Goal: Task Accomplishment & Management: Manage account settings

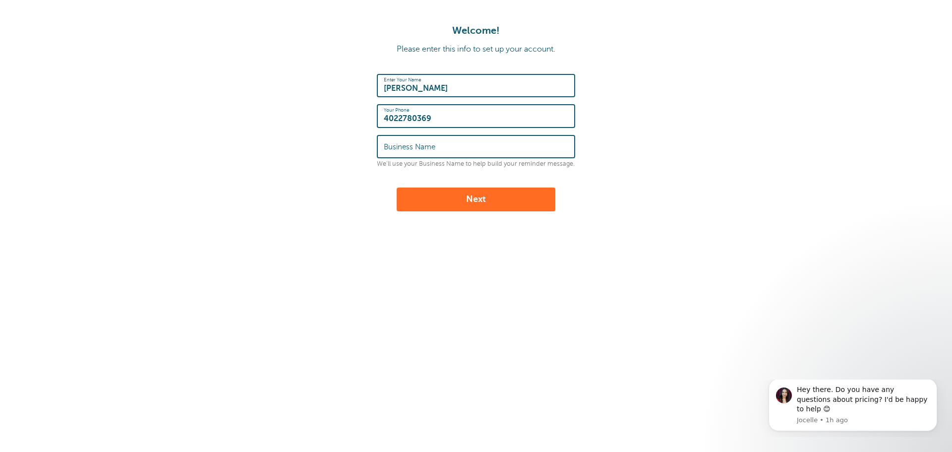
click at [430, 144] on label "Business Name" at bounding box center [410, 146] width 52 height 9
click at [430, 144] on input "Business Name" at bounding box center [476, 146] width 184 height 21
type input "Hofmeister Accounting Inc"
click at [492, 200] on button "Next" at bounding box center [476, 199] width 159 height 24
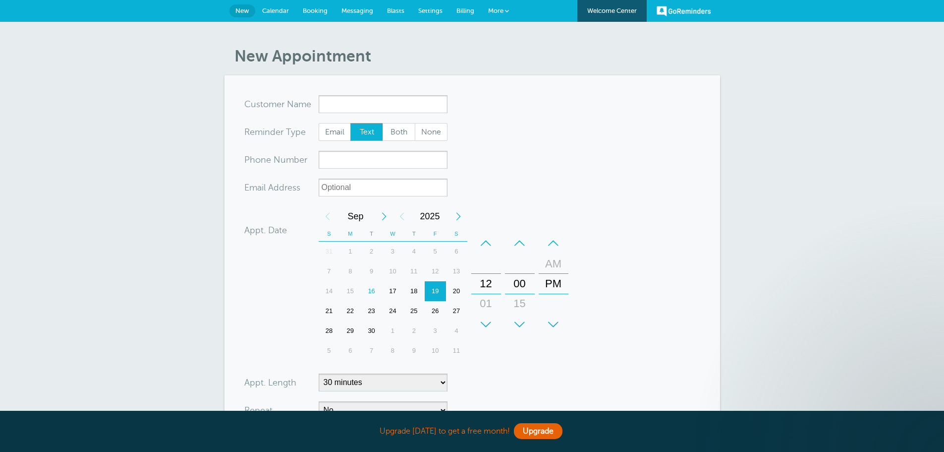
click at [356, 104] on input "x-no-autofill" at bounding box center [383, 104] width 129 height 18
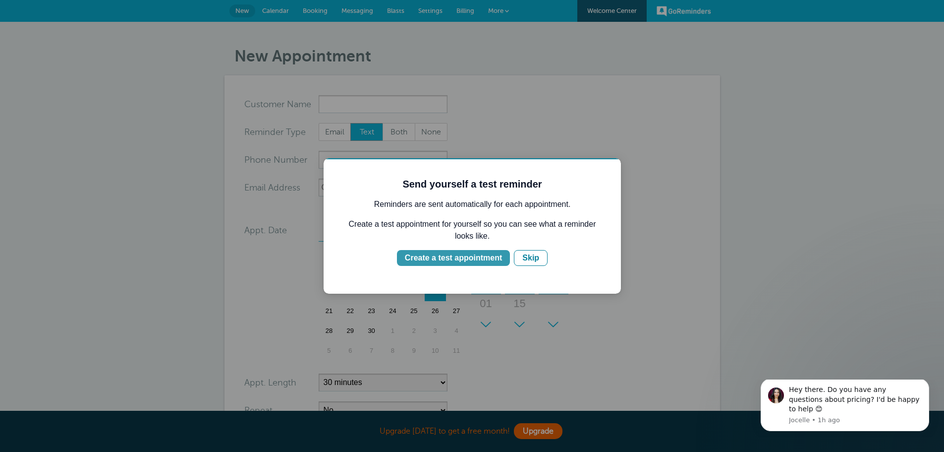
click at [482, 258] on div "Create a test appointment" at bounding box center [453, 258] width 97 height 12
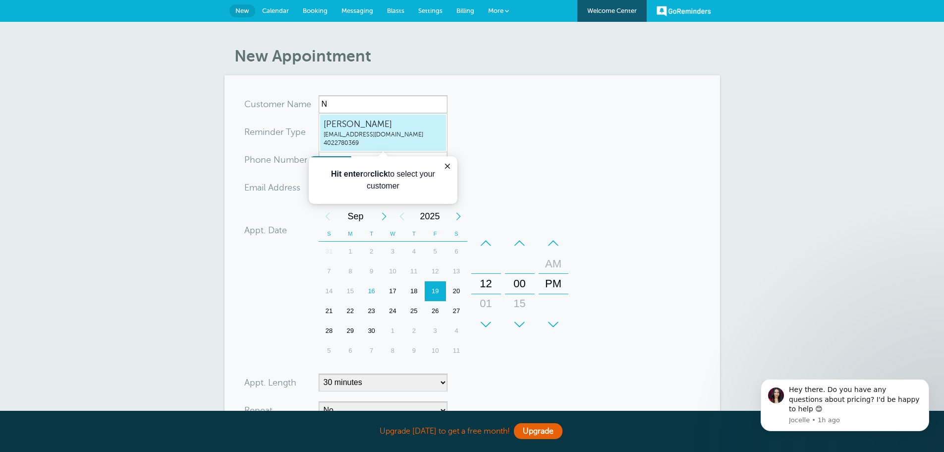
type input "Nicolenbolton@hofmeisteraccounting.com4022780369"
type input "[PERSON_NAME]"
type input "4022780369"
type input "nbolton@hofmeisteraccounting.com"
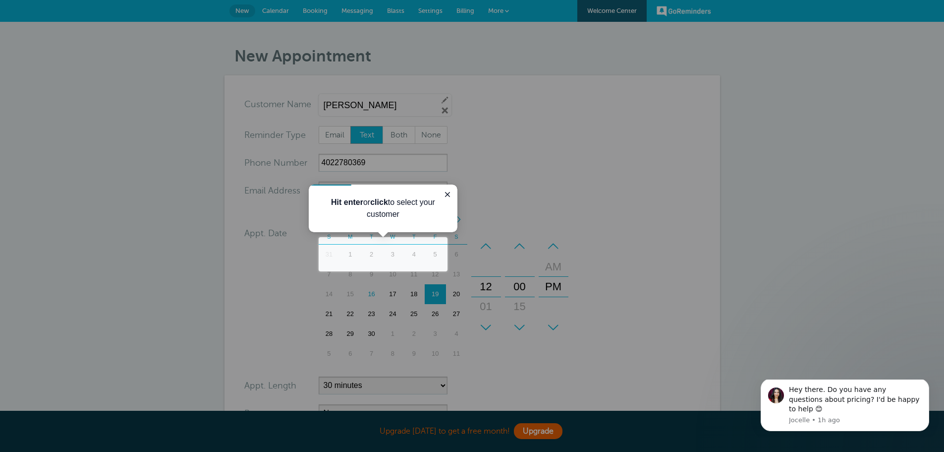
scroll to position [224, 0]
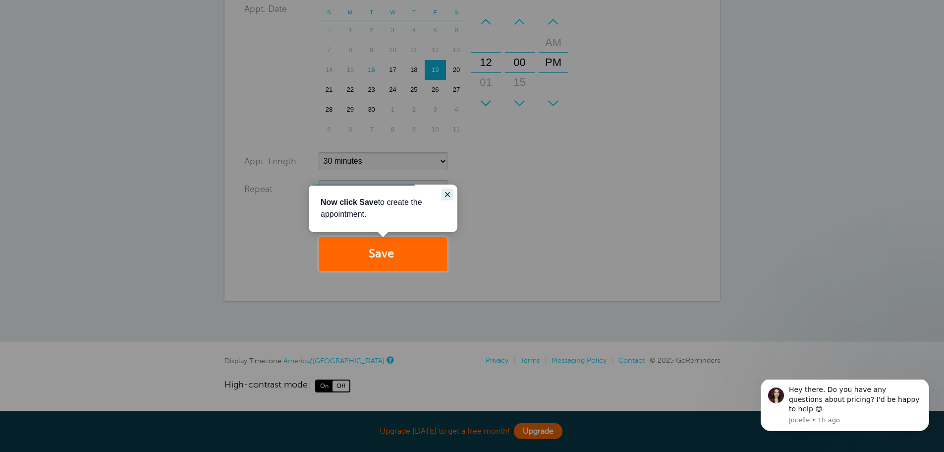
click at [449, 196] on icon "Close guide" at bounding box center [447, 194] width 5 height 5
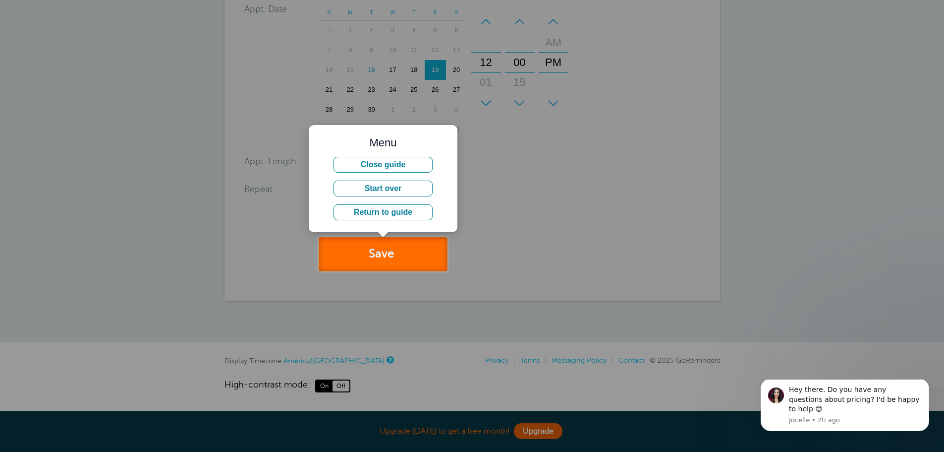
click at [395, 255] on button "Save" at bounding box center [383, 254] width 129 height 34
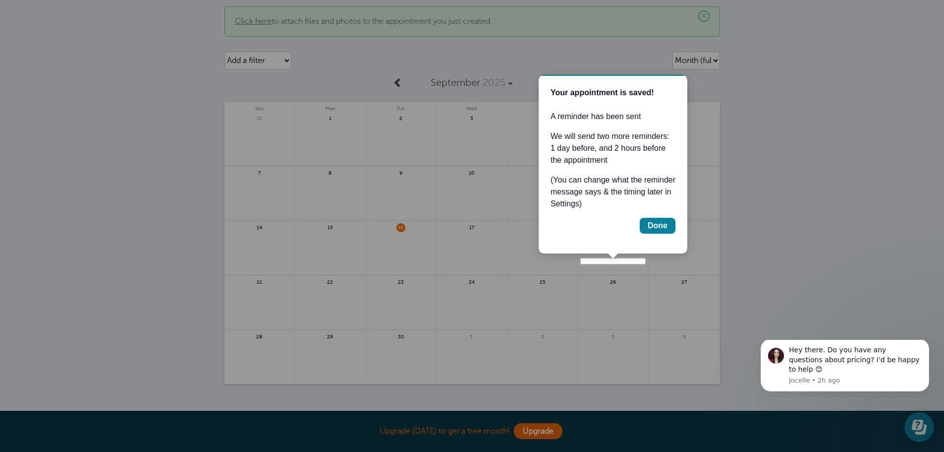
scroll to position [50, 0]
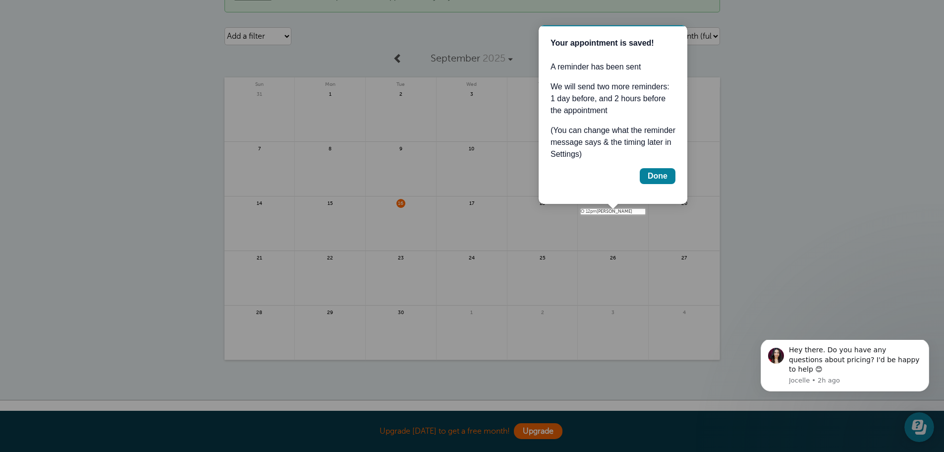
click at [589, 213] on div at bounding box center [613, 211] width 64 height 5
click at [664, 173] on div "Done" at bounding box center [658, 176] width 20 height 12
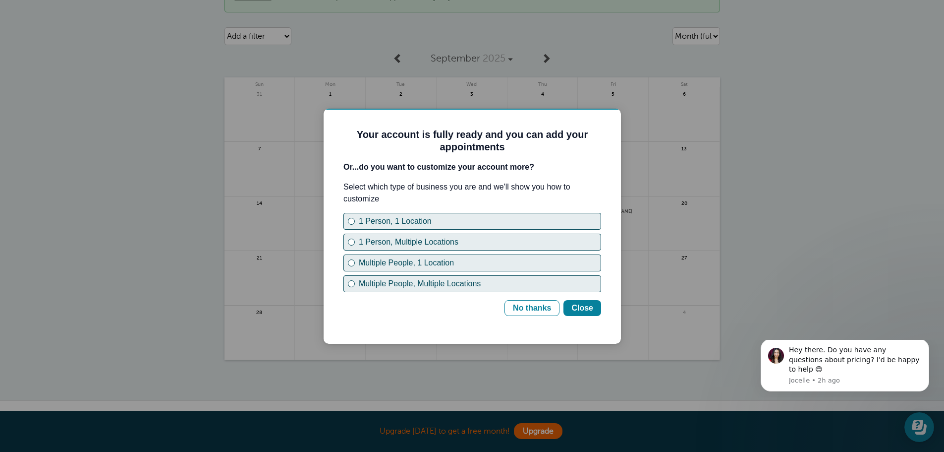
scroll to position [0, 0]
click at [589, 306] on div "Close" at bounding box center [583, 308] width 22 height 12
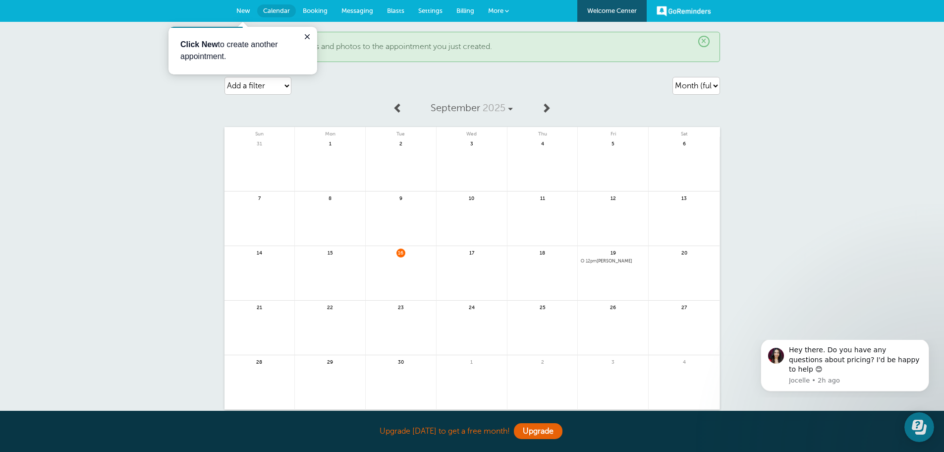
click at [215, 45] on b "Click New" at bounding box center [199, 44] width 38 height 8
click at [242, 7] on span "New" at bounding box center [243, 10] width 14 height 7
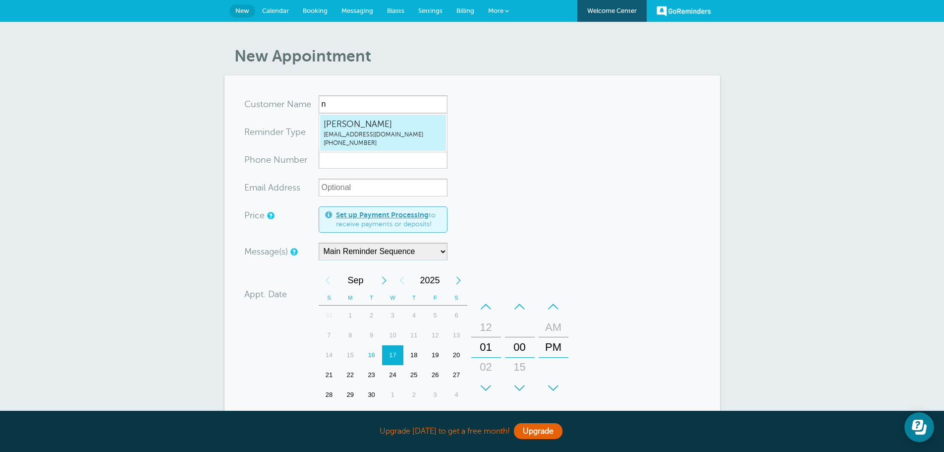
click at [364, 139] on span "(402) 278-0369" at bounding box center [383, 143] width 119 height 8
type input "Nicolenbolton@hofmeisteraccounting.com4022780369"
type input "[PERSON_NAME]"
type input "(402) 278-0369"
type input "nbolton@hofmeisteraccounting.com"
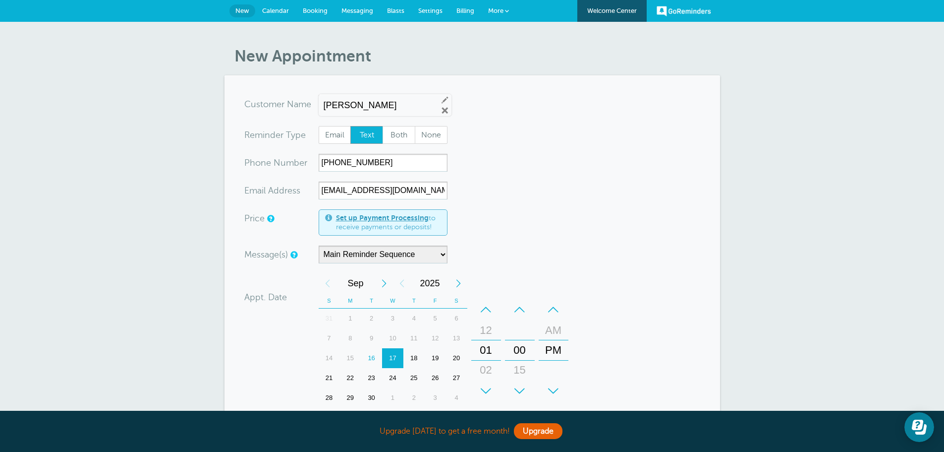
scroll to position [50, 0]
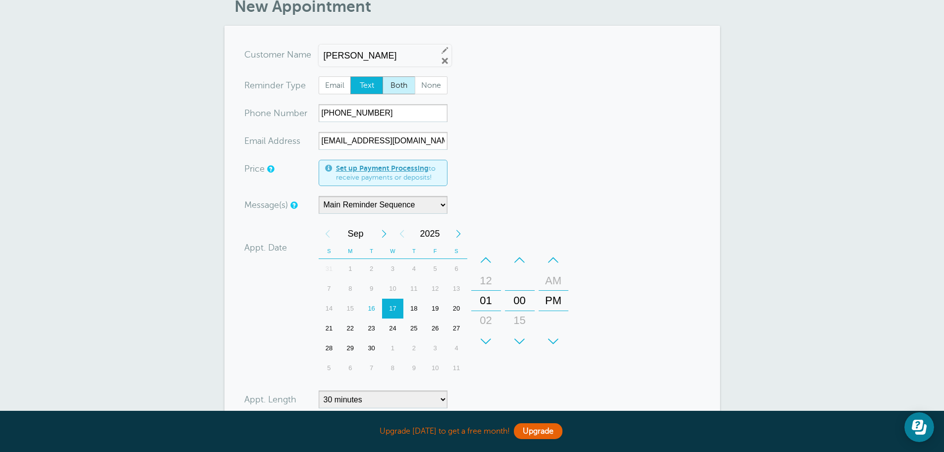
click at [394, 82] on span "Both" at bounding box center [399, 85] width 32 height 17
click at [383, 76] on input "Both" at bounding box center [382, 76] width 0 height 0
radio input "true"
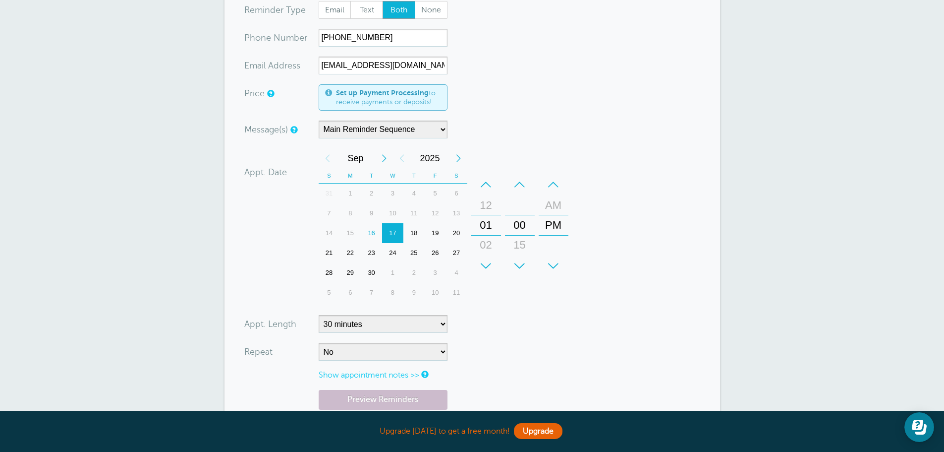
scroll to position [149, 0]
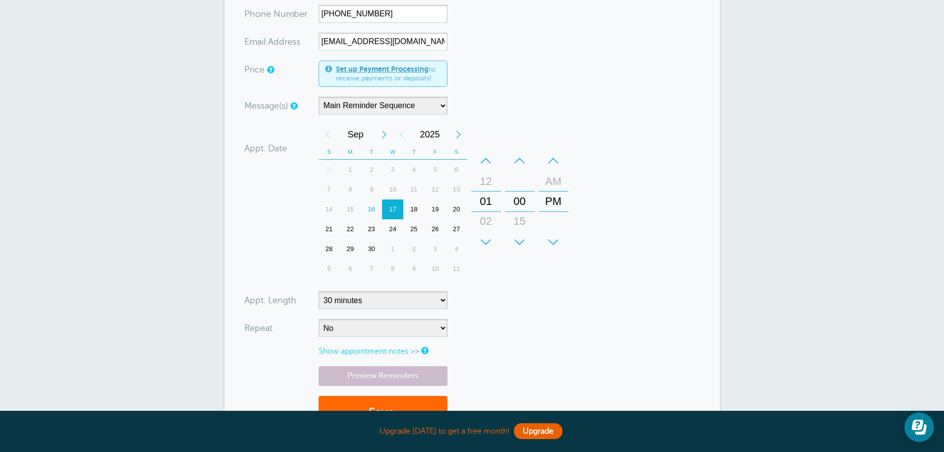
click at [372, 209] on div "16" at bounding box center [371, 209] width 21 height 20
click at [490, 196] on div "01" at bounding box center [486, 201] width 24 height 20
click at [489, 221] on div "02" at bounding box center [486, 221] width 24 height 20
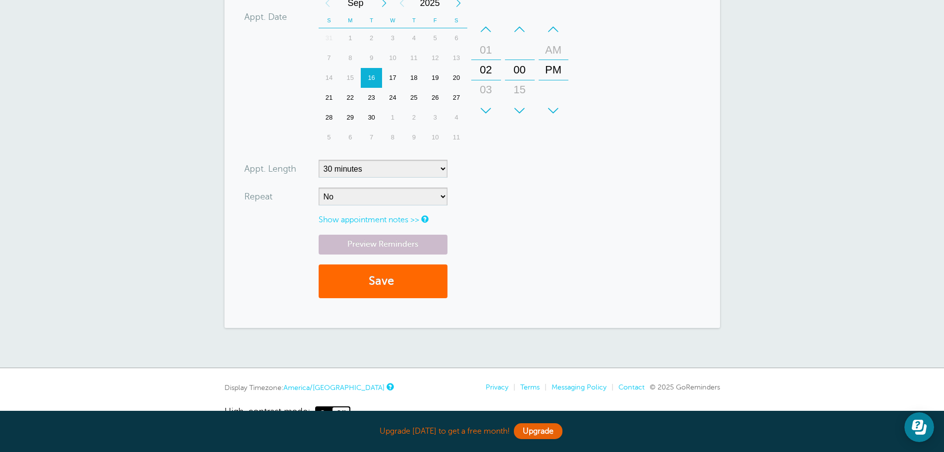
scroll to position [297, 0]
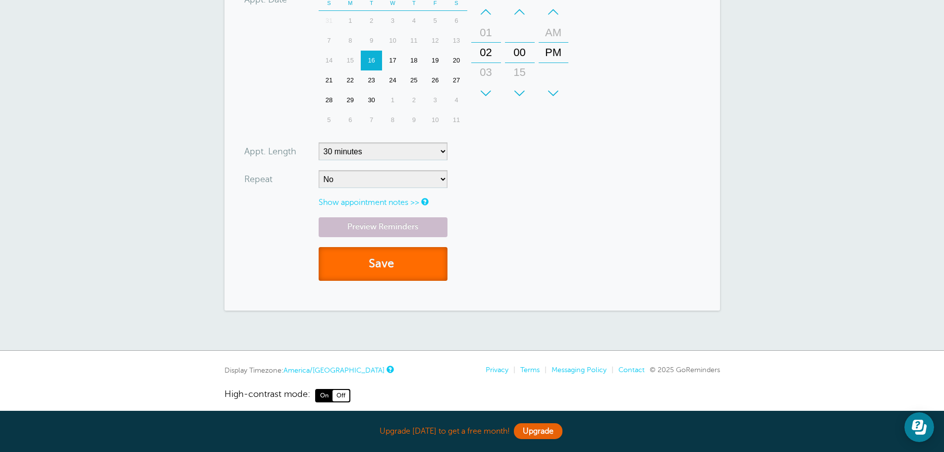
click at [397, 261] on span "submit" at bounding box center [395, 263] width 3 height 13
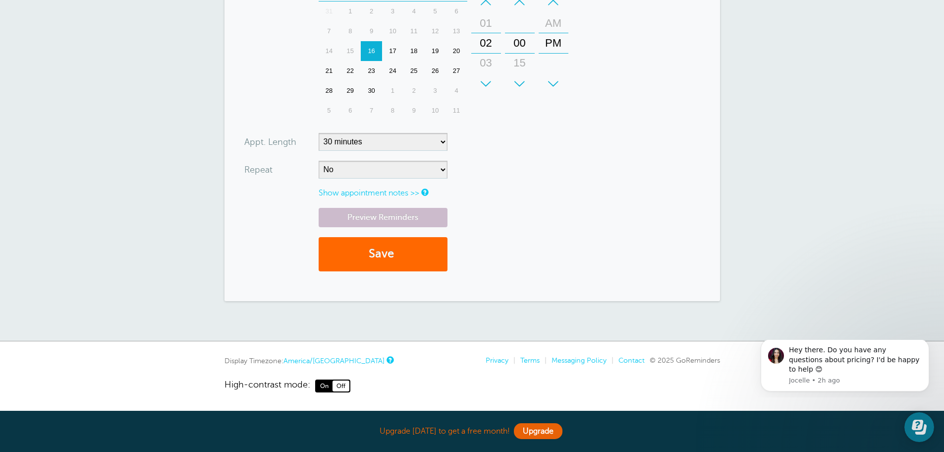
scroll to position [425, 0]
click at [395, 254] on button "Save" at bounding box center [383, 254] width 129 height 34
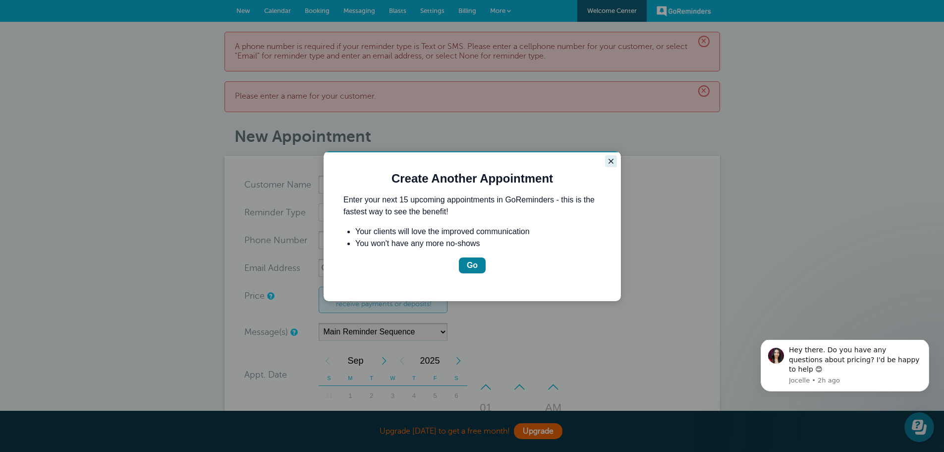
click at [610, 160] on icon "Close guide" at bounding box center [611, 161] width 5 height 5
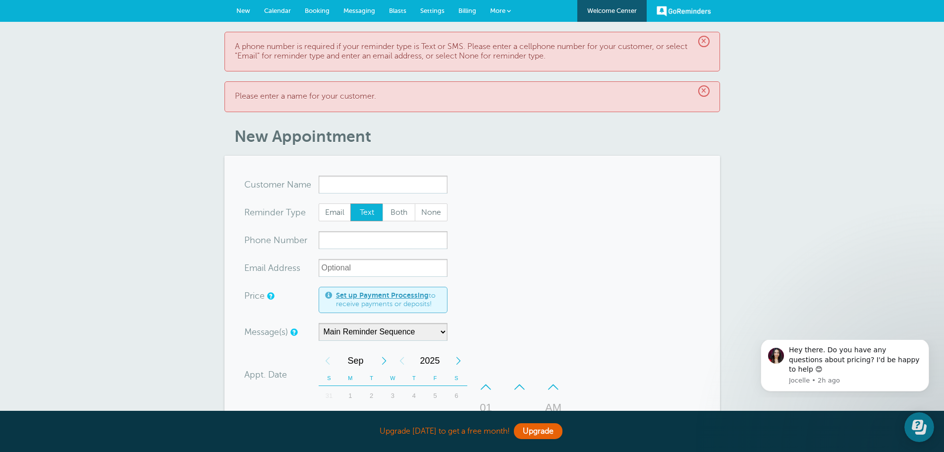
click at [280, 8] on span "Calendar" at bounding box center [277, 10] width 27 height 7
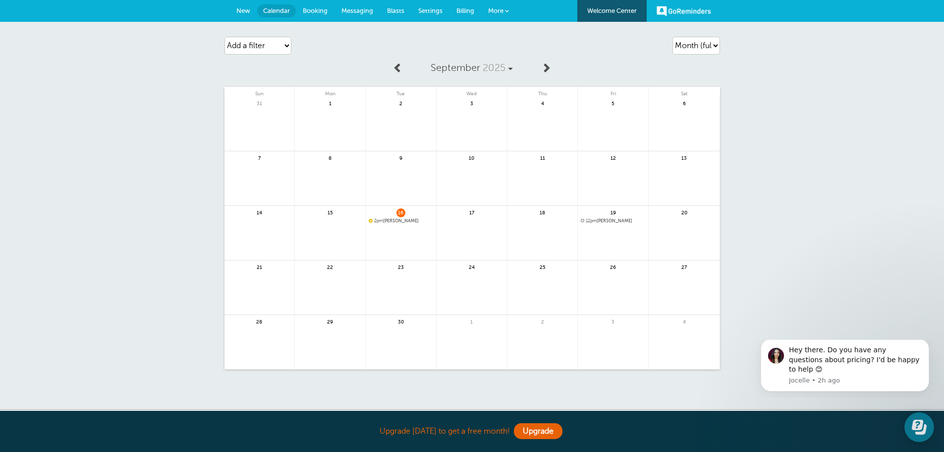
click at [380, 231] on link at bounding box center [401, 246] width 70 height 43
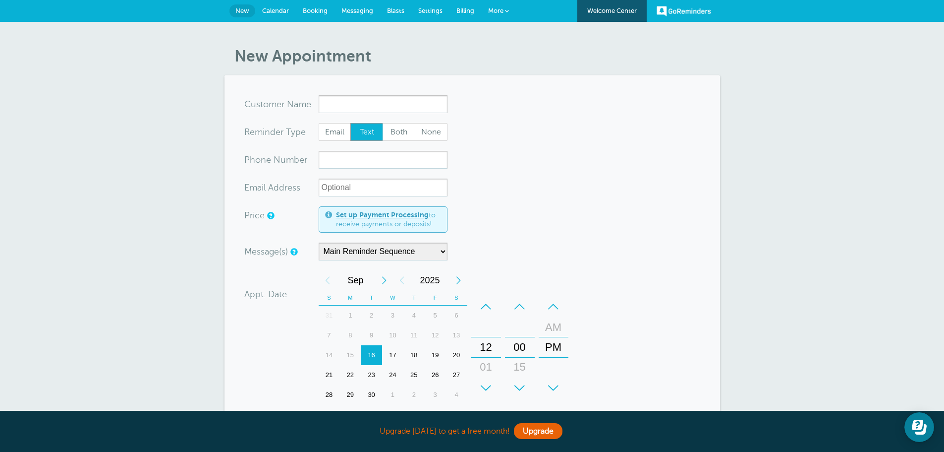
click at [357, 10] on span "Messaging" at bounding box center [358, 10] width 32 height 7
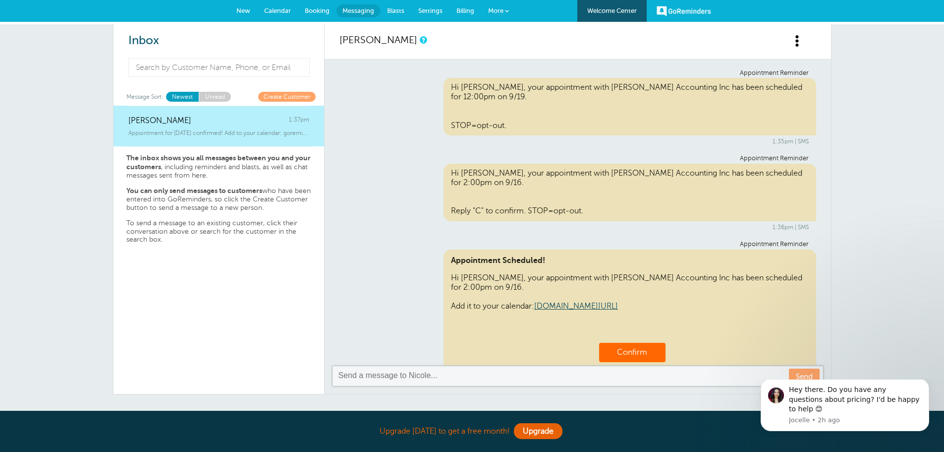
click at [661, 203] on div "Hi [PERSON_NAME], your appointment with [PERSON_NAME] Accounting Inc has been s…" at bounding box center [630, 192] width 373 height 57
click at [397, 11] on span "Blasts" at bounding box center [395, 10] width 17 height 7
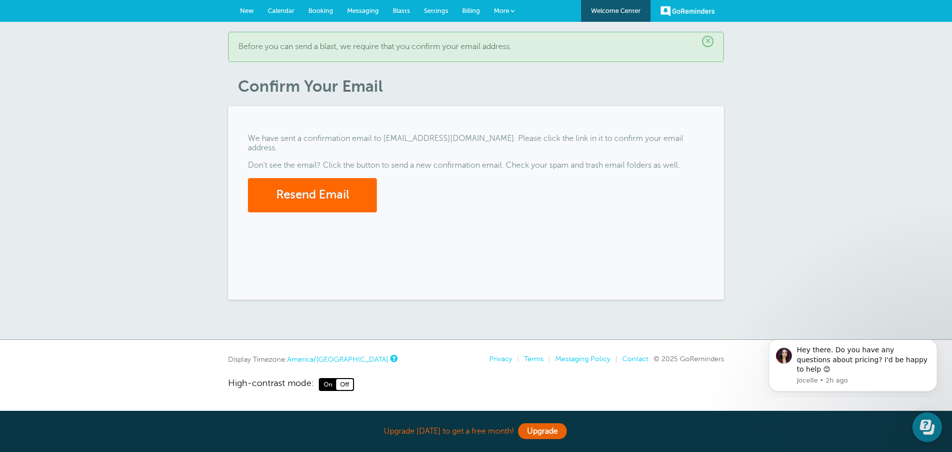
click at [394, 11] on span "Blasts" at bounding box center [401, 10] width 17 height 7
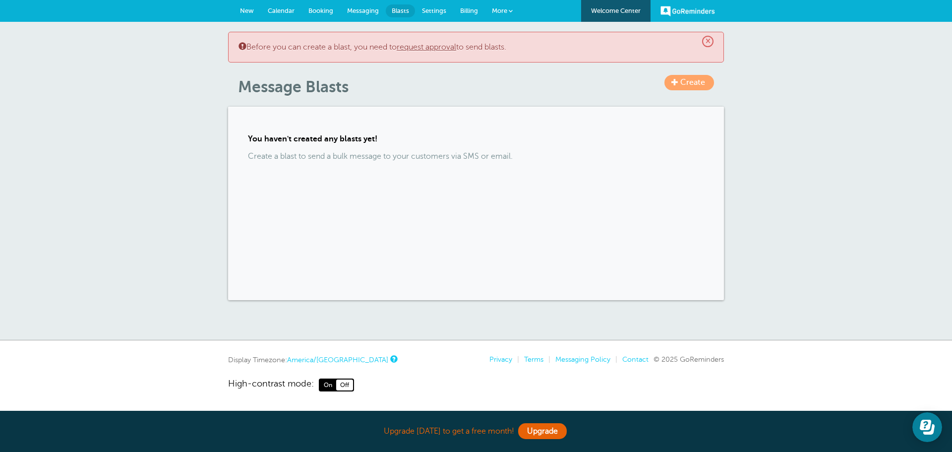
click at [426, 9] on span "Settings" at bounding box center [434, 10] width 24 height 7
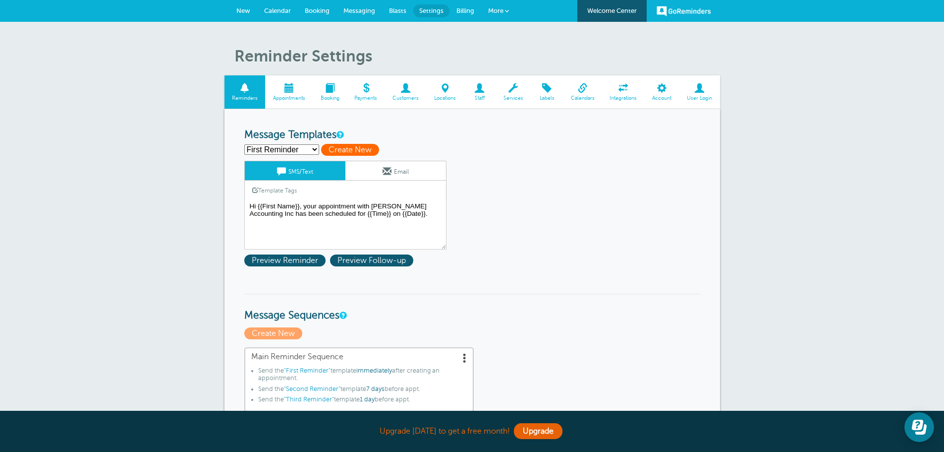
click at [349, 151] on span "Create New" at bounding box center [350, 150] width 58 height 12
select select
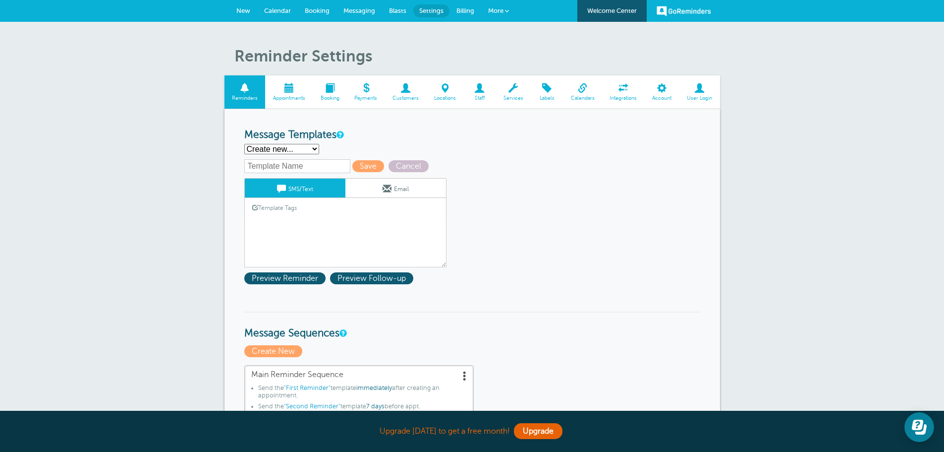
click at [281, 215] on link "Template Tags" at bounding box center [274, 207] width 59 height 19
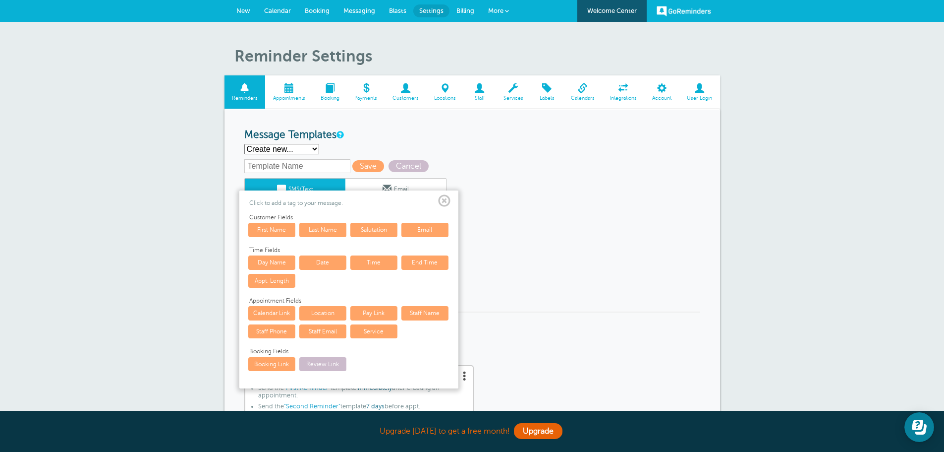
click at [285, 232] on link "First Name" at bounding box center [271, 230] width 47 height 14
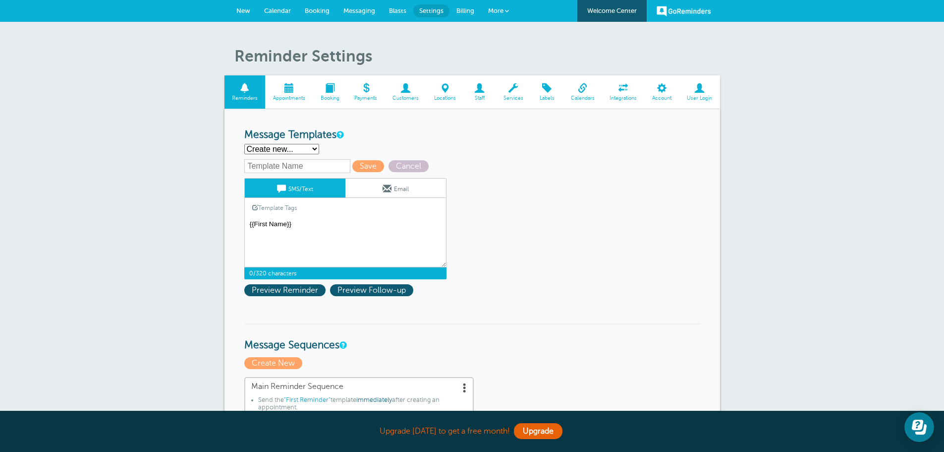
click at [246, 225] on textarea "Hi {{First Name}}, your appointment with Hofmeister Accounting Inc has been sch…" at bounding box center [345, 243] width 202 height 50
click at [302, 229] on textarea "Hi {{First Name}}, your appointment with Hofmeister Accounting Inc has been sch…" at bounding box center [345, 243] width 202 height 50
click at [281, 210] on link "Template Tags" at bounding box center [274, 207] width 59 height 19
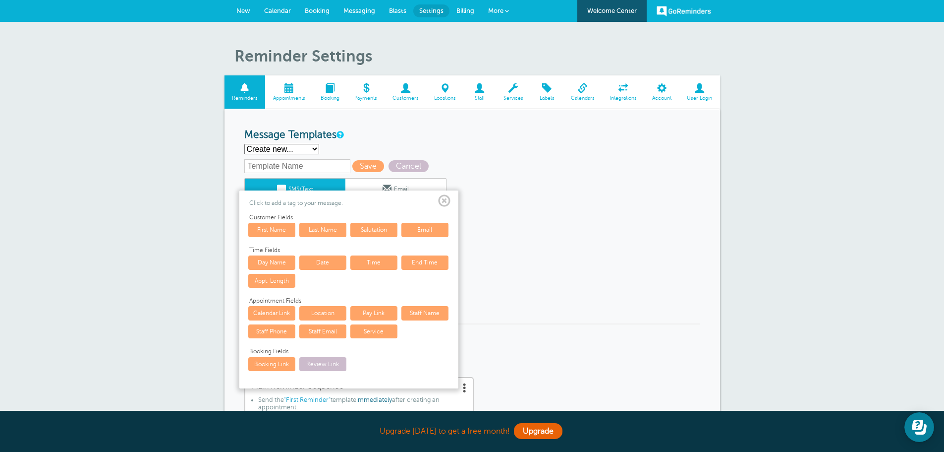
click at [381, 329] on link "Service" at bounding box center [373, 331] width 47 height 14
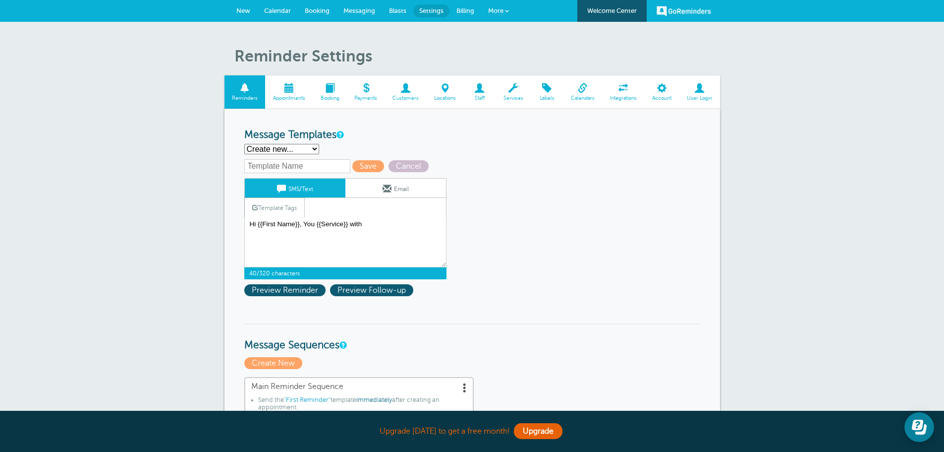
click at [271, 207] on link "Template Tags" at bounding box center [274, 207] width 59 height 19
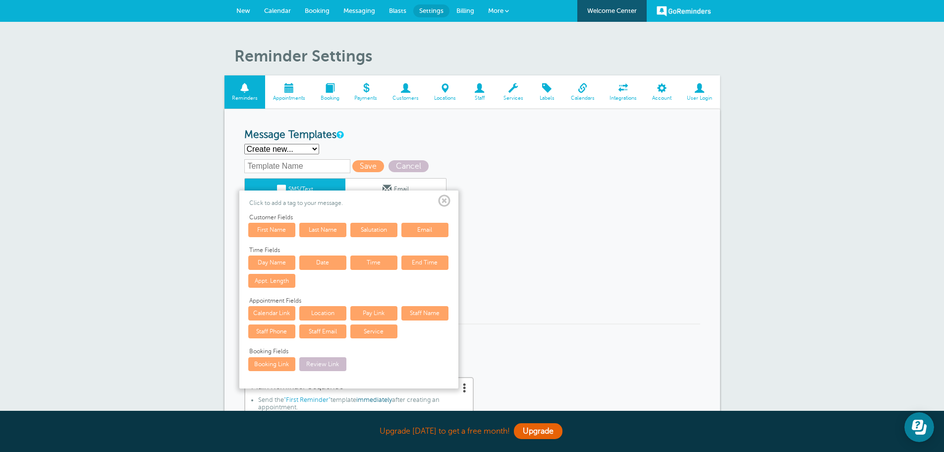
click at [322, 313] on link "Location" at bounding box center [322, 313] width 47 height 14
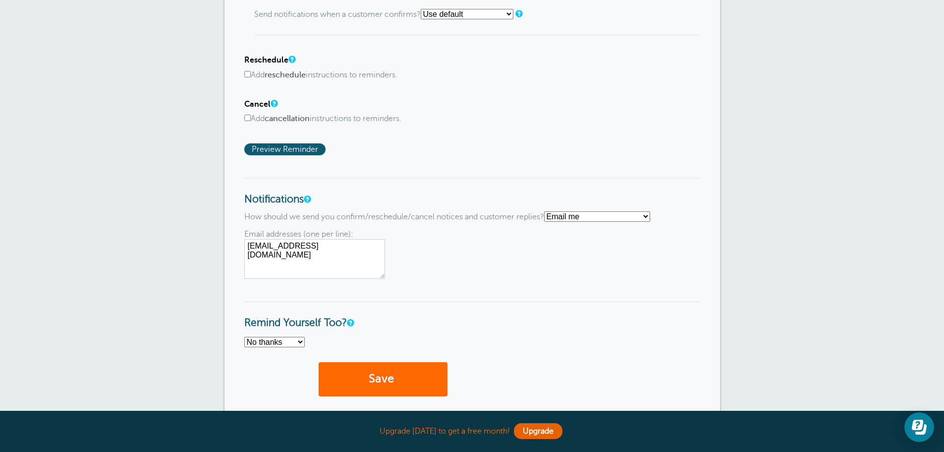
scroll to position [644, 0]
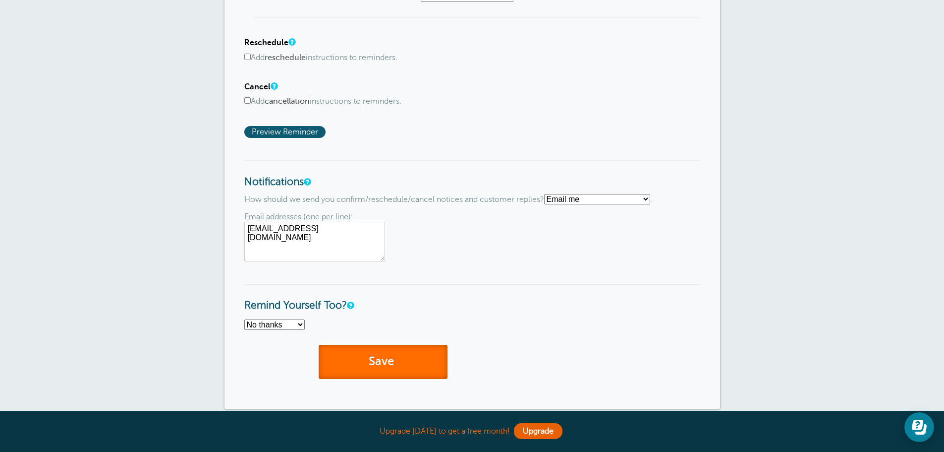
click at [367, 362] on button "Save" at bounding box center [383, 362] width 129 height 34
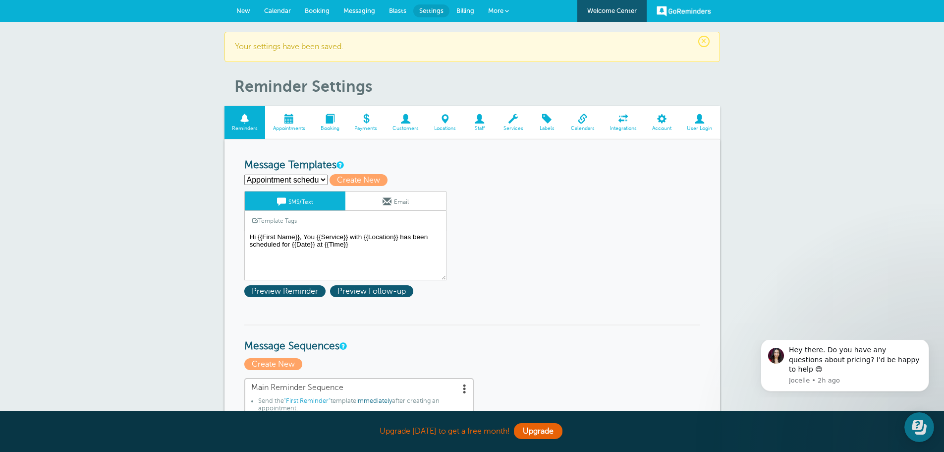
click at [240, 9] on span "New" at bounding box center [243, 10] width 14 height 7
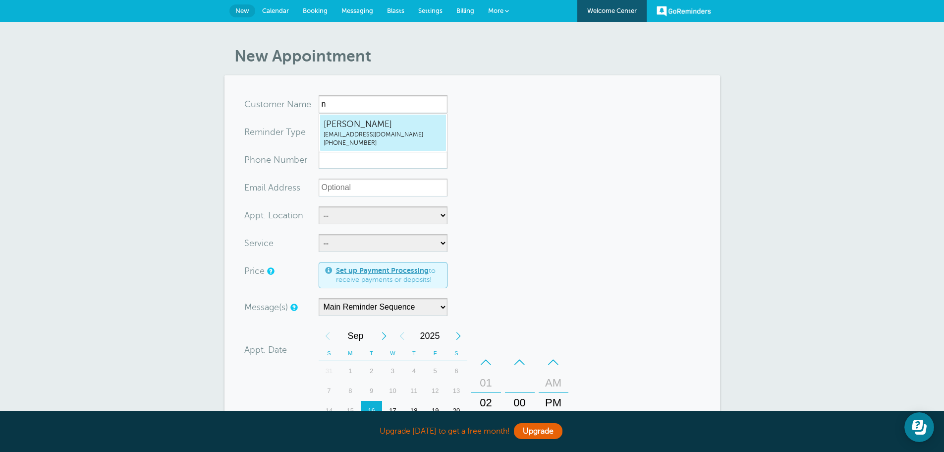
click at [379, 131] on span "nbolton@hofmeisteraccounting.com" at bounding box center [383, 134] width 119 height 8
type input "Nicolenbolton@hofmeisteraccounting.com4022780369"
type input "Nicole"
radio input "false"
radio input "true"
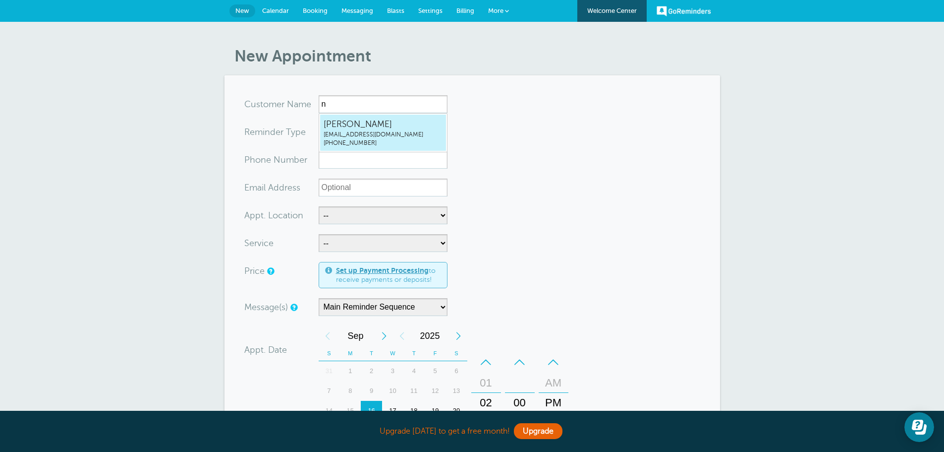
type input "(402) 278-0369"
type input "nbolton@hofmeisteraccounting.com"
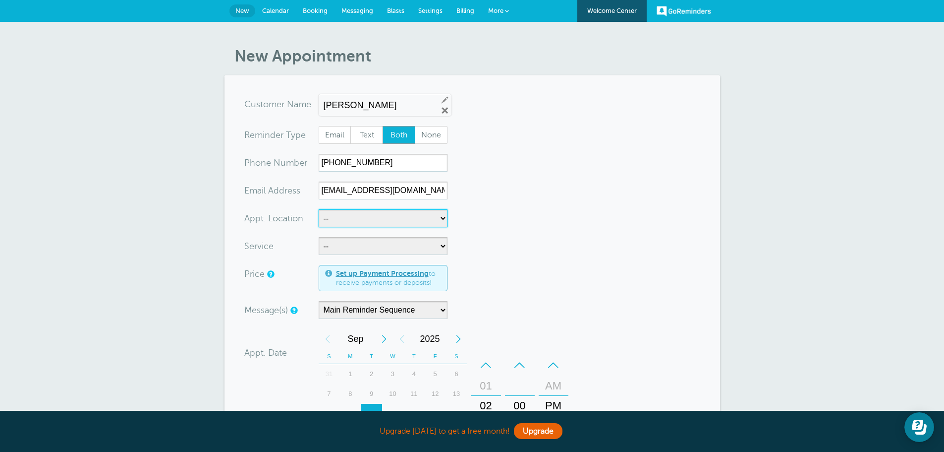
click at [438, 218] on select "-- Kerry Stueve Kristin Janssen" at bounding box center [383, 218] width 129 height 18
select select "25209"
click at [319, 209] on select "-- Kerry Stueve Kristin Janssen" at bounding box center [383, 218] width 129 height 18
click at [437, 244] on select "-- Income Tax Appointment Income Tax Follow Up Tax Planning" at bounding box center [383, 246] width 129 height 18
select select "28236"
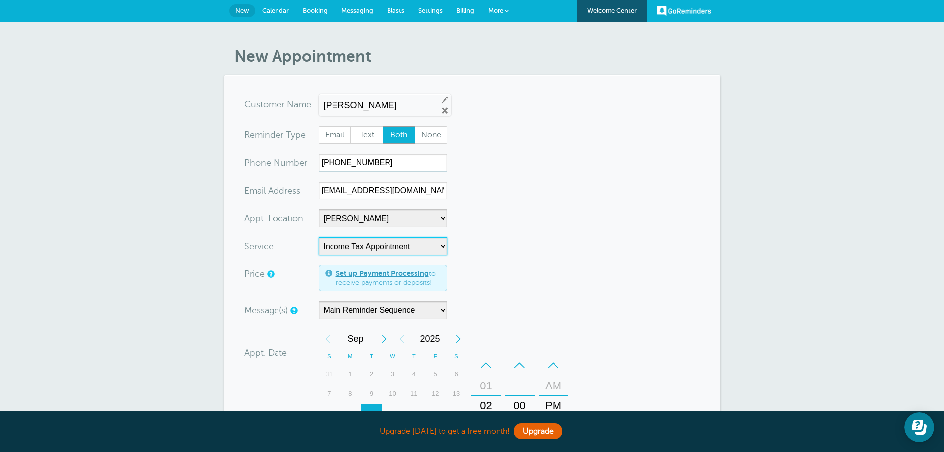
click at [319, 237] on select "-- Income Tax Appointment Income Tax Follow Up Tax Planning" at bounding box center [383, 246] width 129 height 18
select select "60"
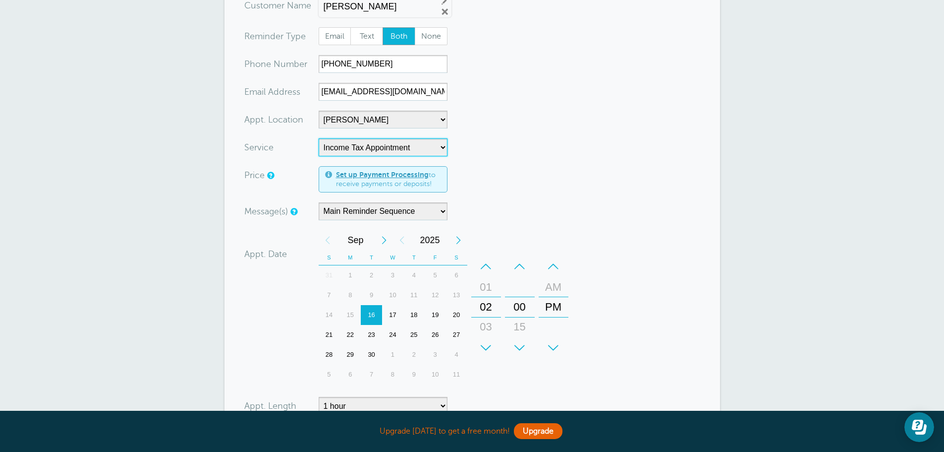
scroll to position [99, 0]
click at [443, 214] on select "Main Reminder Sequence" at bounding box center [383, 211] width 129 height 18
click at [495, 202] on div "Message(s) Main Reminder Sequence Custom Message Start with Appointment schedul…" at bounding box center [405, 211] width 322 height 18
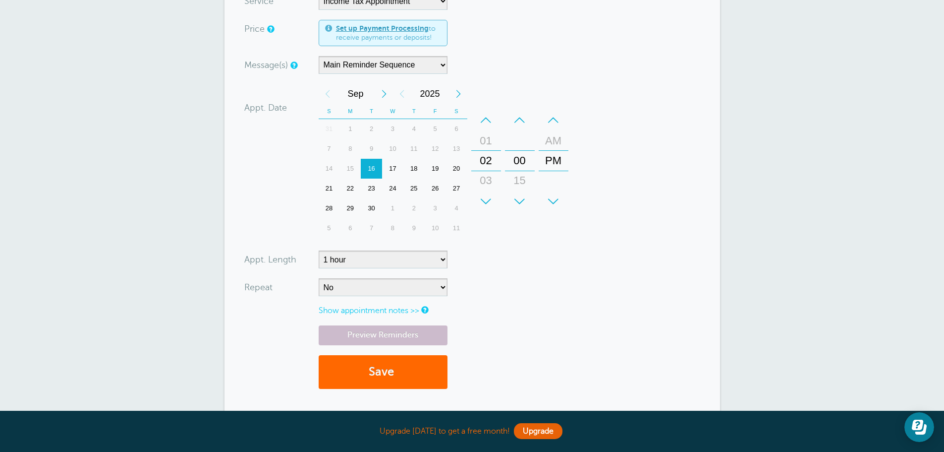
scroll to position [248, 0]
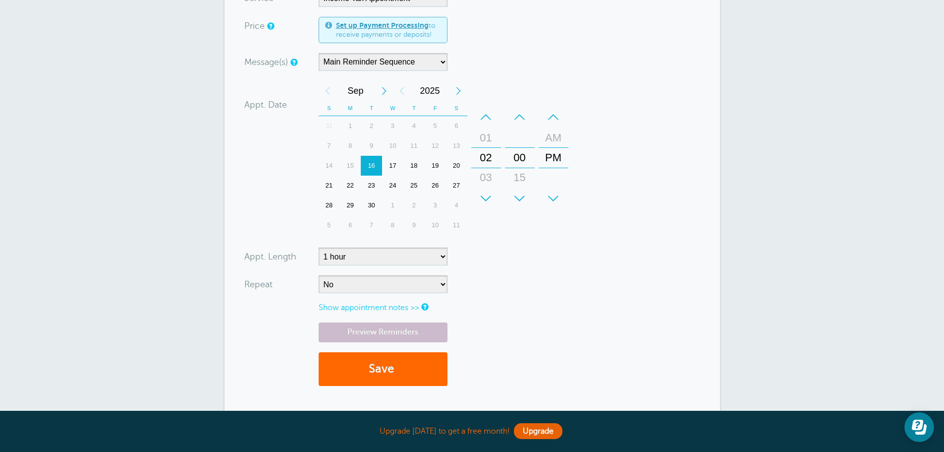
click at [486, 197] on div "+" at bounding box center [486, 198] width 30 height 20
click at [372, 162] on div "16" at bounding box center [371, 166] width 21 height 20
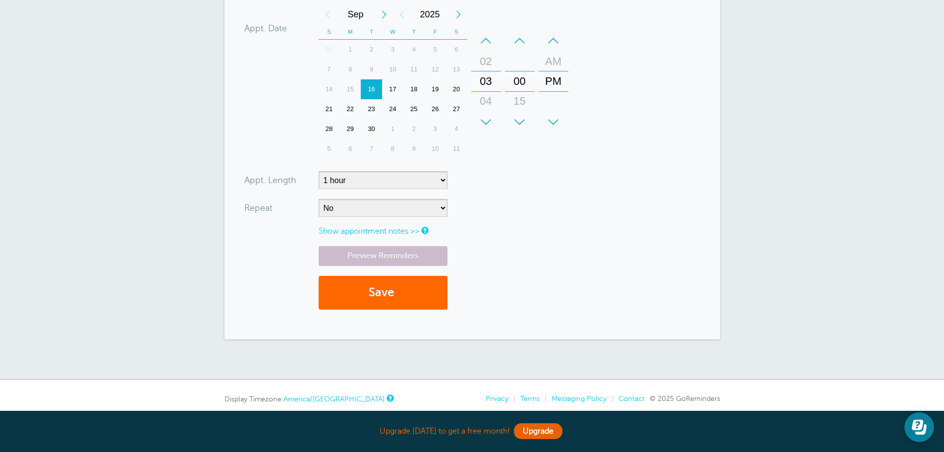
scroll to position [347, 0]
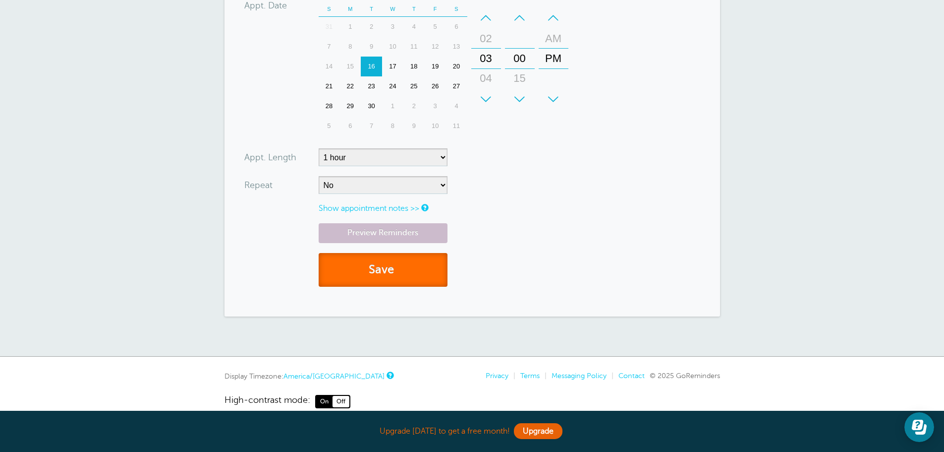
click at [415, 259] on button "Save" at bounding box center [383, 270] width 129 height 34
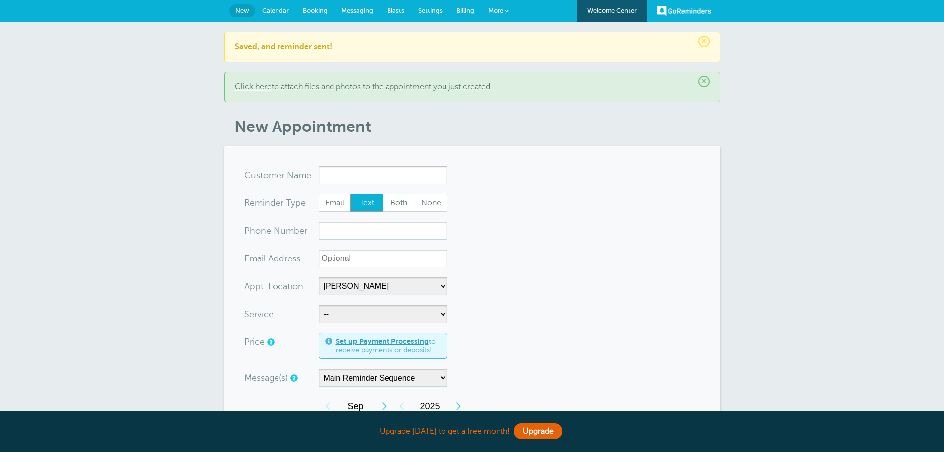
select select "25209"
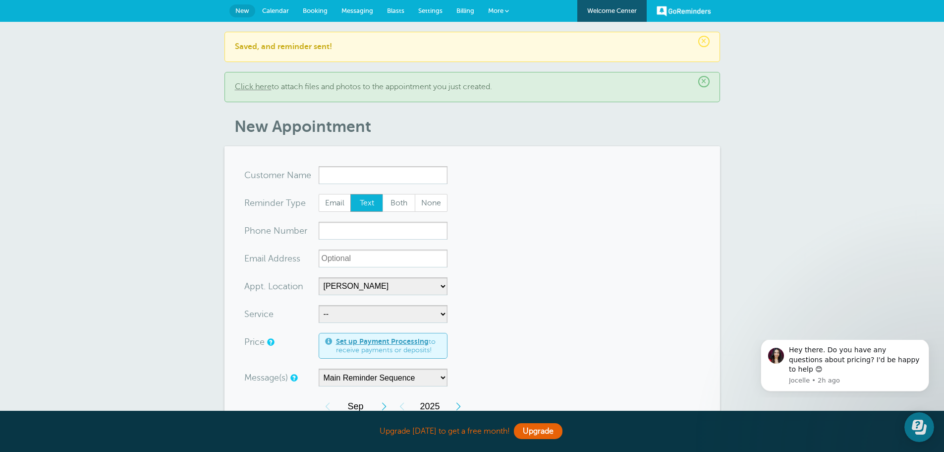
click at [279, 8] on span "Calendar" at bounding box center [275, 10] width 27 height 7
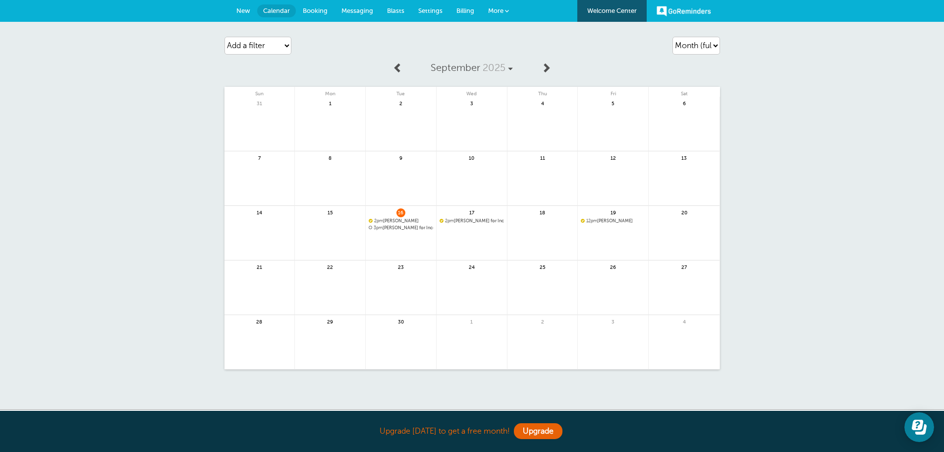
click at [394, 232] on link at bounding box center [401, 253] width 70 height 43
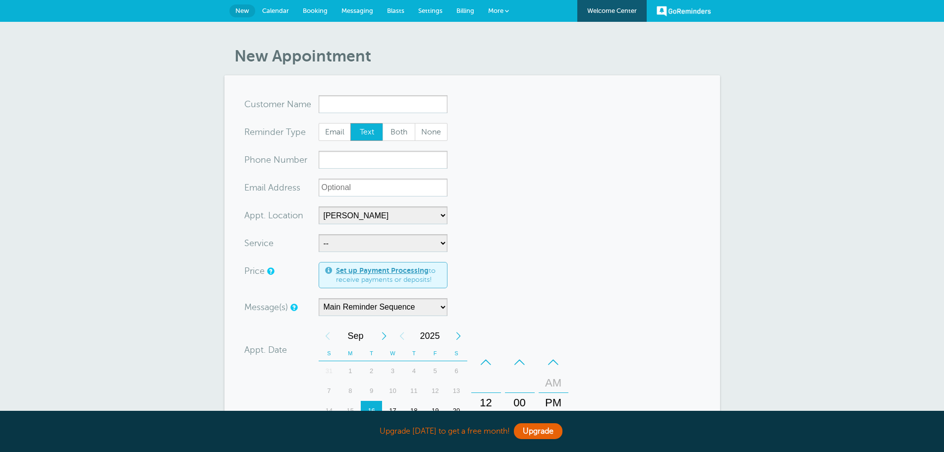
select select "25209"
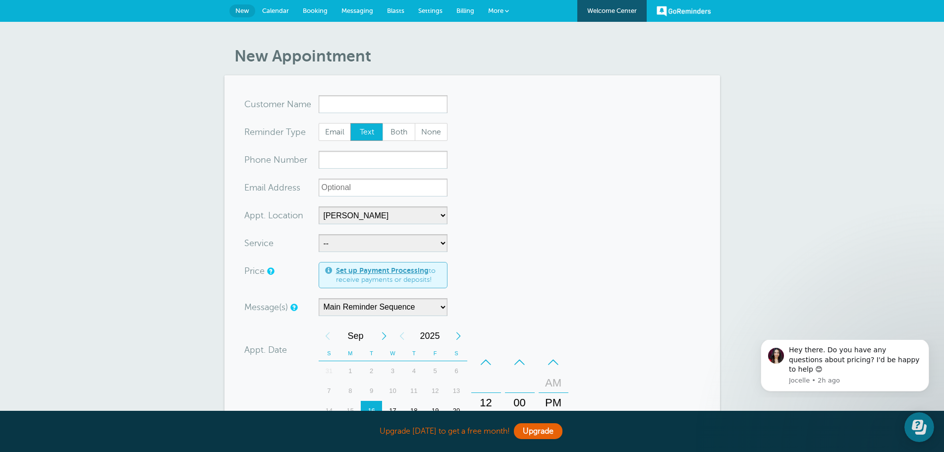
click at [276, 9] on span "Calendar" at bounding box center [275, 10] width 27 height 7
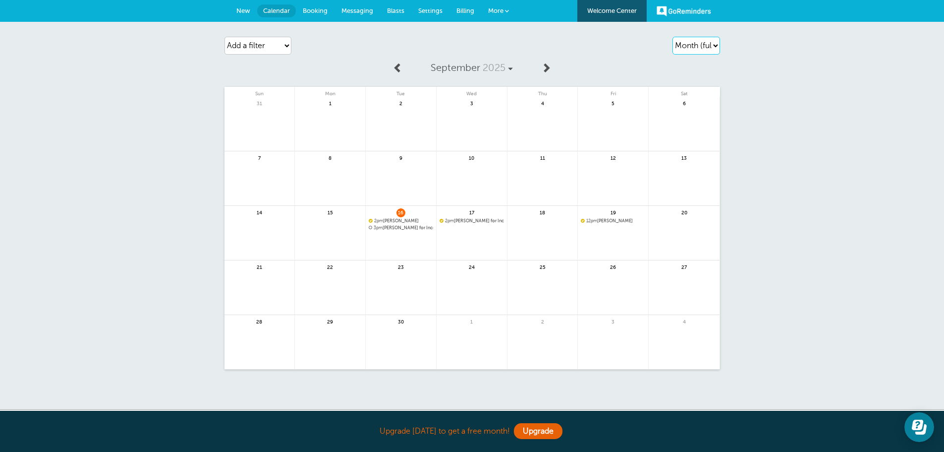
click at [698, 47] on select "Agenda Day Week Month (full view) Month (condensed)" at bounding box center [697, 46] width 48 height 18
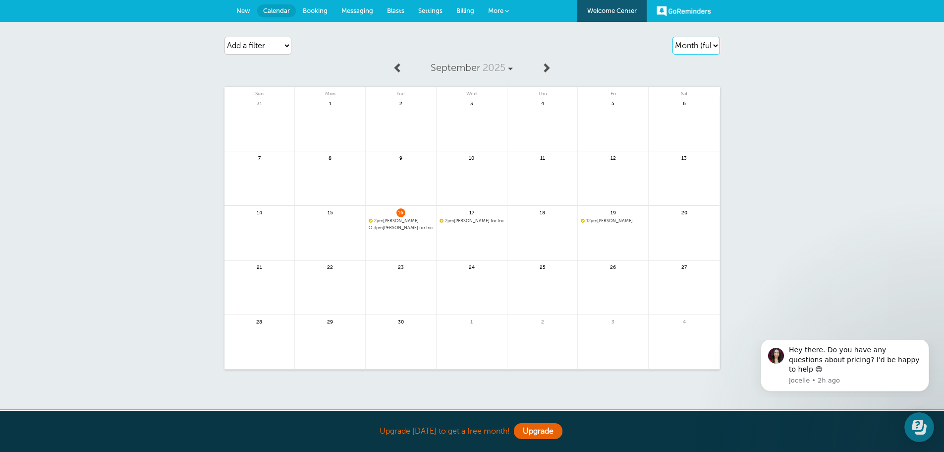
select select "day"
click at [673, 37] on select "Agenda Day Week Month (full view) Month (condensed)" at bounding box center [697, 46] width 48 height 18
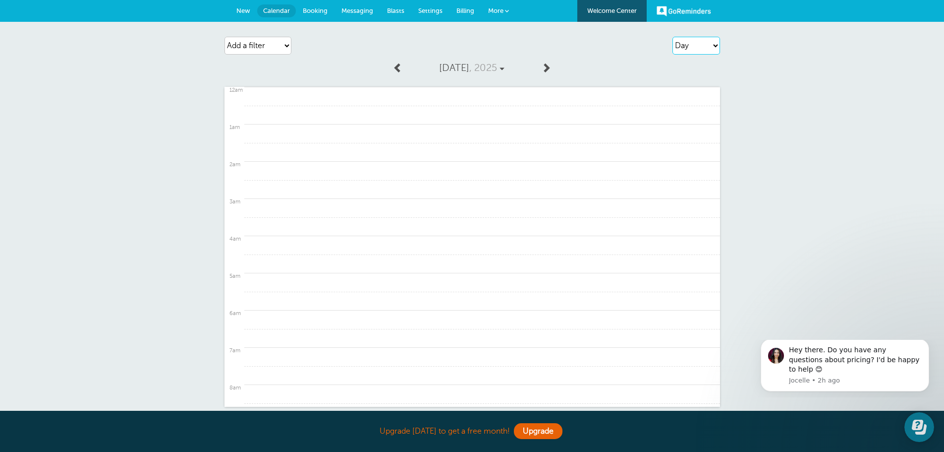
scroll to position [496, 0]
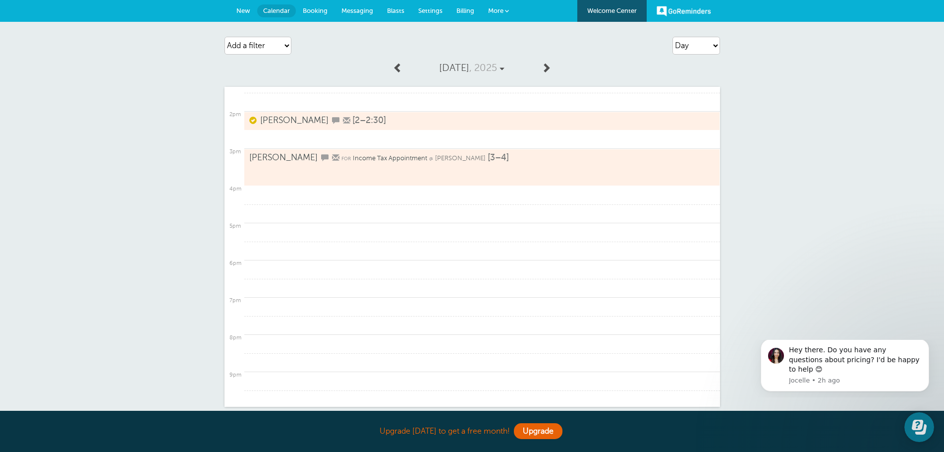
click at [441, 164] on link "Nicole for Income Tax Appointment @ Kerry Stueve [3–4]" at bounding box center [472, 167] width 446 height 30
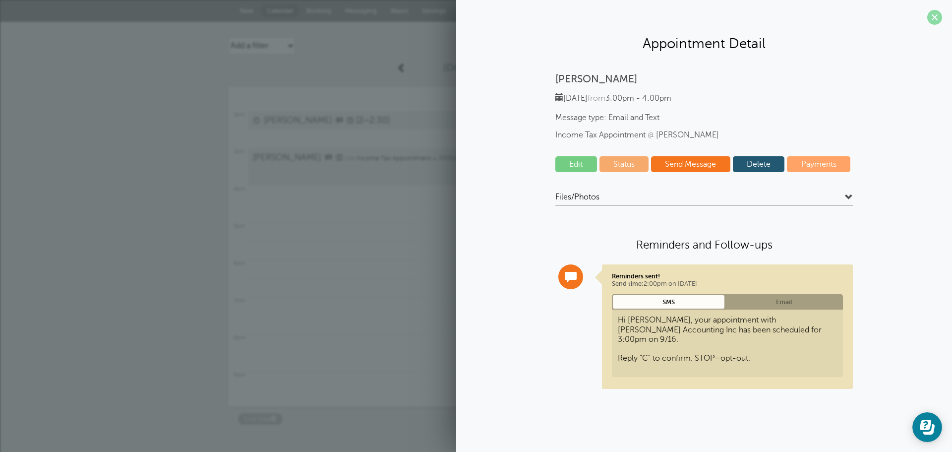
click at [937, 19] on span at bounding box center [934, 17] width 15 height 15
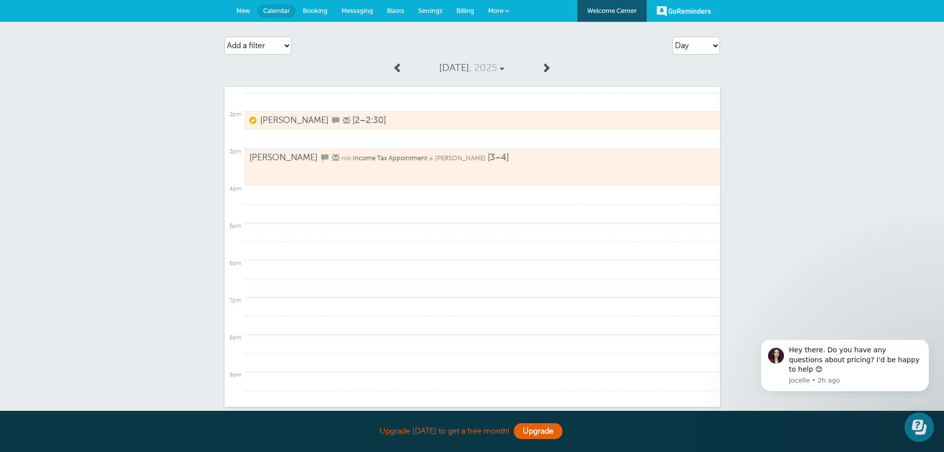
click at [308, 9] on span "Booking" at bounding box center [315, 10] width 25 height 7
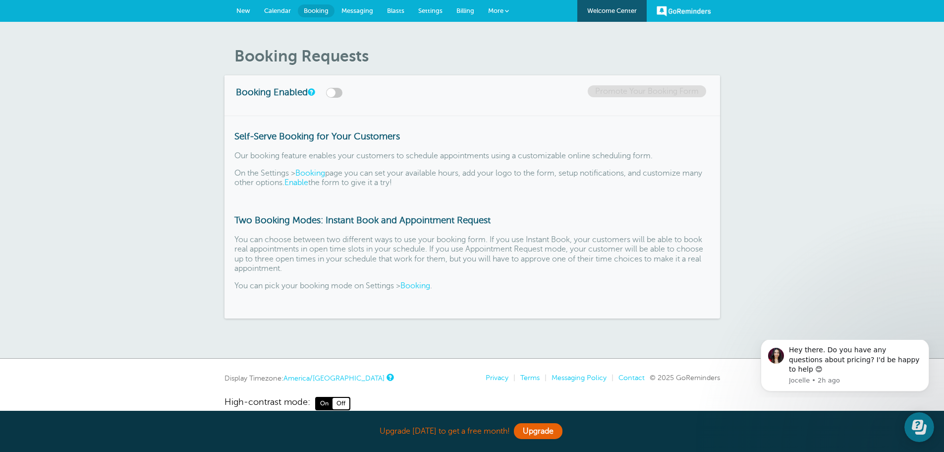
click at [431, 9] on span "Settings" at bounding box center [430, 10] width 24 height 7
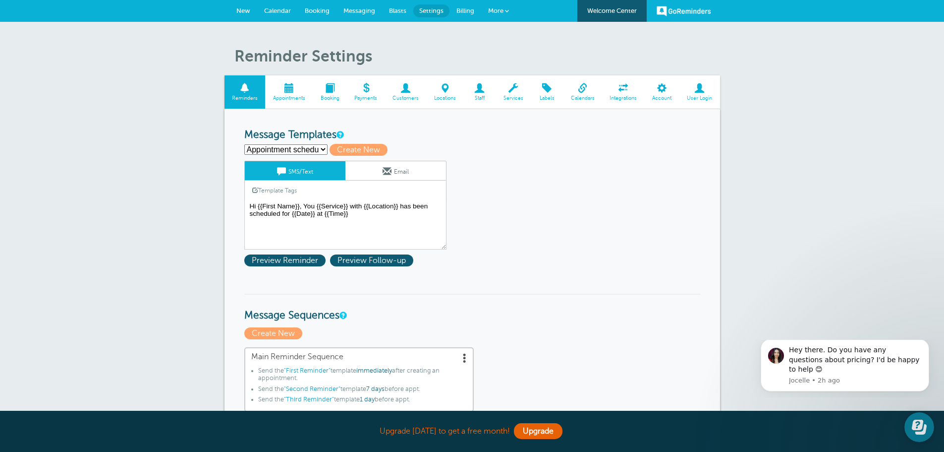
click at [479, 90] on span at bounding box center [479, 87] width 32 height 9
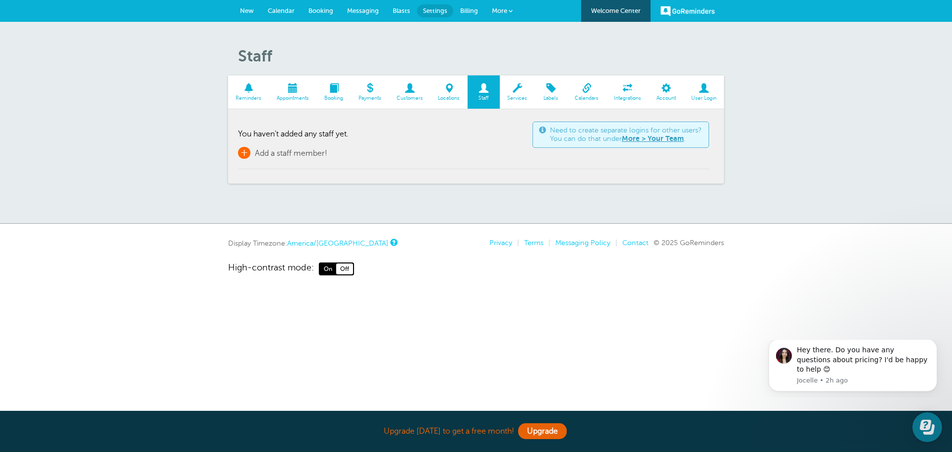
click at [254, 152] on link "+ Add a staff member!" at bounding box center [282, 153] width 89 height 12
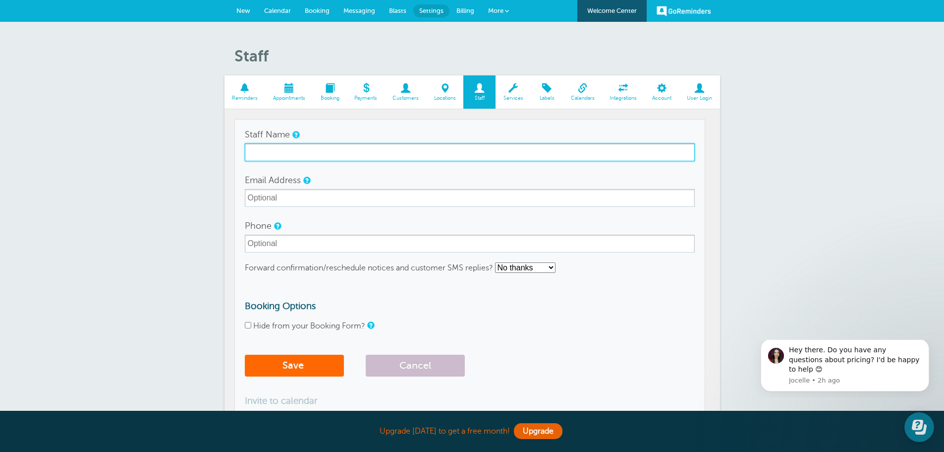
click at [263, 150] on input "Staff Name" at bounding box center [470, 152] width 450 height 18
type input "[PERSON_NAME]"
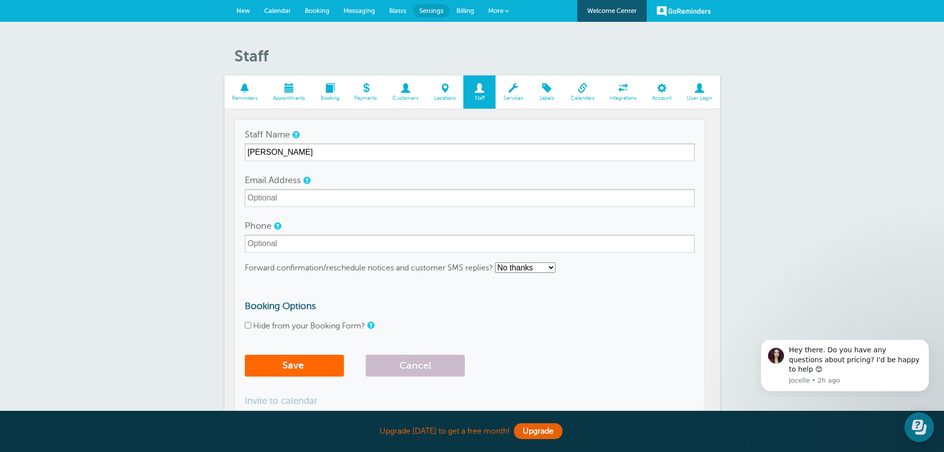
click at [246, 322] on input "Hide from your Booking Form?" at bounding box center [248, 325] width 6 height 6
checkbox input "true"
click at [271, 367] on button "Save" at bounding box center [294, 365] width 99 height 22
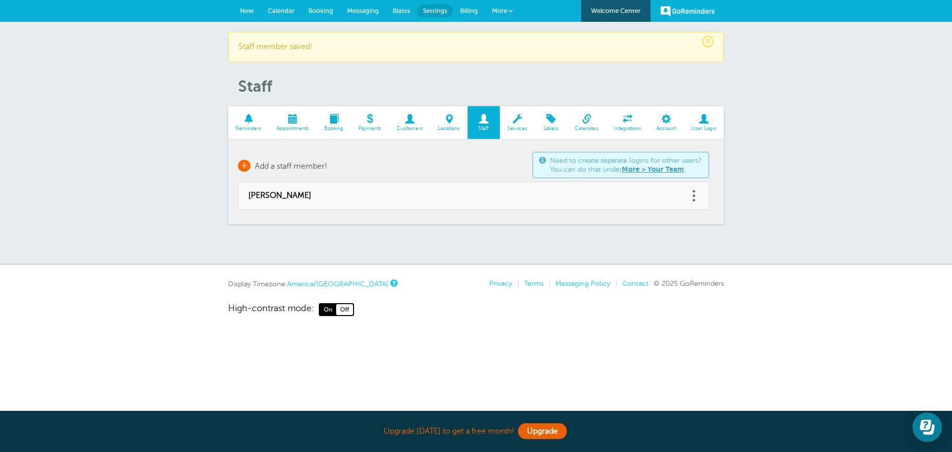
click at [299, 166] on span "Add a staff member!" at bounding box center [291, 166] width 72 height 9
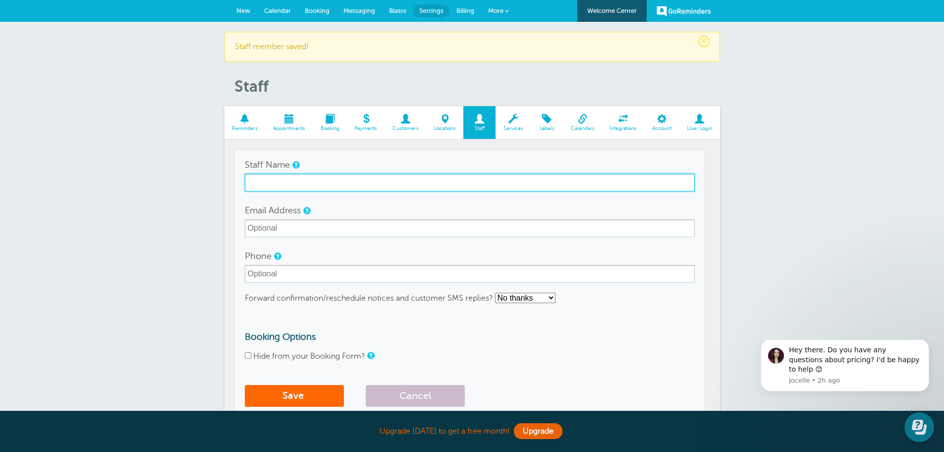
click at [325, 183] on input "Staff Name" at bounding box center [470, 182] width 450 height 18
type input "[PERSON_NAME]"
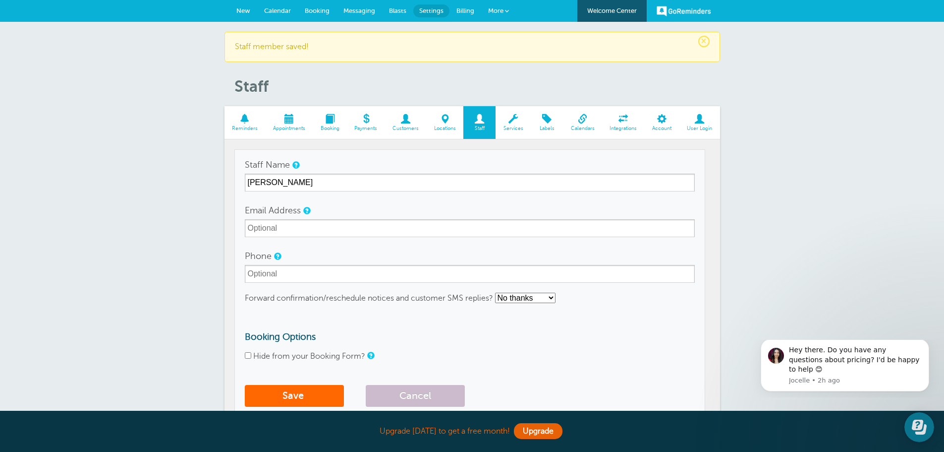
drag, startPoint x: 244, startPoint y: 357, endPoint x: 250, endPoint y: 365, distance: 9.2
click at [245, 357] on input "Hide from your Booking Form?" at bounding box center [248, 355] width 6 height 6
checkbox input "true"
click at [290, 401] on button "Save" at bounding box center [294, 396] width 99 height 22
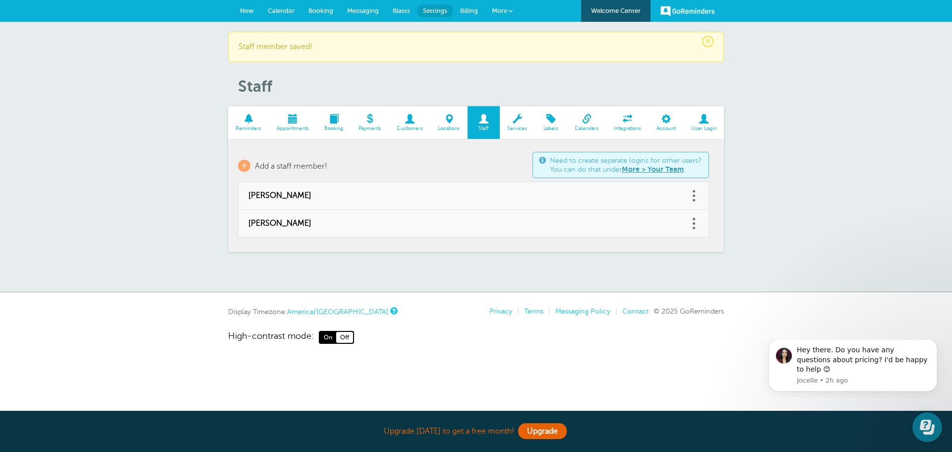
click at [449, 115] on span at bounding box center [448, 118] width 37 height 9
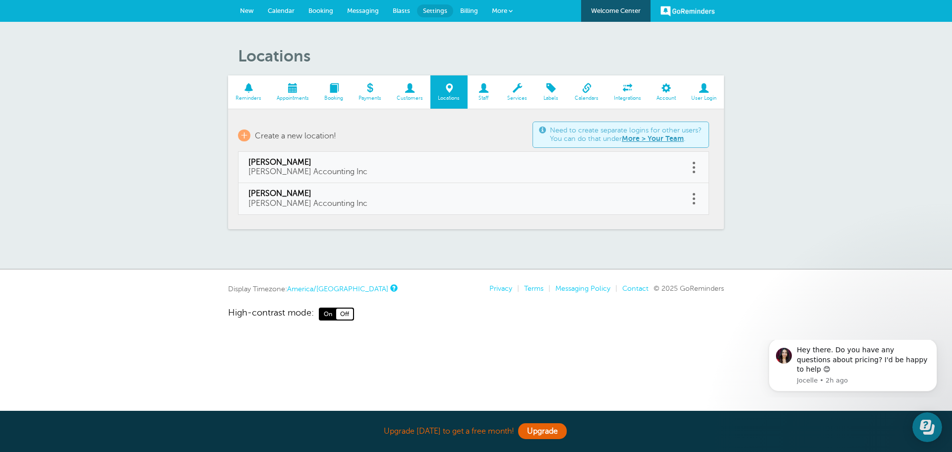
click at [693, 168] on span at bounding box center [693, 167] width 2 height 2
click at [644, 144] on button "Delete" at bounding box center [649, 142] width 30 height 18
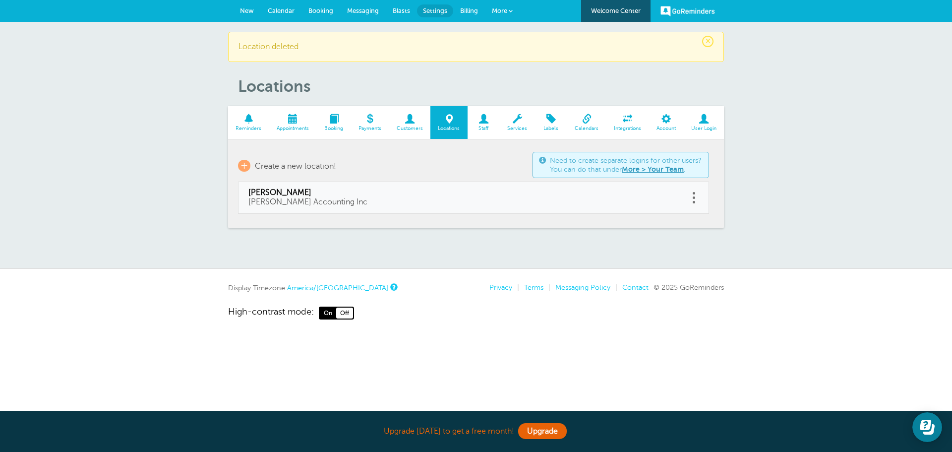
click at [694, 199] on link at bounding box center [694, 197] width 10 height 15
click at [639, 172] on button "Delete" at bounding box center [649, 172] width 30 height 18
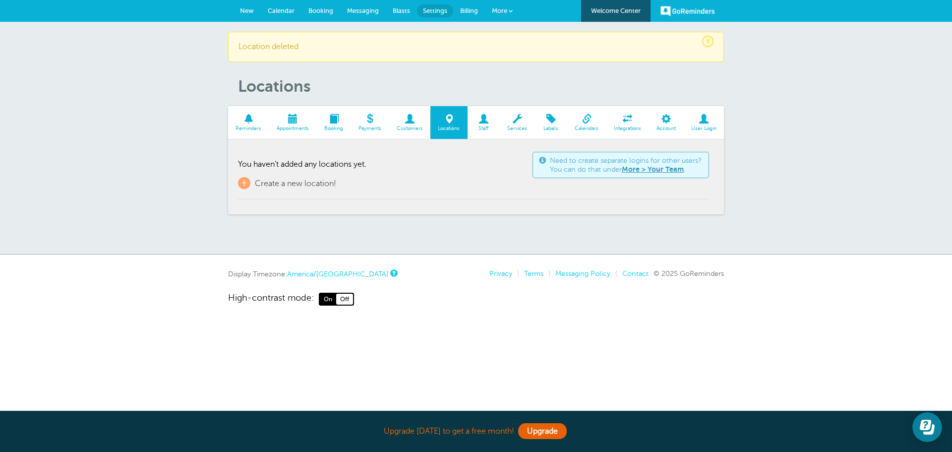
click at [292, 120] on span at bounding box center [293, 118] width 48 height 9
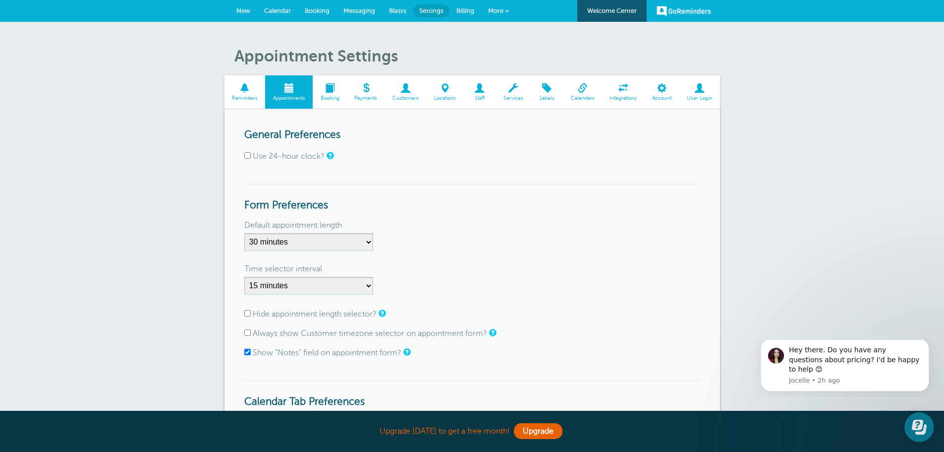
click at [280, 10] on span "Calendar" at bounding box center [277, 10] width 27 height 7
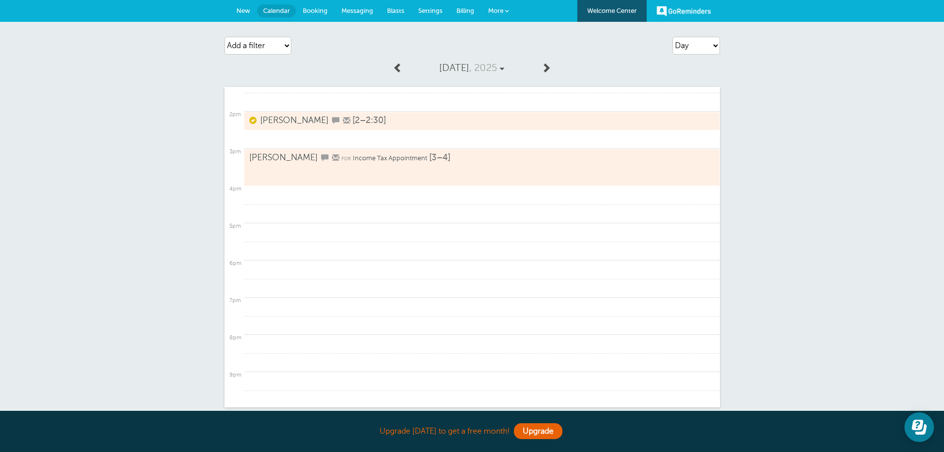
click at [367, 162] on span "Income Tax Appointment" at bounding box center [390, 158] width 74 height 7
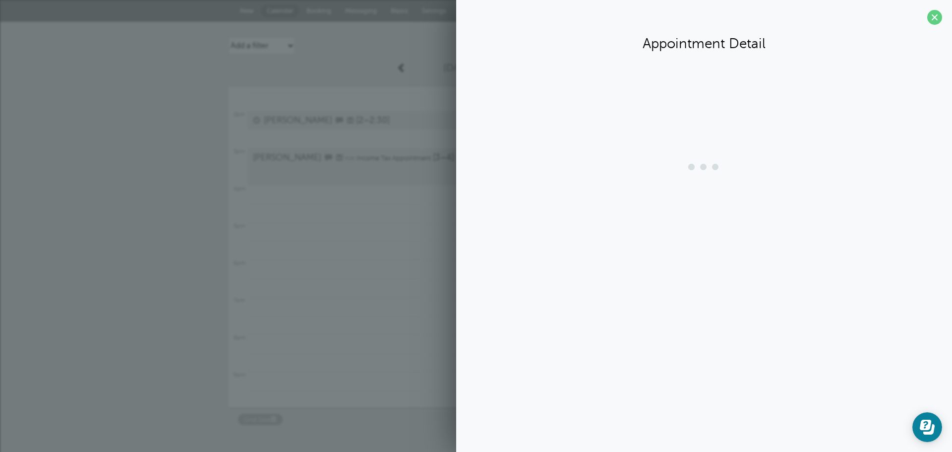
click at [367, 162] on span "Income Tax Appointment" at bounding box center [393, 158] width 74 height 7
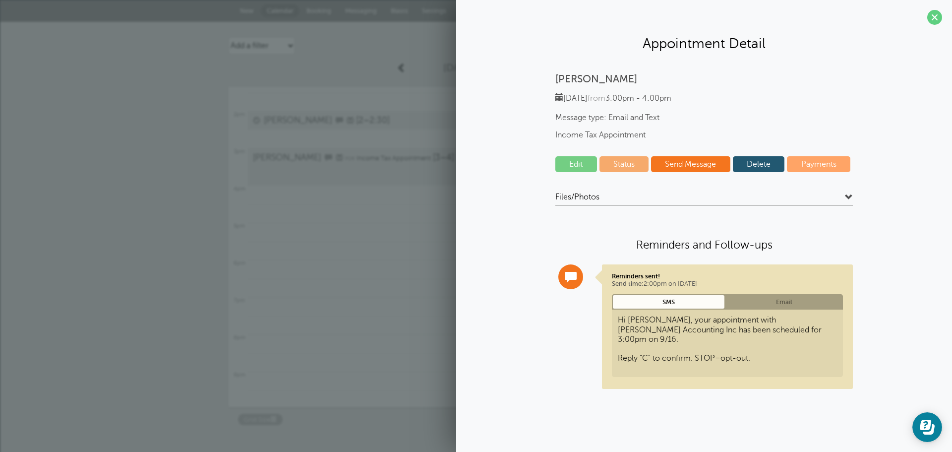
click at [575, 166] on link "Edit" at bounding box center [576, 164] width 42 height 16
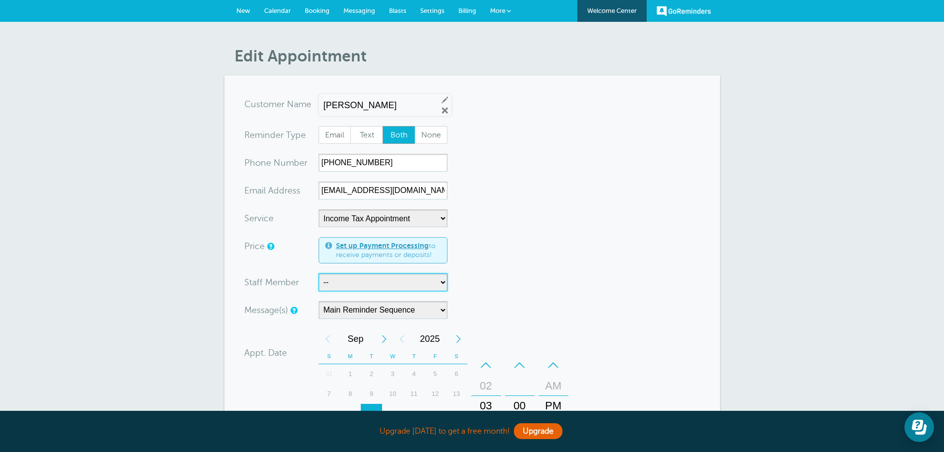
click at [438, 283] on select "-- [PERSON_NAME] [PERSON_NAME]" at bounding box center [383, 282] width 129 height 18
select select "21573"
click at [319, 273] on select "-- [PERSON_NAME] [PERSON_NAME]" at bounding box center [383, 282] width 129 height 18
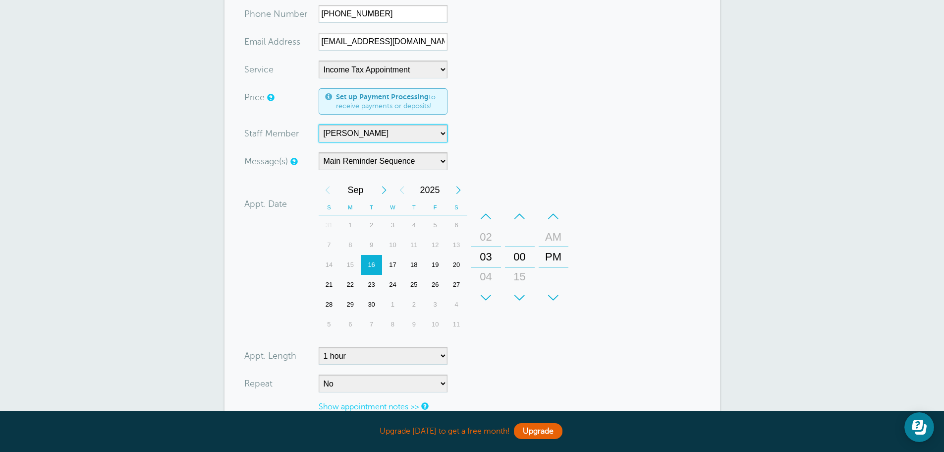
scroll to position [297, 0]
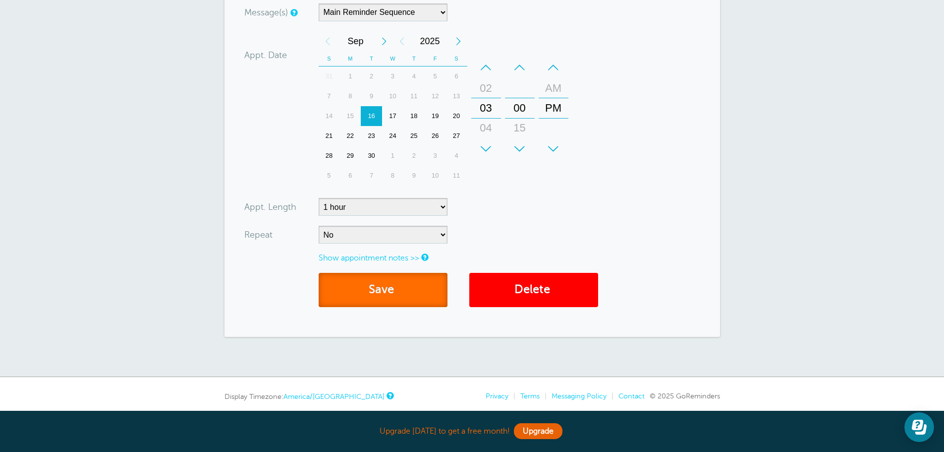
click at [377, 292] on button "Save" at bounding box center [383, 290] width 129 height 34
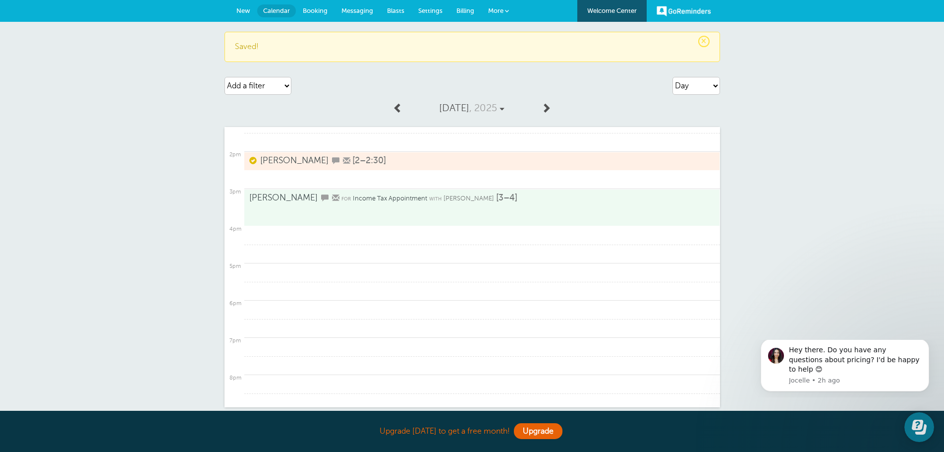
click at [390, 164] on link "Nicole [2–2:30]" at bounding box center [472, 161] width 446 height 12
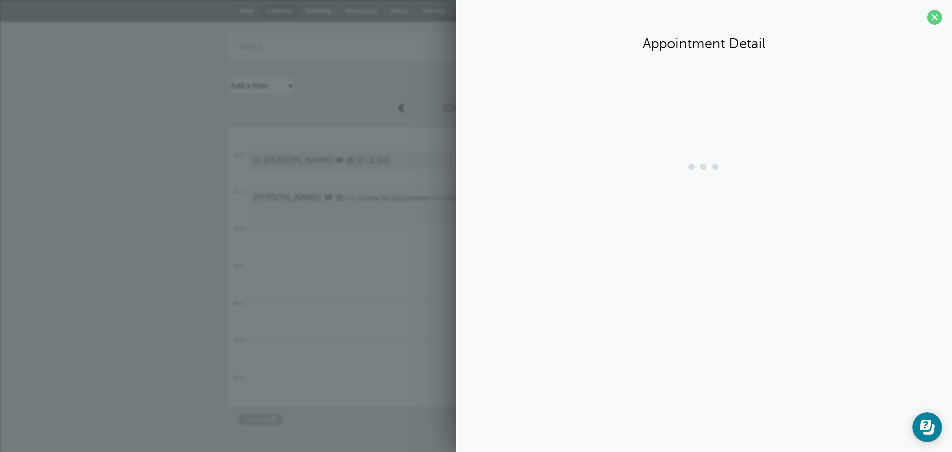
click at [390, 164] on link "Nicole [2–2:30]" at bounding box center [476, 161] width 446 height 12
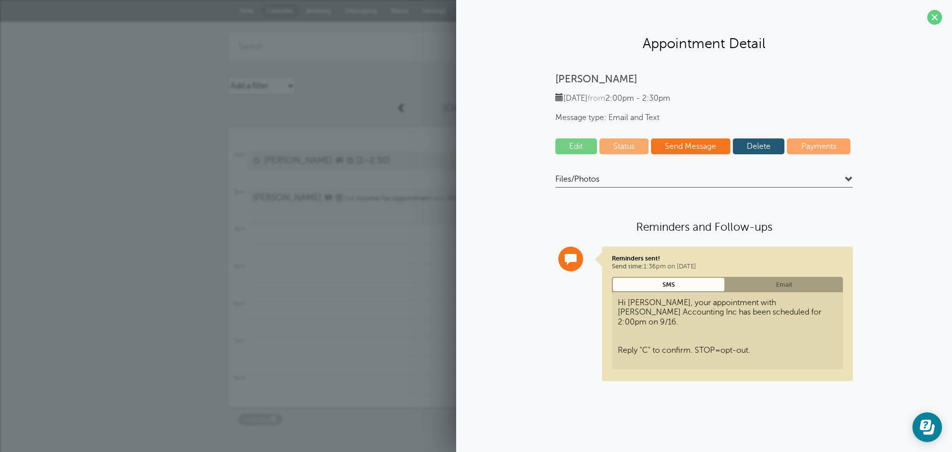
click at [578, 152] on link "Edit" at bounding box center [576, 146] width 42 height 16
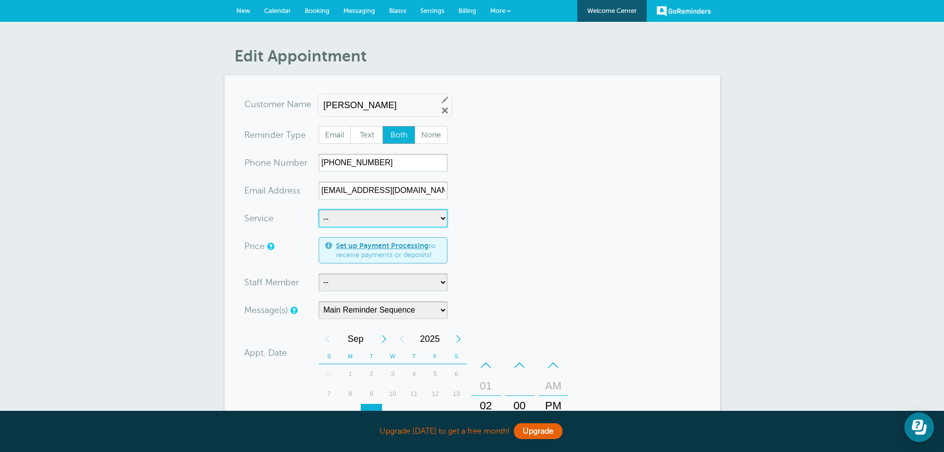
click at [436, 216] on select "-- Income Tax Appointment Income Tax Follow Up Tax Planning" at bounding box center [383, 218] width 129 height 18
select select "28234"
click at [319, 209] on select "-- Income Tax Appointment Income Tax Follow Up Tax Planning" at bounding box center [383, 218] width 129 height 18
click at [437, 286] on select "-- Kerry Stueve Kristin Janssen" at bounding box center [383, 282] width 129 height 18
select select "21574"
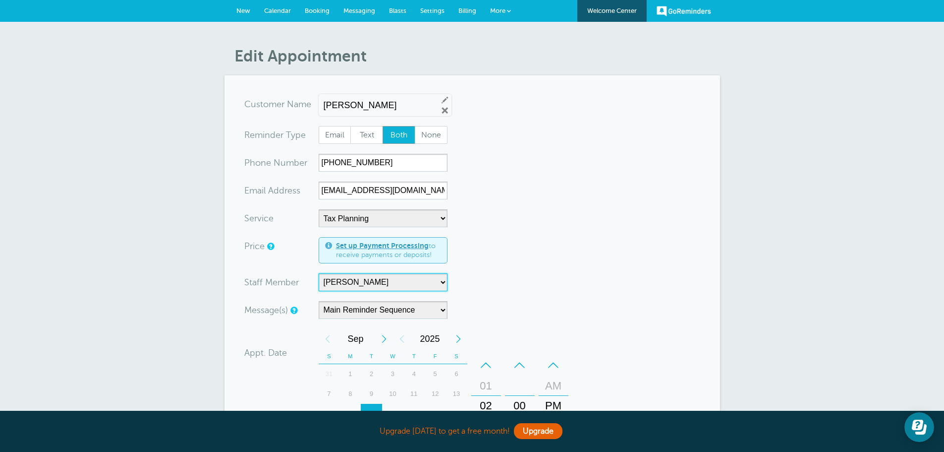
click at [319, 273] on select "-- Kerry Stueve Kristin Janssen" at bounding box center [383, 282] width 129 height 18
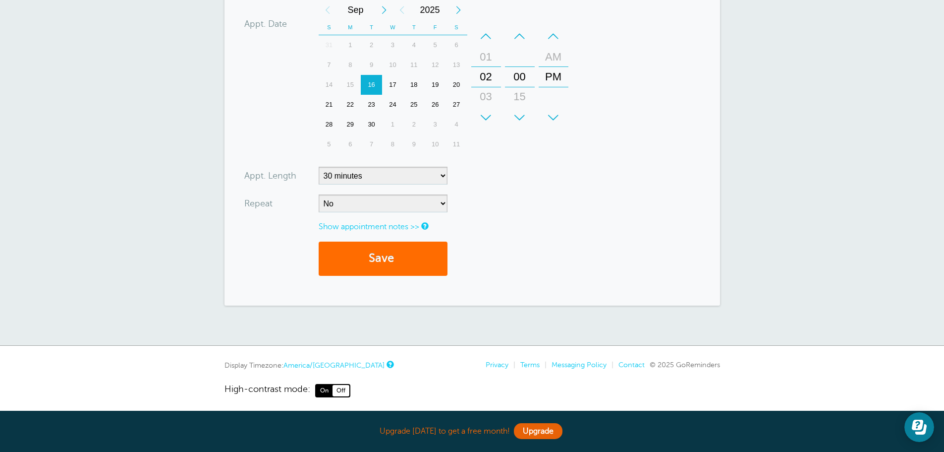
scroll to position [334, 0]
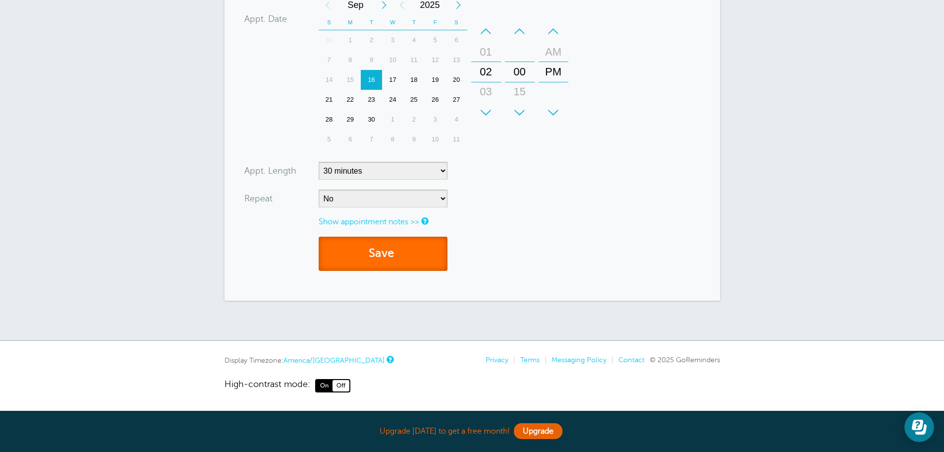
click at [388, 253] on button "Save" at bounding box center [383, 253] width 129 height 34
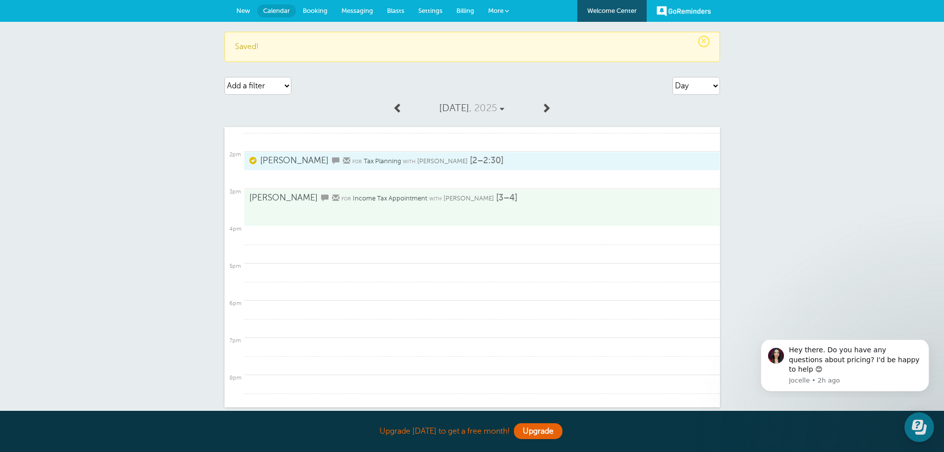
click at [479, 204] on link "[PERSON_NAME] for Income Tax Appointment with [PERSON_NAME] [3–4]" at bounding box center [472, 207] width 446 height 30
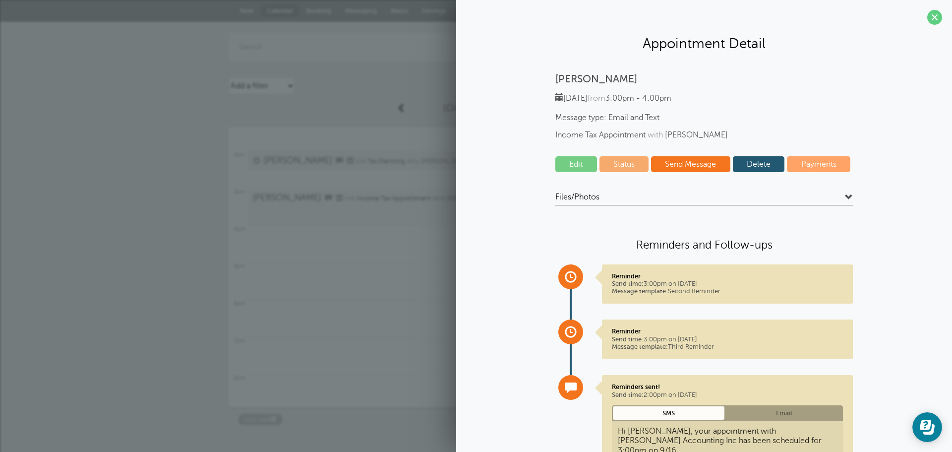
click at [629, 168] on link "Status" at bounding box center [624, 164] width 50 height 16
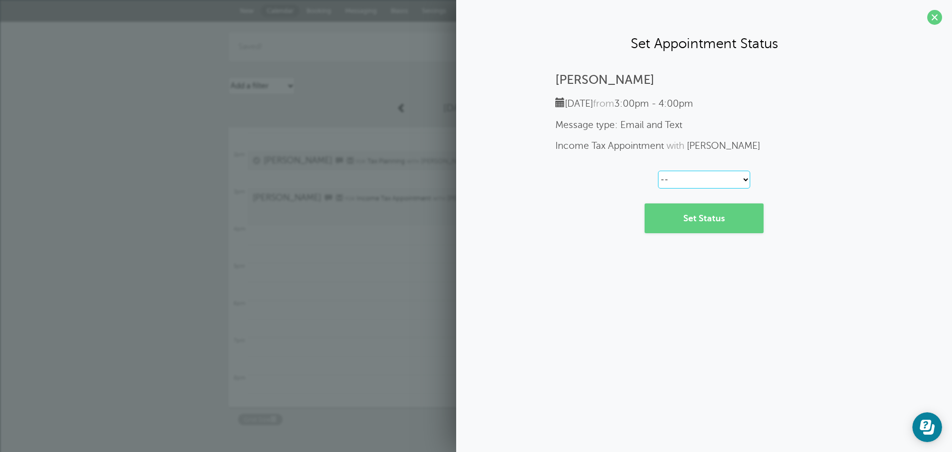
click at [745, 180] on select "-- Confirmed Reschedule Requested Cancelled" at bounding box center [704, 180] width 92 height 18
select select "confirmed"
click at [658, 171] on select "-- Confirmed Reschedule Requested Cancelled" at bounding box center [704, 180] width 92 height 18
click at [725, 217] on link "Set Status" at bounding box center [703, 218] width 119 height 30
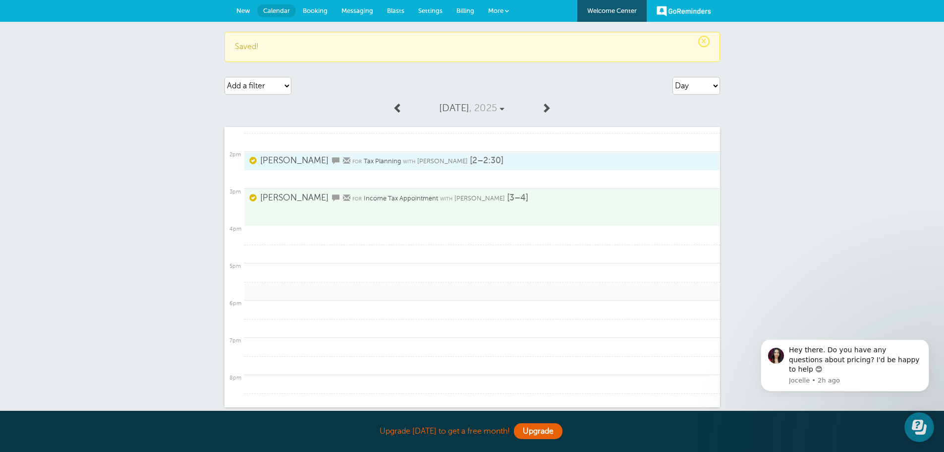
click at [429, 292] on link at bounding box center [482, 291] width 476 height 19
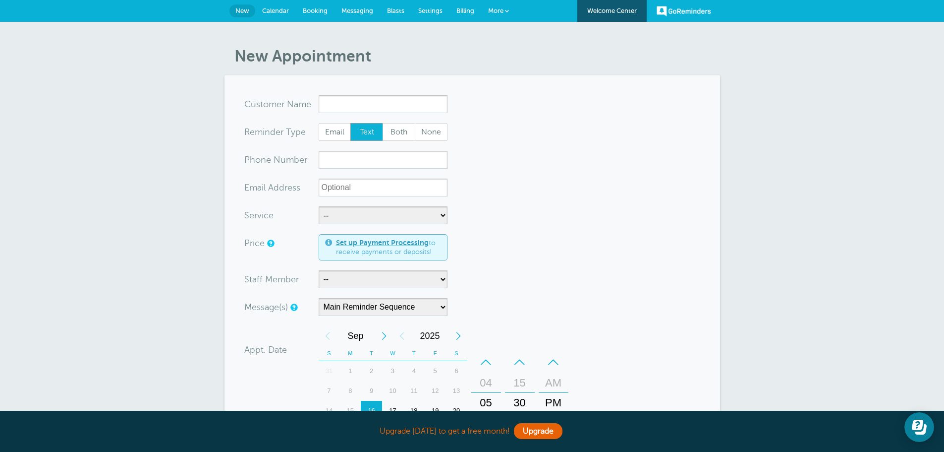
click at [275, 8] on span "Calendar" at bounding box center [275, 10] width 27 height 7
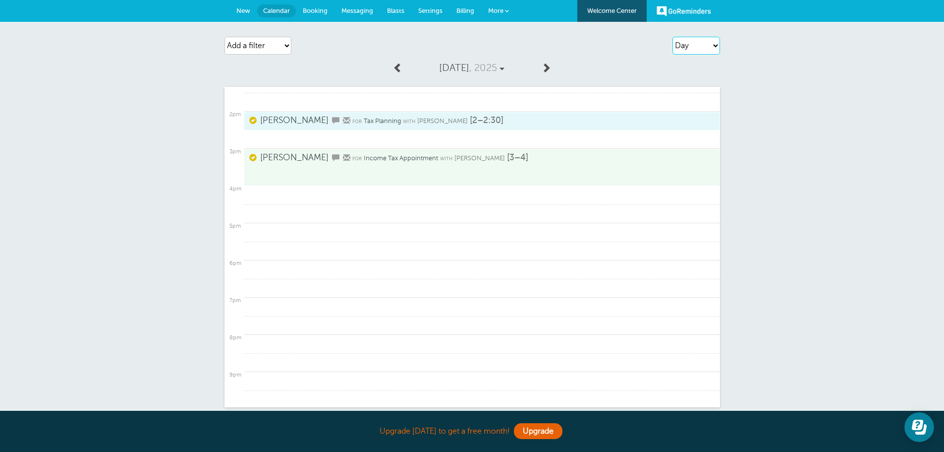
click at [695, 48] on select "Agenda Day Week Month (full view) Month (condensed)" at bounding box center [697, 46] width 48 height 18
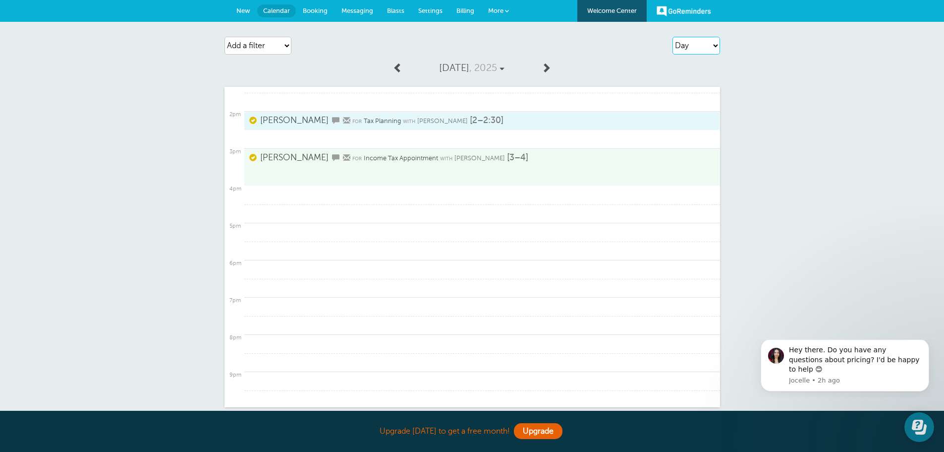
select select "week"
click at [673, 37] on select "Agenda Day Week Month (full view) Month (condensed)" at bounding box center [697, 46] width 48 height 18
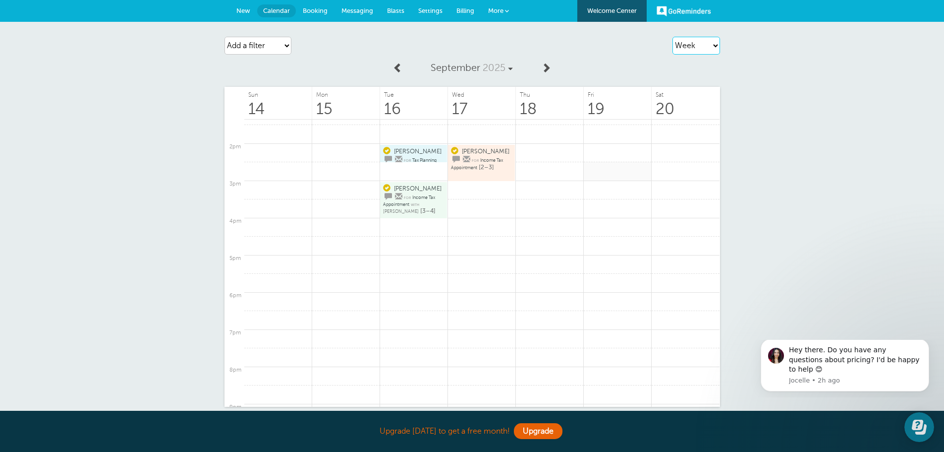
scroll to position [398, 0]
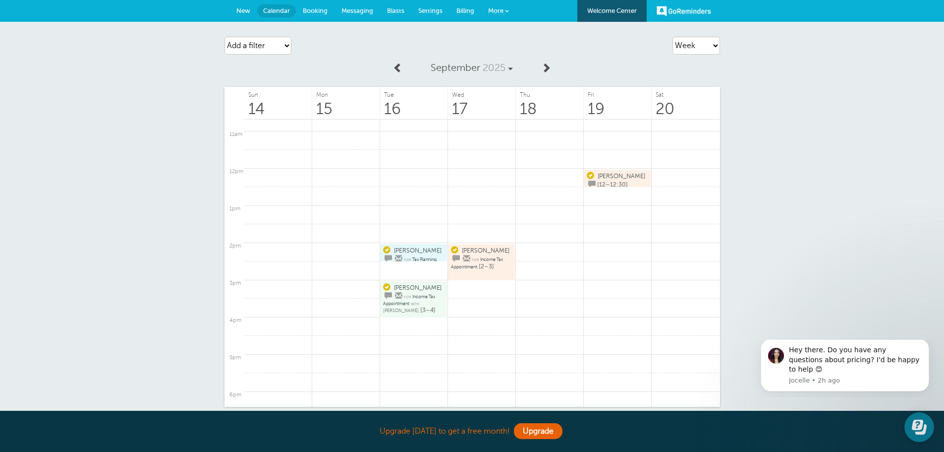
click at [609, 177] on span "Nicole" at bounding box center [622, 175] width 48 height 7
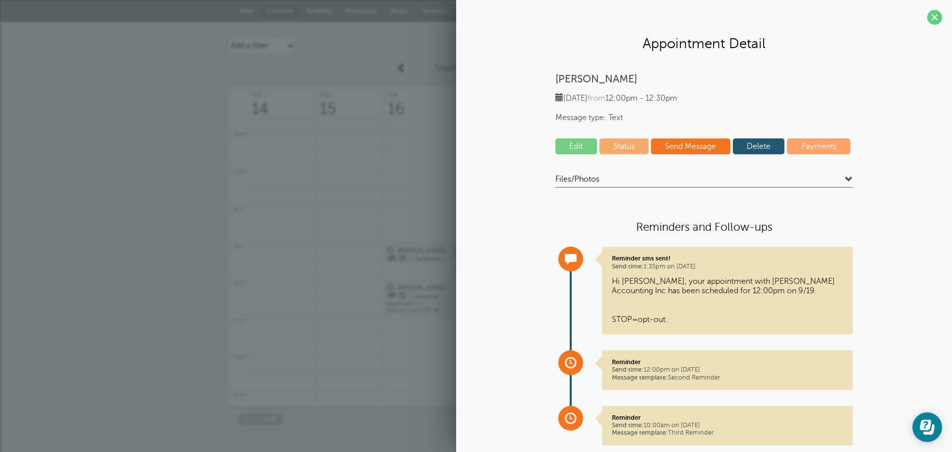
click at [627, 148] on link "Status" at bounding box center [624, 146] width 50 height 16
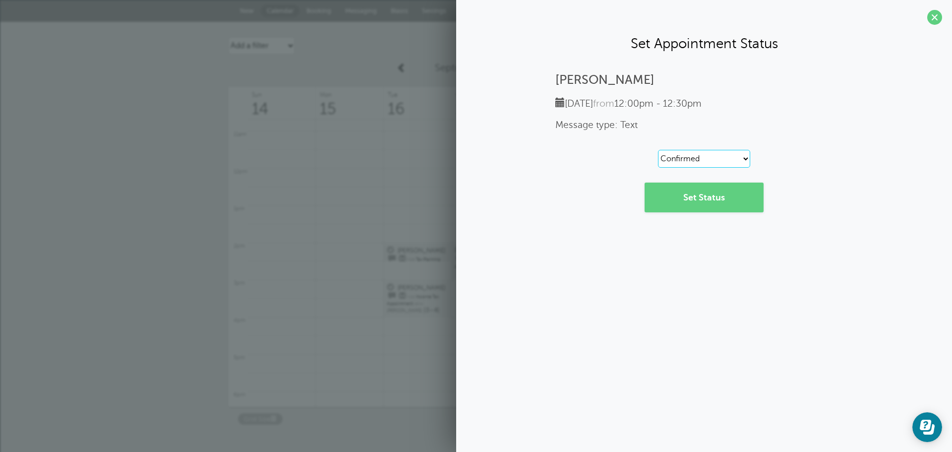
click at [725, 161] on select "Reset Confirmed Reschedule Requested Cancelled" at bounding box center [704, 159] width 92 height 18
select select "canceled"
click at [658, 150] on select "Reset Confirmed Reschedule Requested Cancelled" at bounding box center [704, 159] width 92 height 18
click at [690, 199] on link "Set Status" at bounding box center [703, 197] width 119 height 30
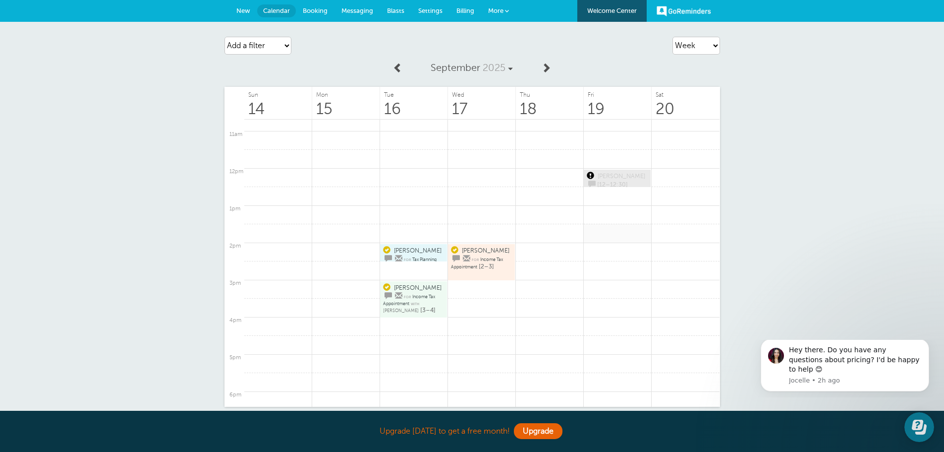
click at [597, 232] on link at bounding box center [618, 233] width 68 height 19
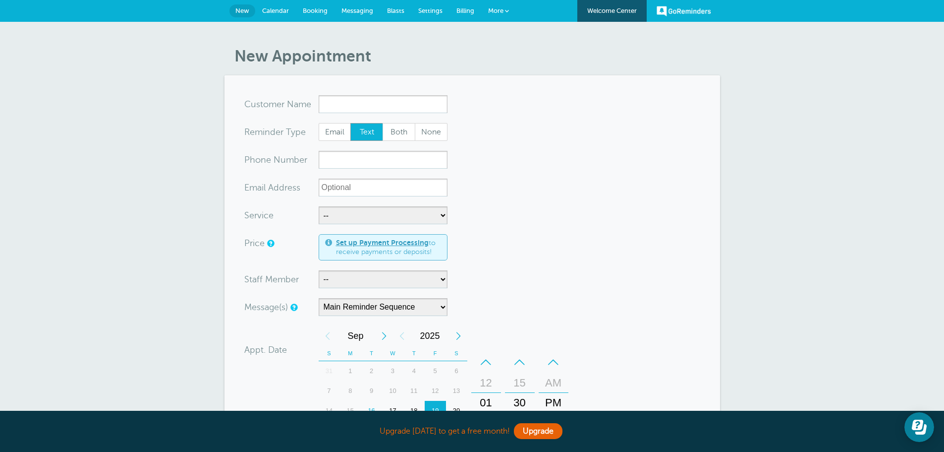
click at [279, 8] on span "Calendar" at bounding box center [275, 10] width 27 height 7
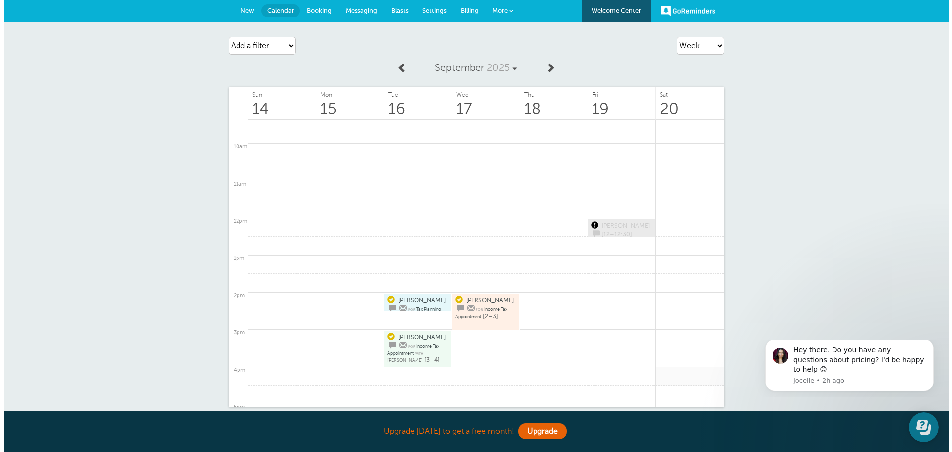
scroll to position [398, 0]
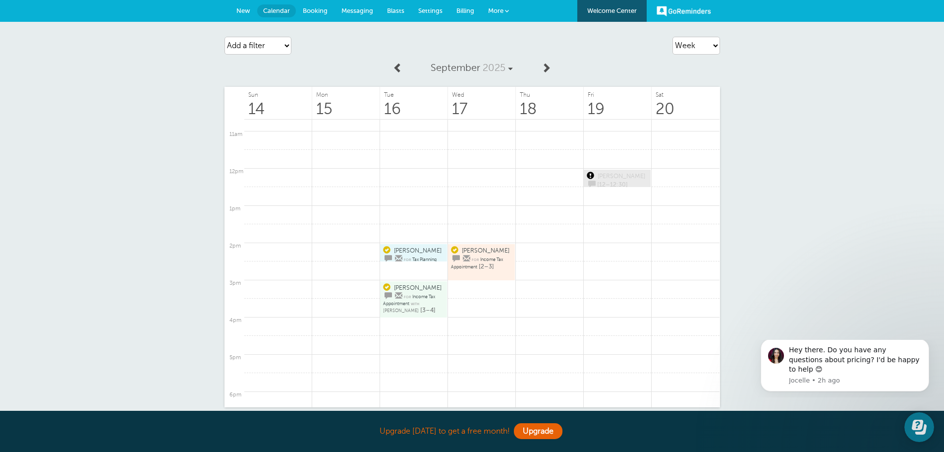
click at [488, 257] on span "Income Tax Appointment" at bounding box center [477, 263] width 52 height 12
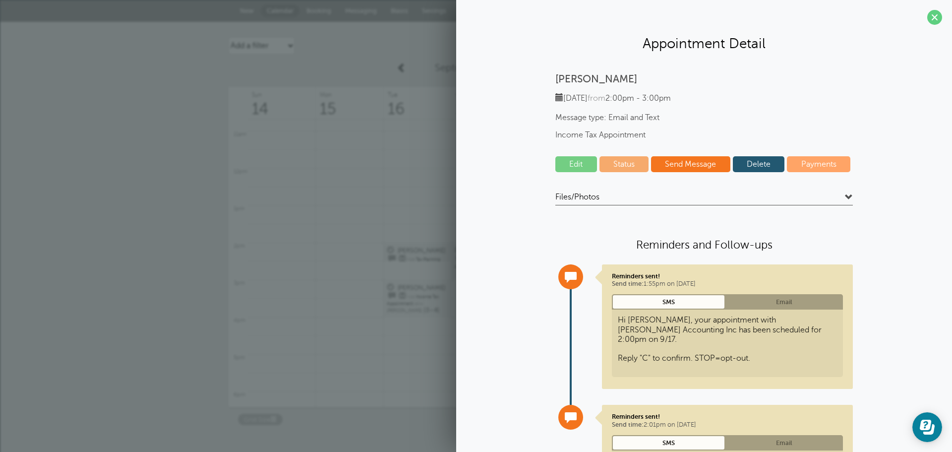
click at [628, 166] on link "Status" at bounding box center [624, 164] width 50 height 16
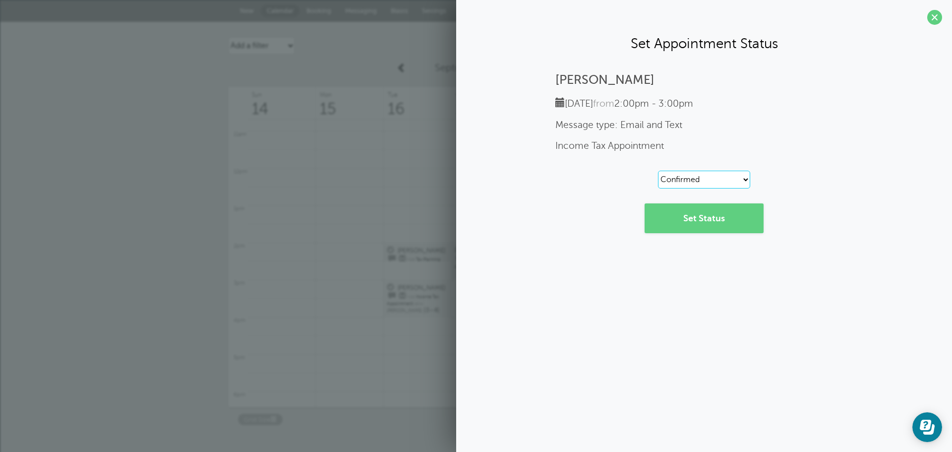
click at [706, 177] on select "Reset Confirmed Reschedule Requested Cancelled" at bounding box center [704, 180] width 92 height 18
select select "reschedule"
click at [658, 171] on select "Reset Confirmed Reschedule Requested Cancelled" at bounding box center [704, 180] width 92 height 18
click at [685, 220] on link "Set Status" at bounding box center [703, 218] width 119 height 30
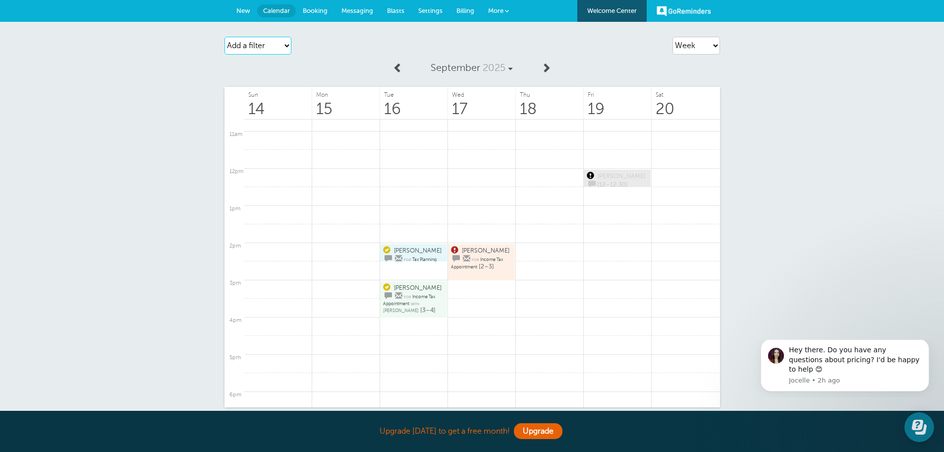
click at [285, 49] on select "Add a filter Customer Search Staff Service Appointment Status Payment Status" at bounding box center [258, 46] width 67 height 18
select select "staff"
click at [225, 37] on select "Add a filter Customer Search Staff Service Appointment Status Payment Status" at bounding box center [258, 46] width 67 height 18
select select
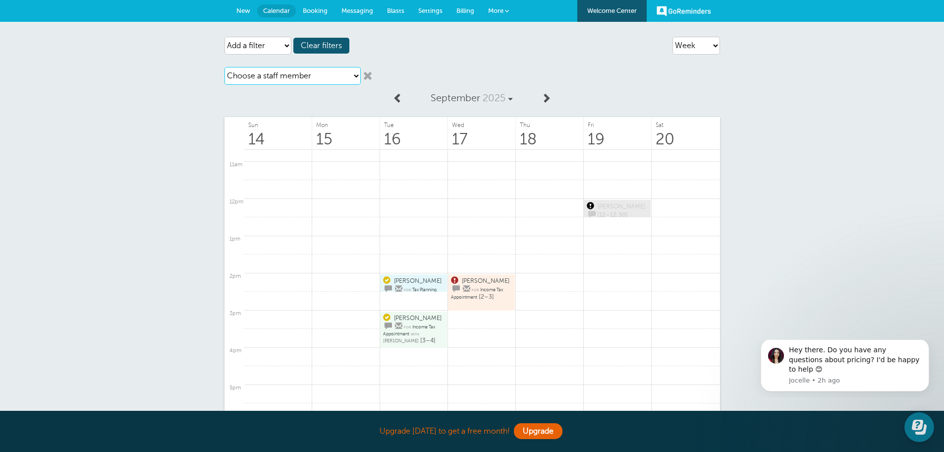
click at [358, 75] on select "Choose a staff member Kerry Stueve Kristin Janssen" at bounding box center [293, 76] width 136 height 18
click at [225, 67] on select "Choose a staff member Kerry Stueve Kristin Janssen" at bounding box center [293, 76] width 136 height 18
click at [354, 75] on select "Choose a staff member Kerry Stueve Kristin Janssen" at bounding box center [293, 76] width 136 height 18
select select "21574"
click at [225, 67] on select "Choose a staff member Kerry Stueve Kristin Janssen" at bounding box center [293, 76] width 136 height 18
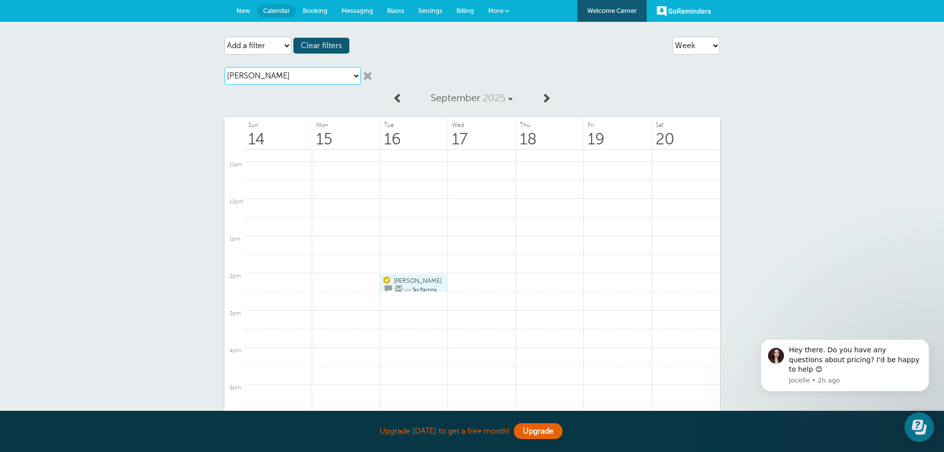
click at [349, 75] on select "Choose a staff member Kerry Stueve Kristin Janssen" at bounding box center [293, 76] width 136 height 18
select select
click at [225, 67] on select "Choose a staff member Kerry Stueve Kristin Janssen" at bounding box center [293, 76] width 136 height 18
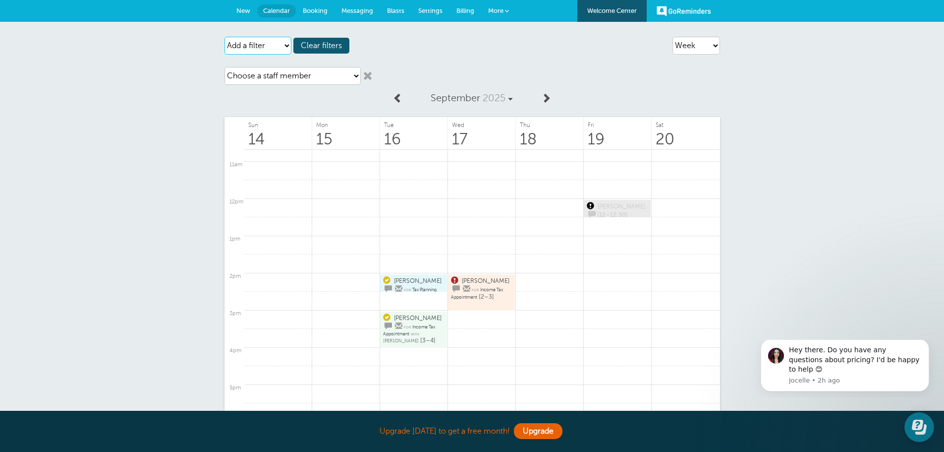
click at [285, 45] on select "Add a filter Customer Search Staff Service Appointment Status Payment Status" at bounding box center [258, 46] width 67 height 18
select select "appt_status"
click at [225, 37] on select "Add a filter Customer Search Staff Service Appointment Status Payment Status" at bounding box center [258, 46] width 67 height 18
select select
click at [331, 80] on select "Choose an appointment status Confirmed Reschedule Requested Cancelled" at bounding box center [293, 76] width 136 height 18
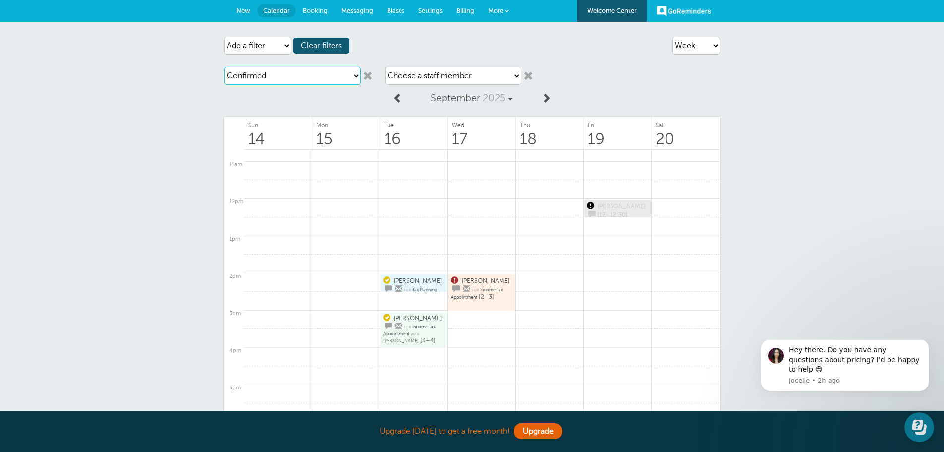
click at [225, 67] on select "Choose an appointment status Confirmed Reschedule Requested Cancelled" at bounding box center [293, 76] width 136 height 18
click at [357, 73] on select "Choose an appointment status Confirmed Reschedule Requested Cancelled" at bounding box center [293, 76] width 136 height 18
click at [225, 67] on select "Choose an appointment status Confirmed Reschedule Requested Cancelled" at bounding box center [293, 76] width 136 height 18
click at [351, 76] on select "Choose an appointment status Confirmed Reschedule Requested Cancelled" at bounding box center [293, 76] width 136 height 18
select select "cancelled"
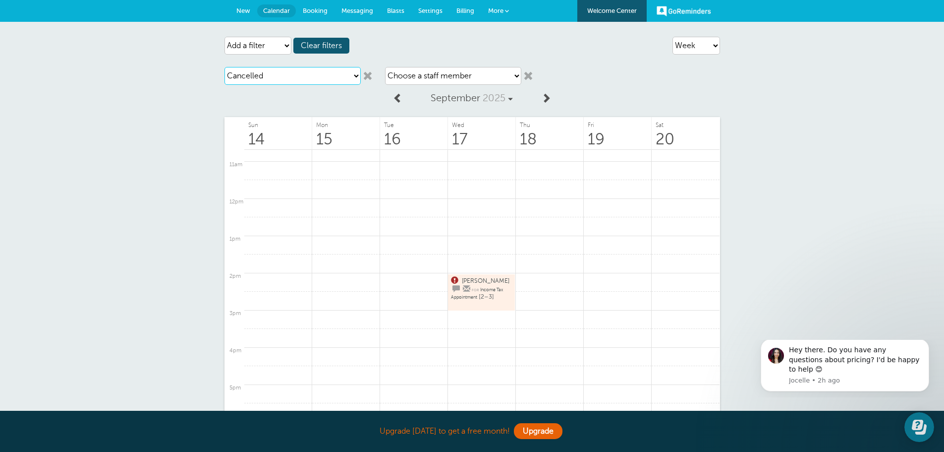
click at [225, 67] on select "Choose an appointment status Confirmed Reschedule Requested Cancelled" at bounding box center [293, 76] width 136 height 18
click at [355, 72] on select "Choose an appointment status Confirmed Reschedule Requested Cancelled" at bounding box center [293, 76] width 136 height 18
select select
click at [225, 67] on select "Choose an appointment status Confirmed Reschedule Requested Cancelled" at bounding box center [293, 76] width 136 height 18
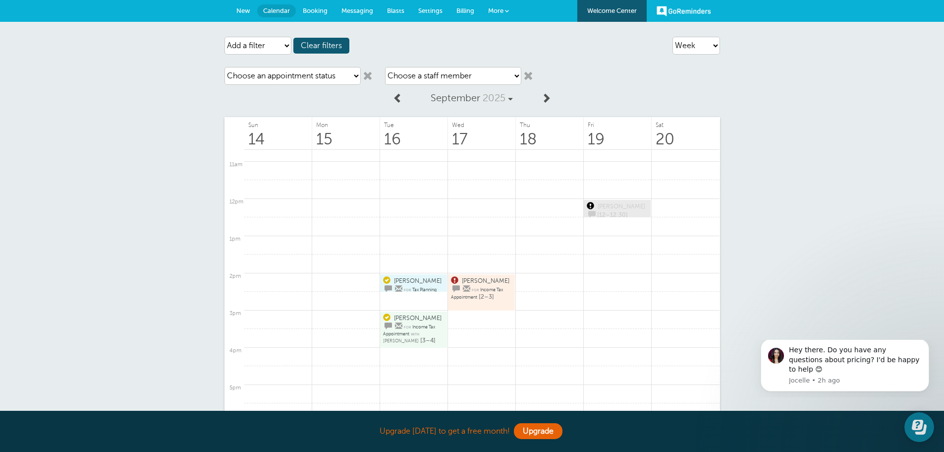
click at [368, 77] on link at bounding box center [368, 76] width 10 height 10
click at [368, 78] on link at bounding box center [368, 76] width 10 height 10
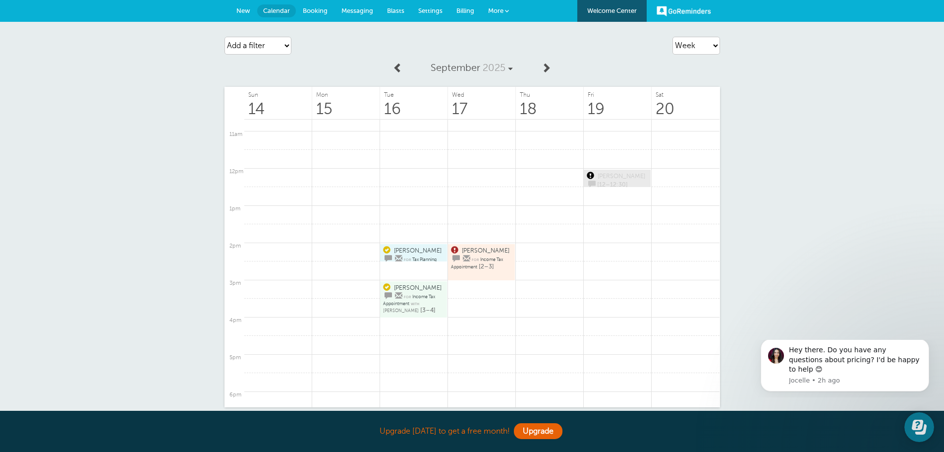
click at [482, 257] on span "Income Tax Appointment" at bounding box center [477, 263] width 52 height 12
click at [0, 0] on section "null" at bounding box center [0, 0] width 0 height 0
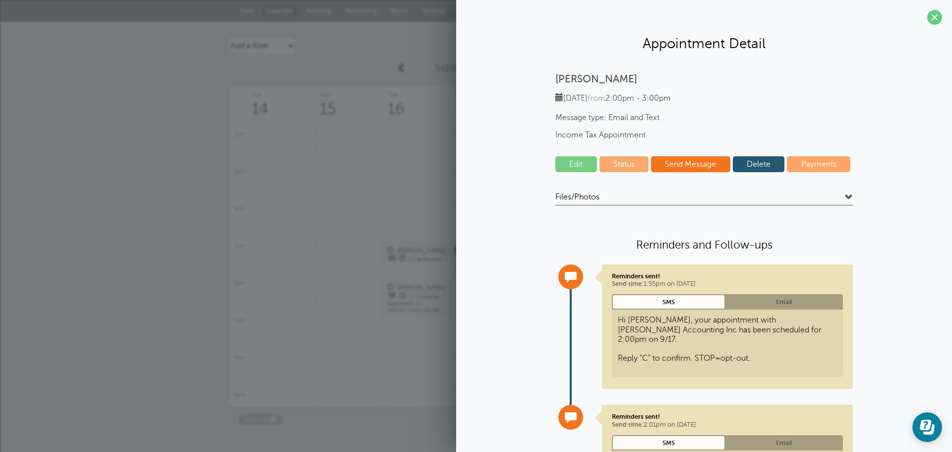
click at [576, 167] on link "Edit" at bounding box center [576, 164] width 42 height 16
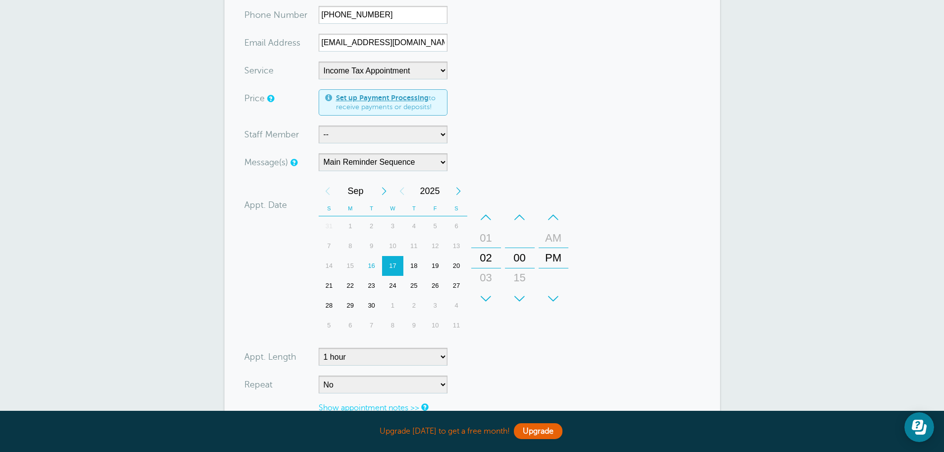
scroll to position [149, 0]
click at [415, 264] on div "18" at bounding box center [413, 265] width 21 height 20
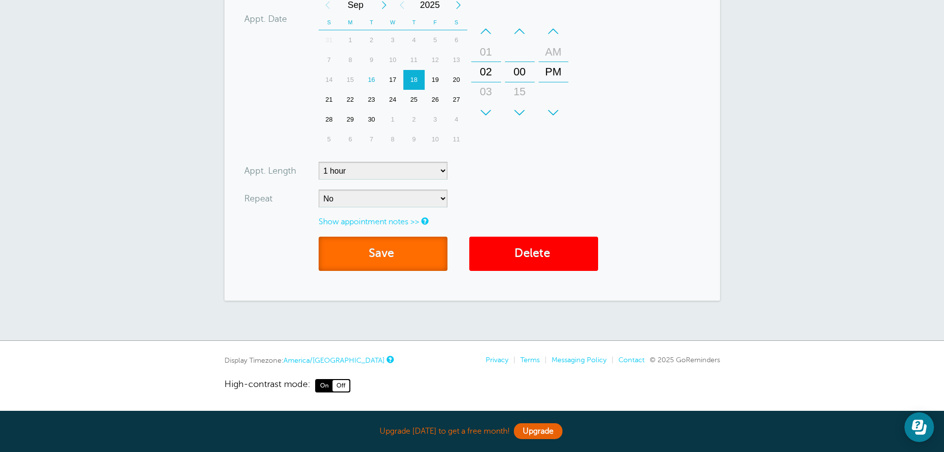
click at [384, 260] on button "Save" at bounding box center [383, 253] width 129 height 34
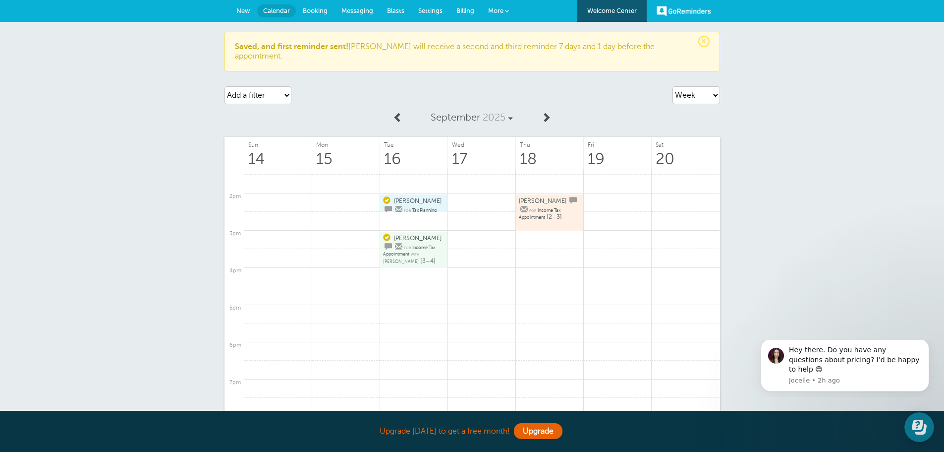
click at [553, 207] on link "[PERSON_NAME] for Income Tax Appointment [2–3]" at bounding box center [549, 212] width 61 height 33
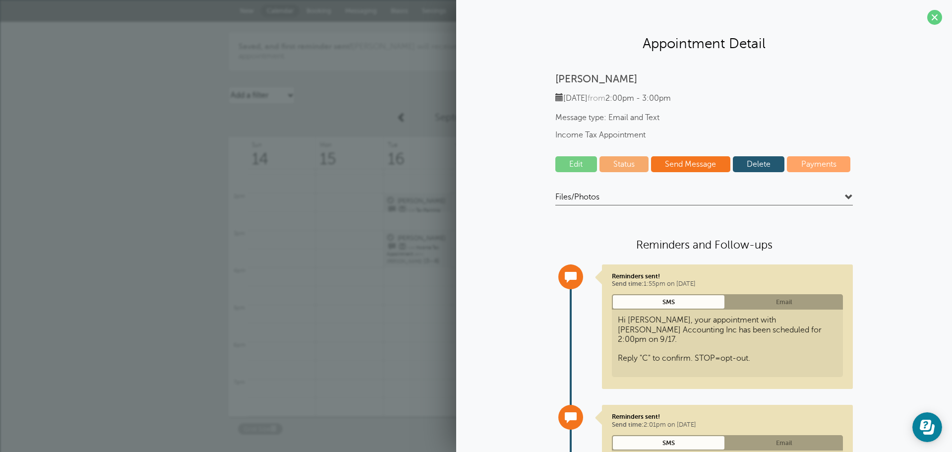
click at [567, 165] on link "Edit" at bounding box center [576, 164] width 42 height 16
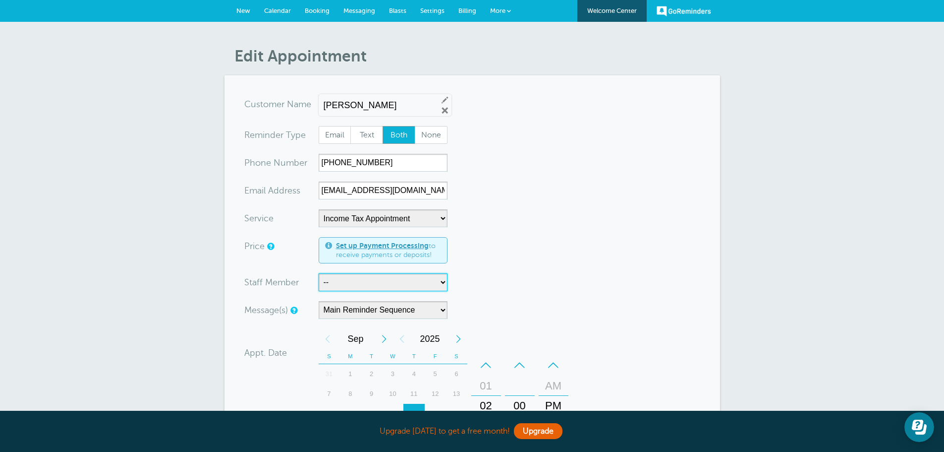
click at [440, 282] on select "-- [PERSON_NAME] [PERSON_NAME]" at bounding box center [383, 282] width 129 height 18
select select "21574"
click at [319, 273] on select "-- [PERSON_NAME] [PERSON_NAME]" at bounding box center [383, 282] width 129 height 18
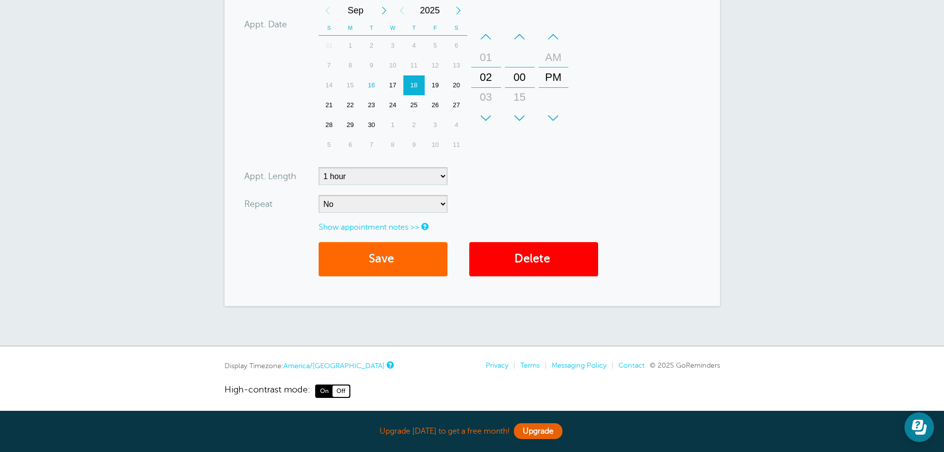
scroll to position [334, 0]
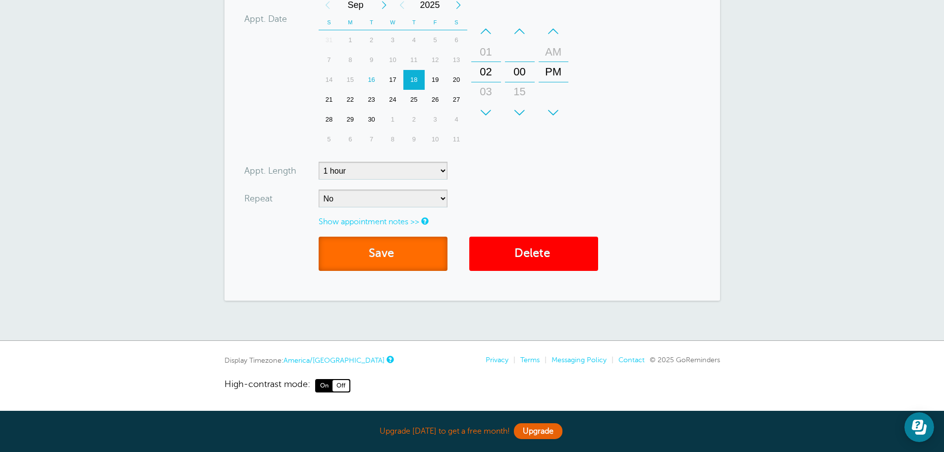
click at [397, 254] on span "submit" at bounding box center [395, 252] width 3 height 13
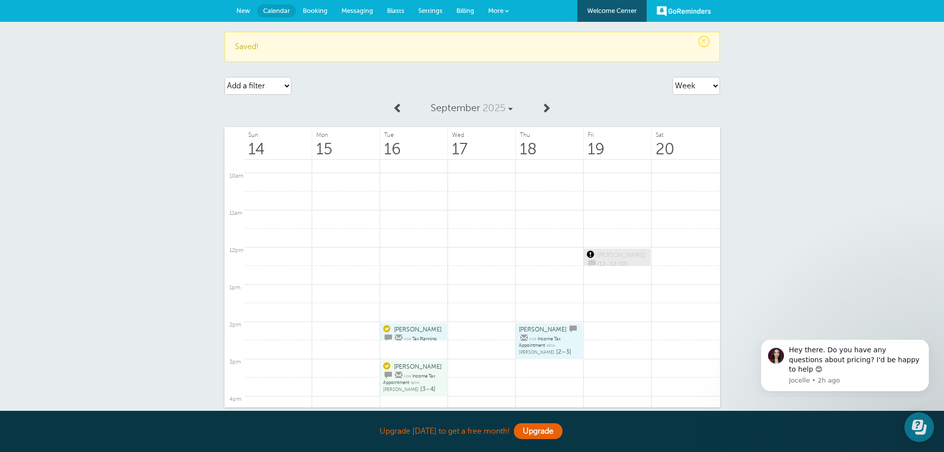
scroll to position [398, 0]
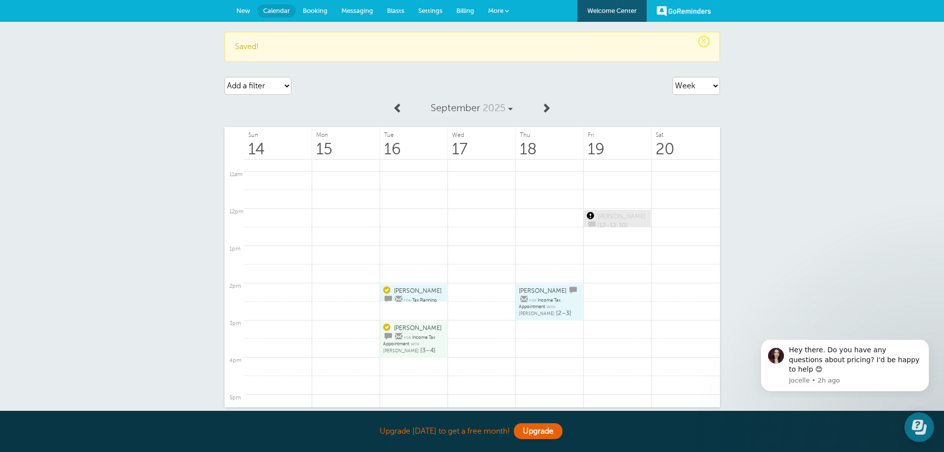
click at [435, 11] on span "Settings" at bounding box center [430, 10] width 24 height 7
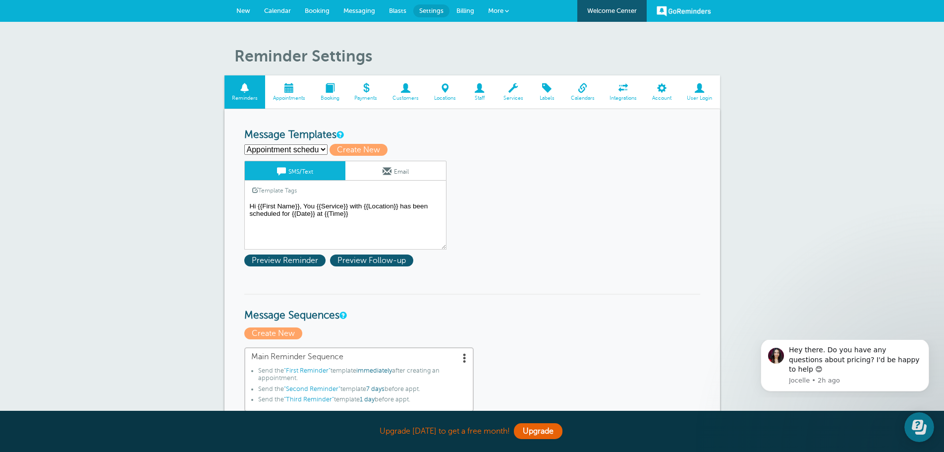
click at [480, 90] on span at bounding box center [479, 87] width 32 height 9
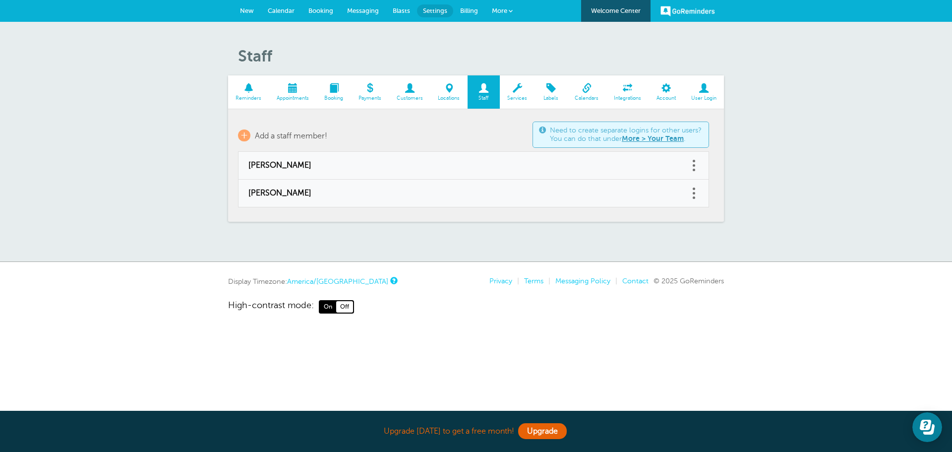
click at [691, 168] on link at bounding box center [694, 165] width 10 height 15
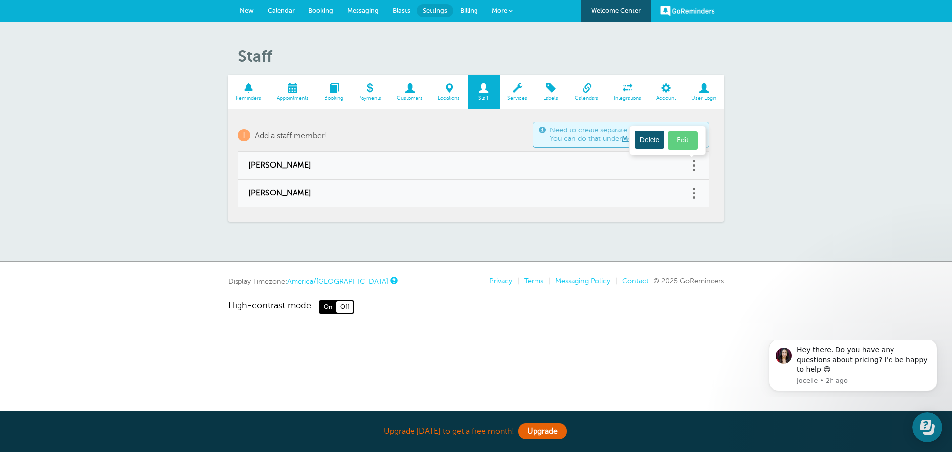
click at [681, 139] on link "Edit" at bounding box center [683, 140] width 30 height 18
type input "Kerry Stueve"
checkbox input "true"
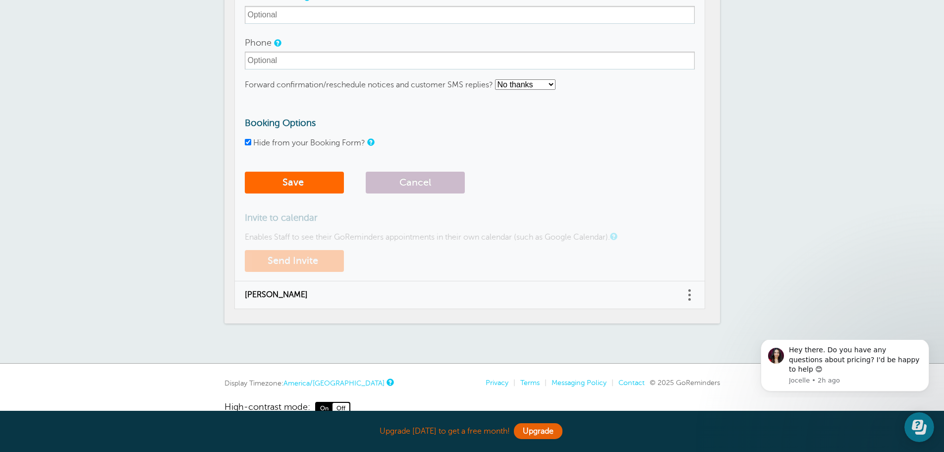
scroll to position [206, 0]
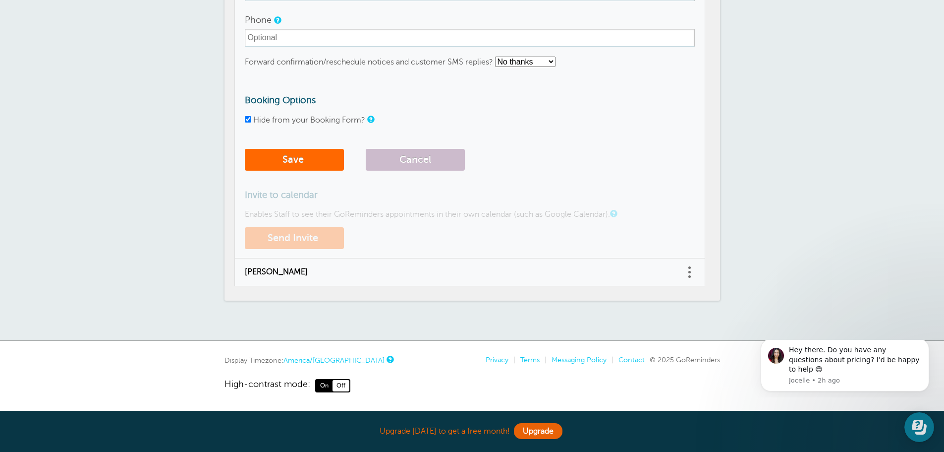
click at [690, 274] on link at bounding box center [690, 271] width 10 height 15
click at [656, 175] on td "Staff Name Kerry Stueve Email Address Phone Forward confirmation/reschedule not…" at bounding box center [469, 85] width 471 height 345
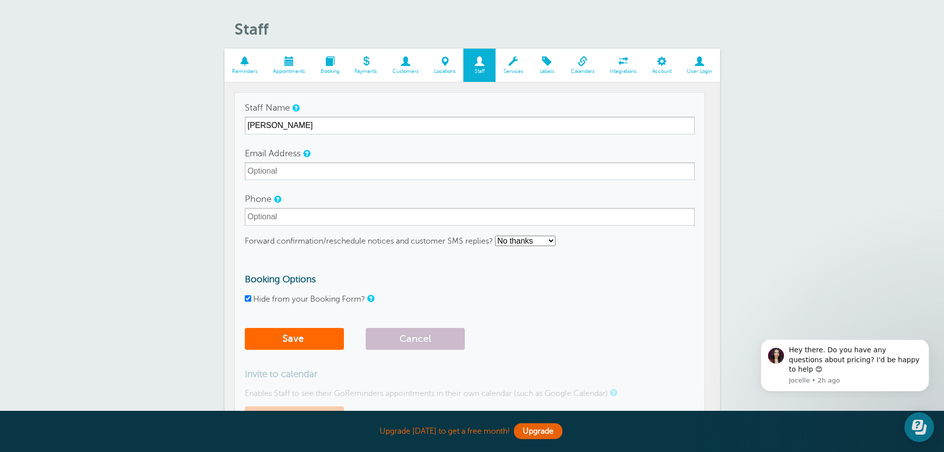
scroll to position [7, 0]
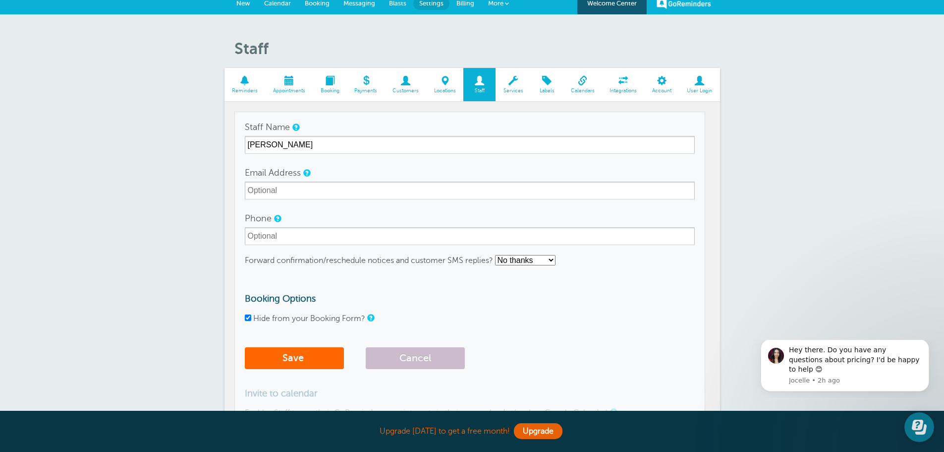
click at [518, 314] on div "Hide from your Booking Form?" at bounding box center [470, 318] width 450 height 9
click at [429, 353] on button "Cancel" at bounding box center [415, 358] width 99 height 22
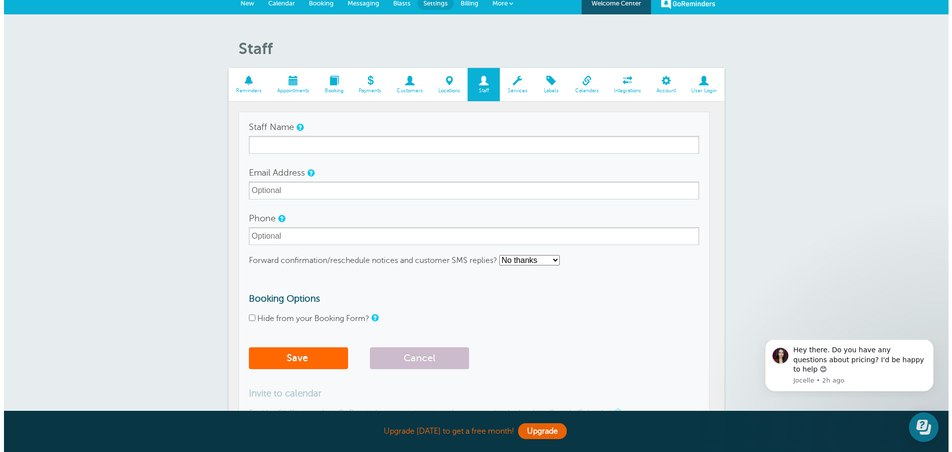
scroll to position [0, 0]
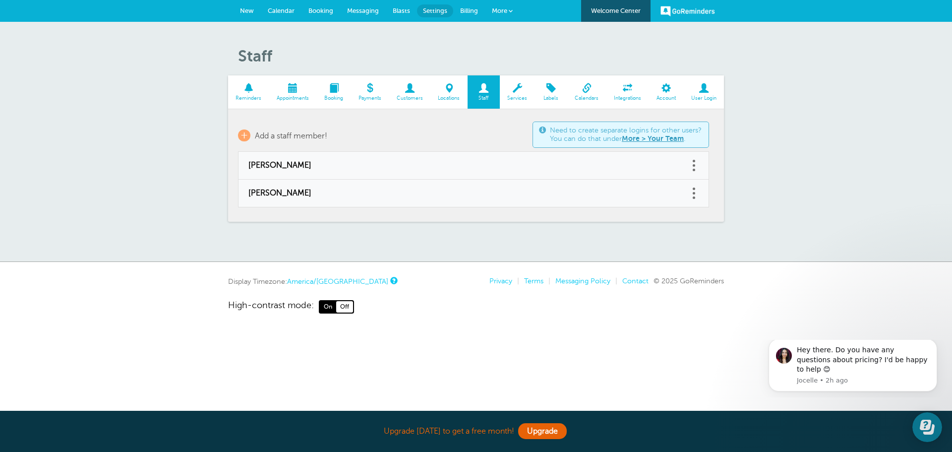
click at [290, 89] on span at bounding box center [293, 87] width 48 height 9
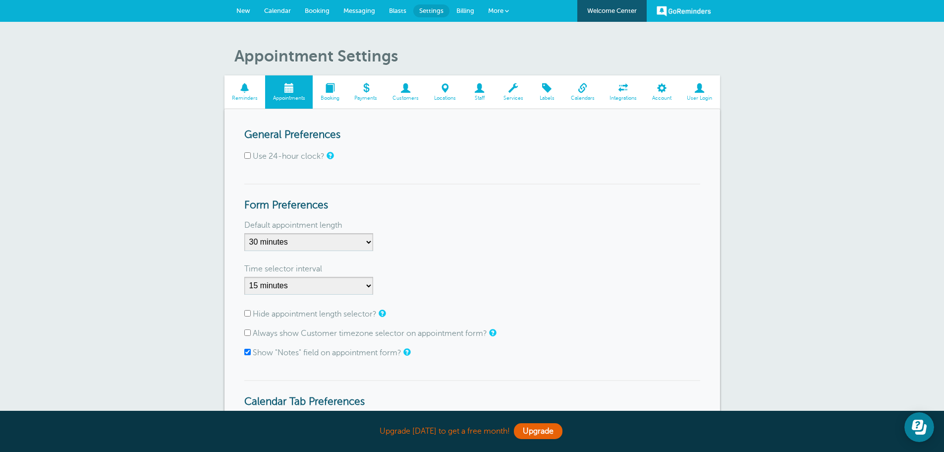
click at [334, 84] on span at bounding box center [330, 87] width 34 height 9
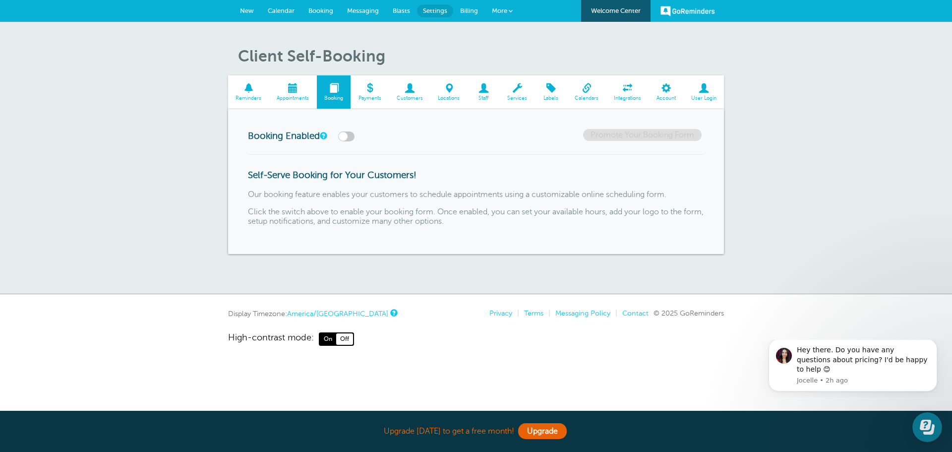
click at [356, 9] on span "Messaging" at bounding box center [363, 10] width 32 height 7
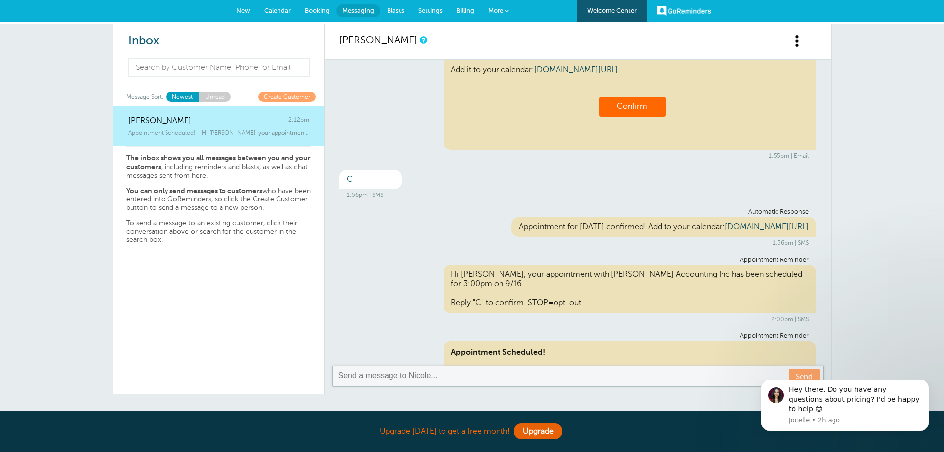
scroll to position [574, 0]
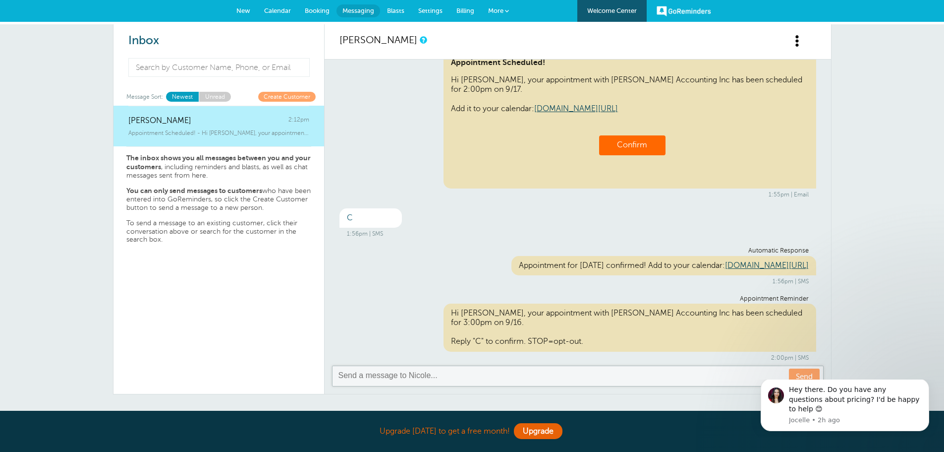
click at [311, 10] on span "Booking" at bounding box center [317, 10] width 25 height 7
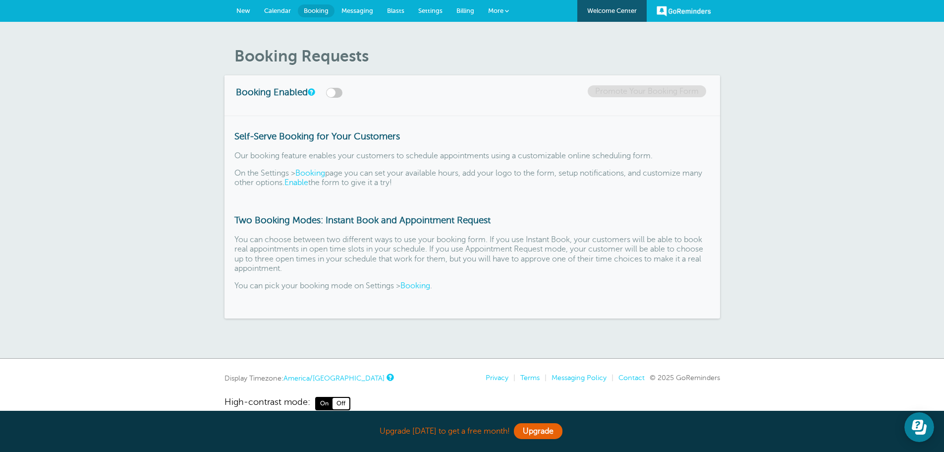
click at [287, 9] on span "Calendar" at bounding box center [277, 10] width 27 height 7
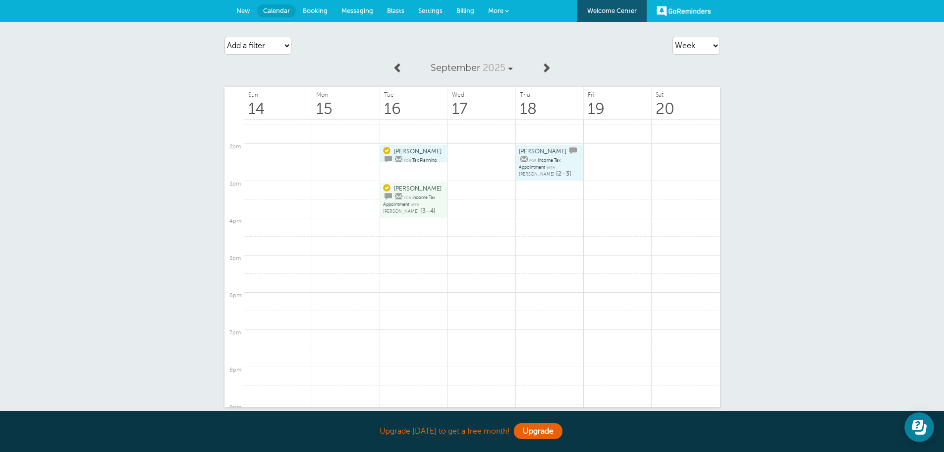
click at [248, 11] on span "New" at bounding box center [243, 10] width 14 height 7
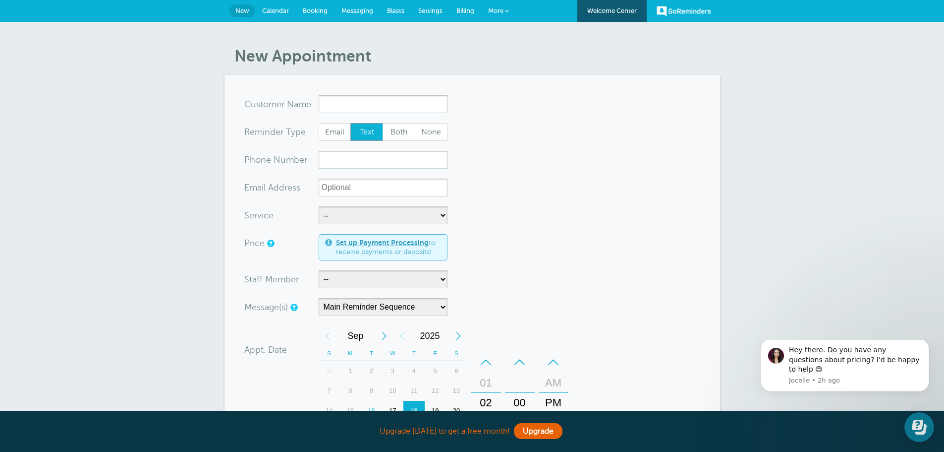
click at [438, 9] on span "Settings" at bounding box center [430, 10] width 24 height 7
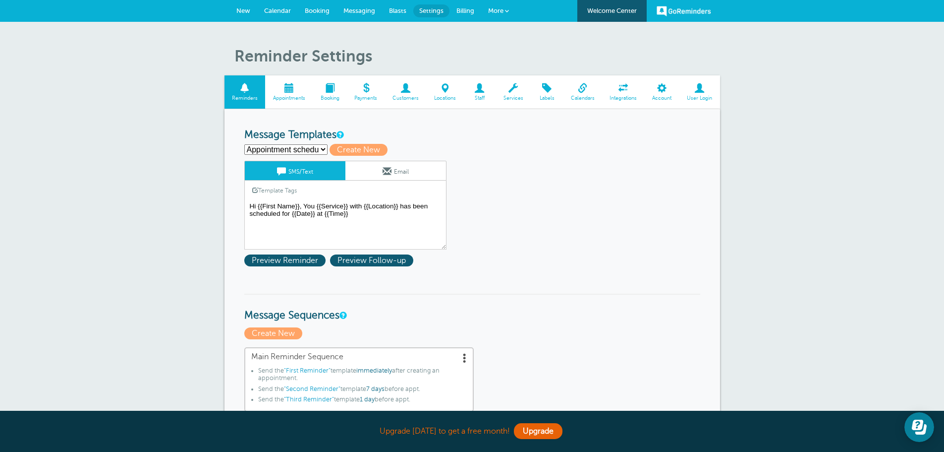
click at [289, 93] on span at bounding box center [289, 87] width 48 height 9
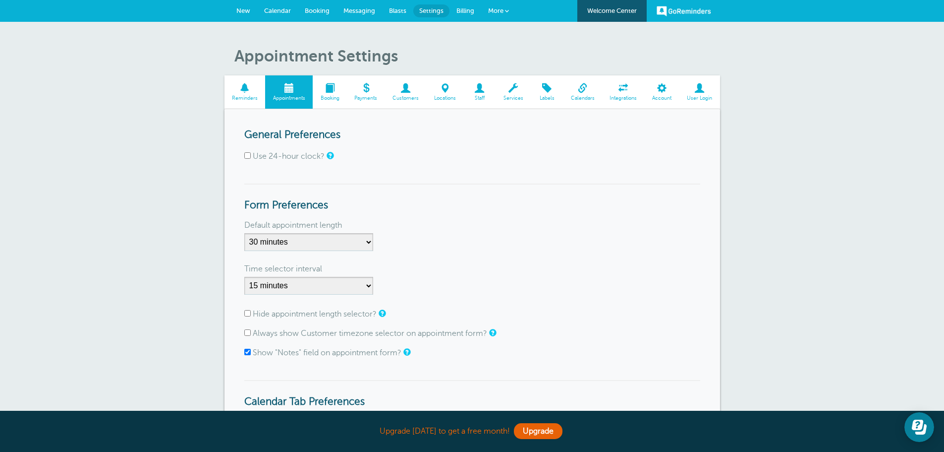
click at [243, 92] on span at bounding box center [245, 87] width 41 height 9
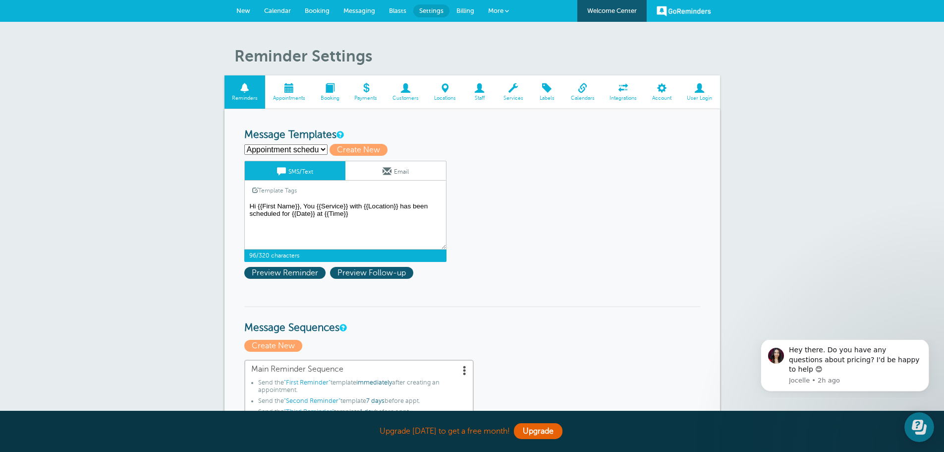
click at [349, 206] on textarea "Hi {{First Name}}, You {{Service}} with {{Location}} has been scheduled for {{D…" at bounding box center [345, 225] width 202 height 50
click at [397, 207] on textarea "Hi {{First Name}}, You {{Service}} with {{Location}} has been scheduled for {{D…" at bounding box center [345, 225] width 202 height 50
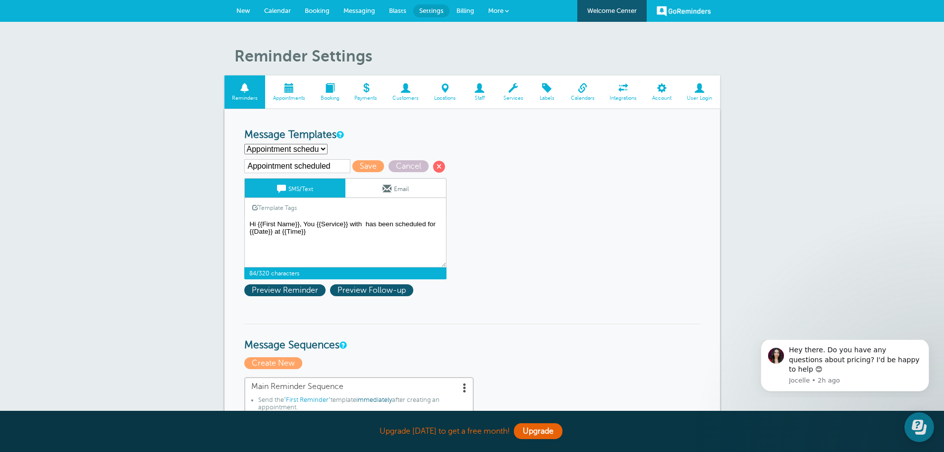
click at [273, 208] on link "Template Tags" at bounding box center [274, 207] width 59 height 19
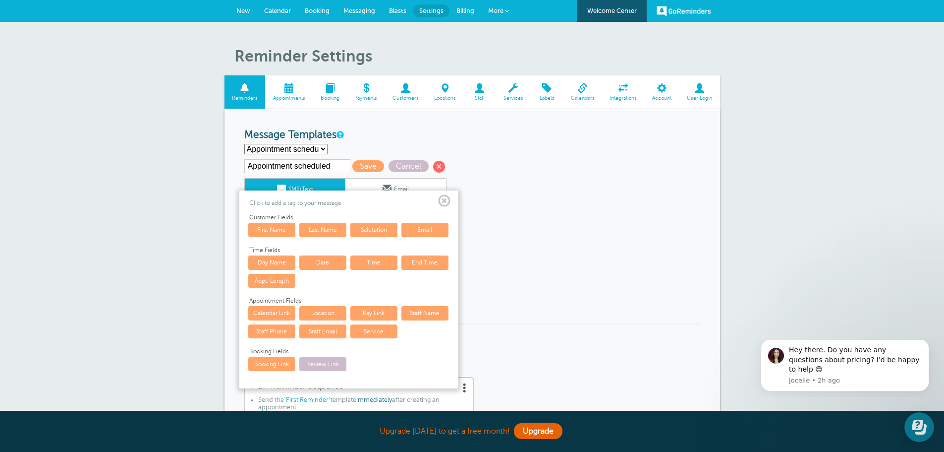
click at [437, 314] on link "Staff Name" at bounding box center [425, 313] width 47 height 14
type textarea "Hi {{First Name}}, You {{Service}} with {{Staff Name}} has been scheduled for {…"
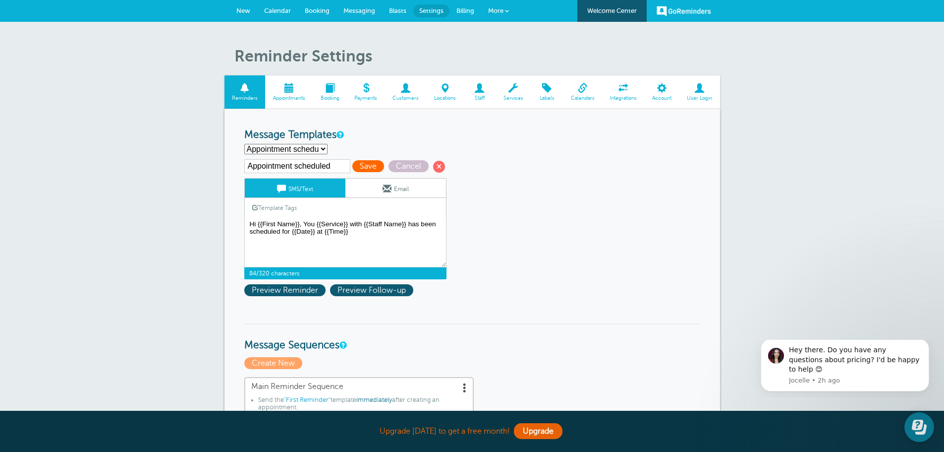
click at [367, 162] on span "Save" at bounding box center [368, 166] width 32 height 12
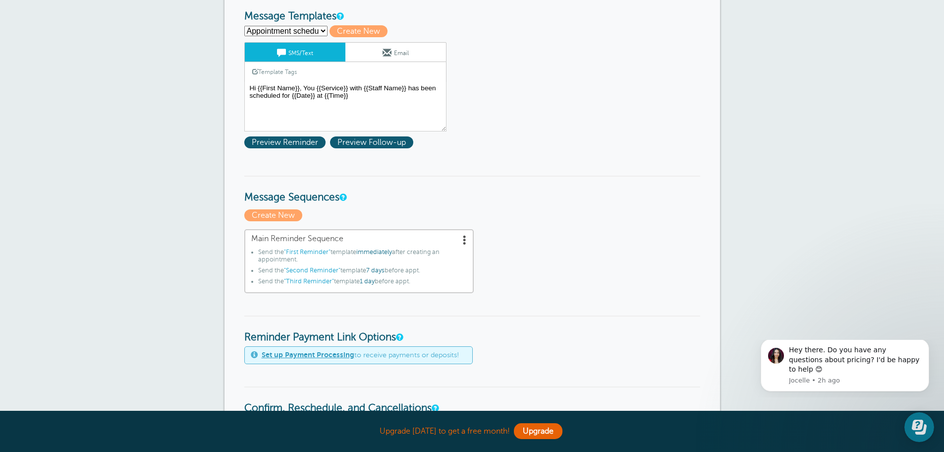
click at [329, 270] on span ""Second Reminder"" at bounding box center [312, 270] width 57 height 7
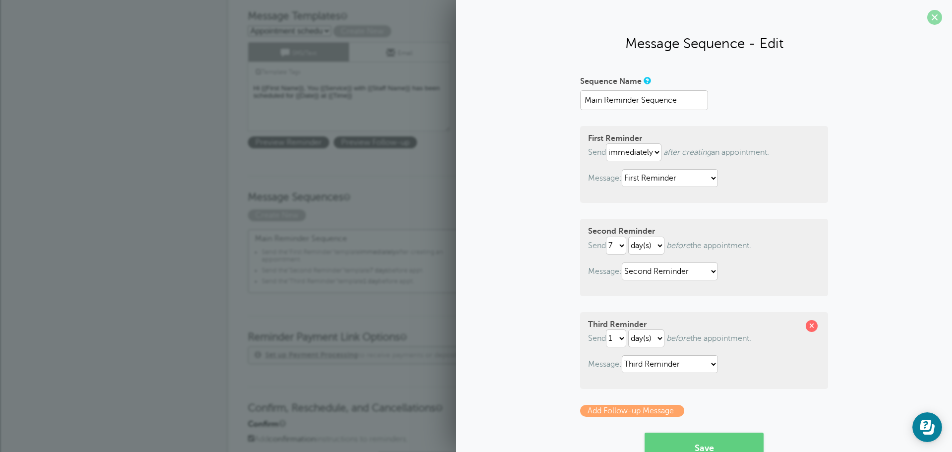
click at [928, 18] on span at bounding box center [934, 17] width 15 height 15
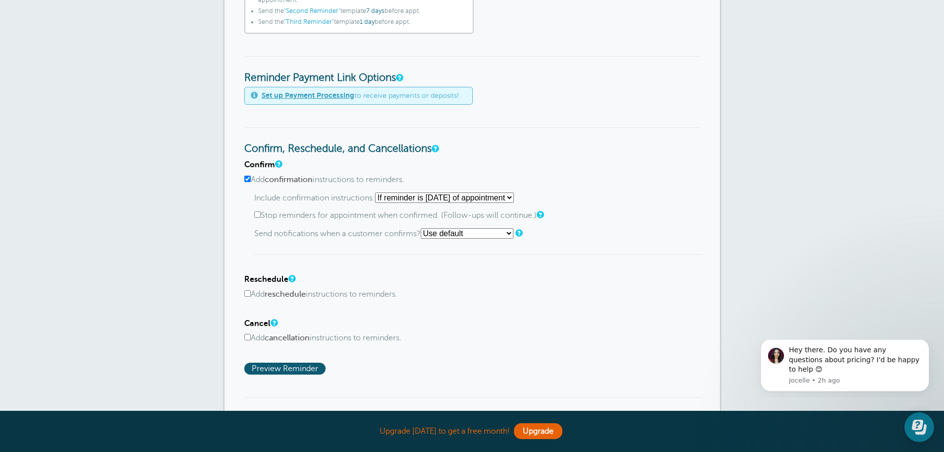
scroll to position [446, 0]
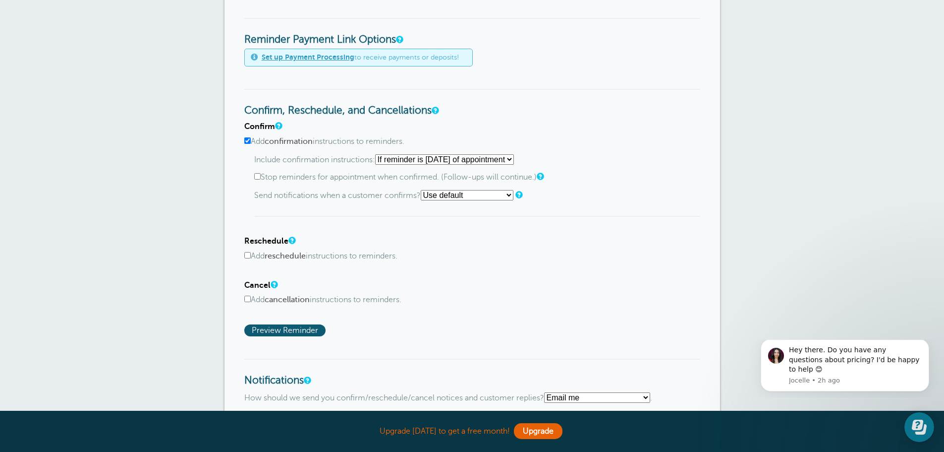
click at [514, 160] on select "Starting with first reminder If reminder is within 1 day of appointment If remi…" at bounding box center [444, 159] width 139 height 10
select select "7"
click at [378, 154] on select "Starting with first reminder If reminder is within 1 day of appointment If remi…" at bounding box center [444, 159] width 139 height 10
click at [512, 194] on select "Use default Text me Email me Don't send notifications" at bounding box center [467, 195] width 93 height 10
click at [644, 256] on label "Add reschedule instructions to reminders." at bounding box center [472, 255] width 456 height 9
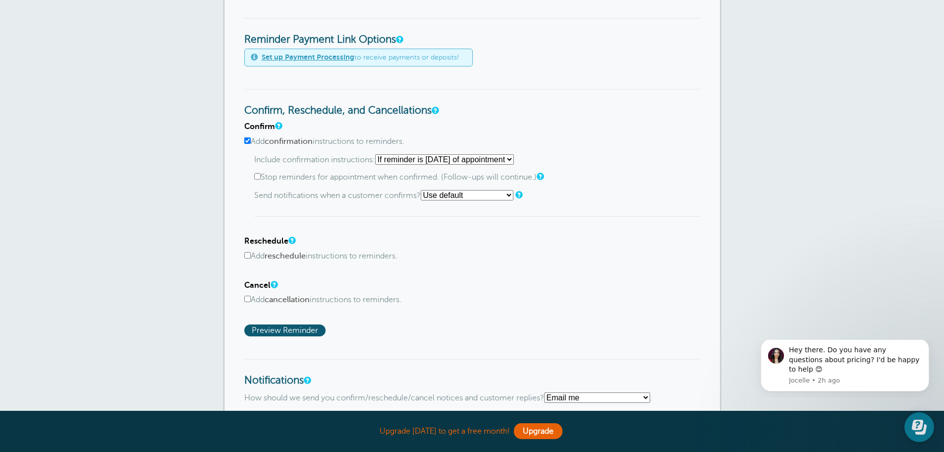
click at [251, 256] on input "Add reschedule instructions to reminders." at bounding box center [247, 255] width 6 height 6
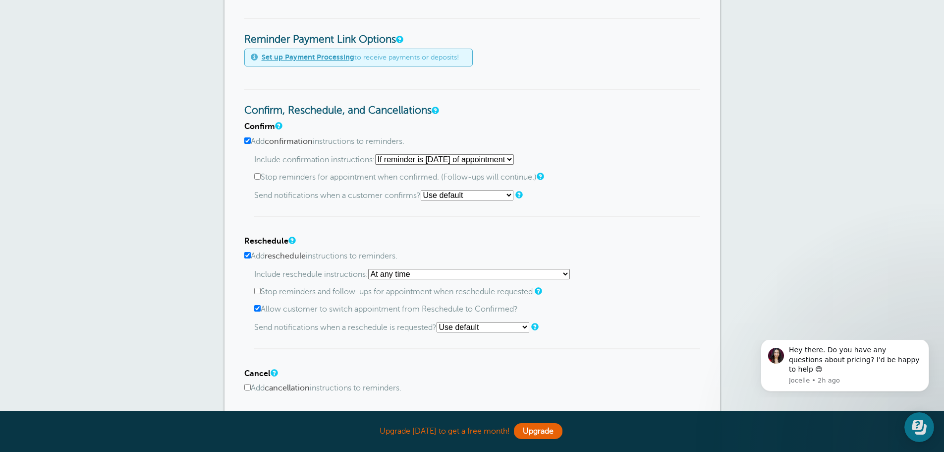
click at [249, 254] on input "Add reschedule instructions to reminders." at bounding box center [247, 255] width 6 height 6
checkbox input "false"
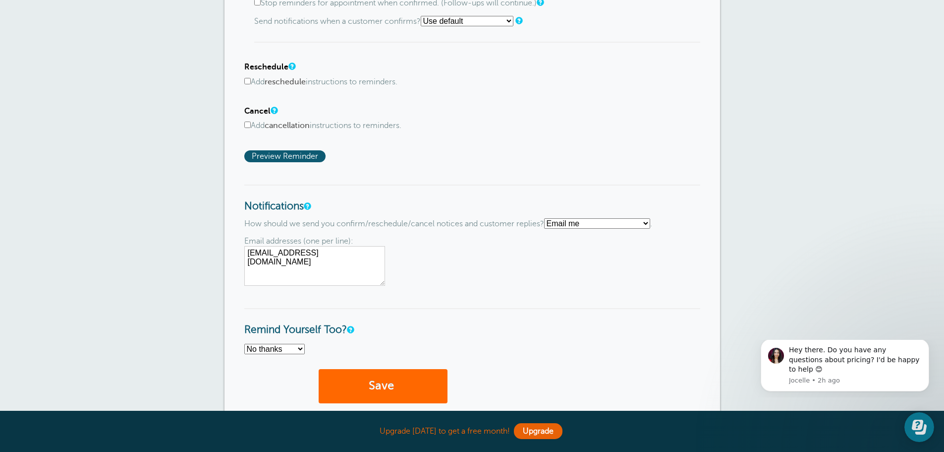
scroll to position [644, 0]
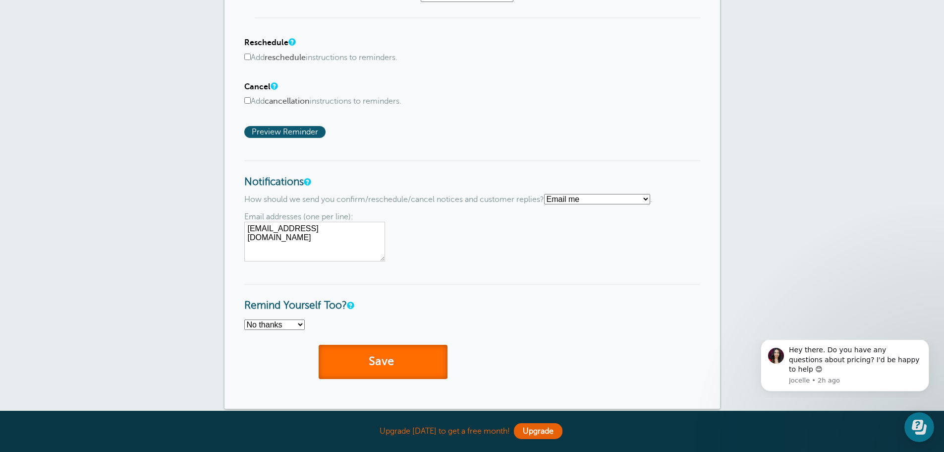
click at [397, 357] on span "submit" at bounding box center [395, 360] width 3 height 13
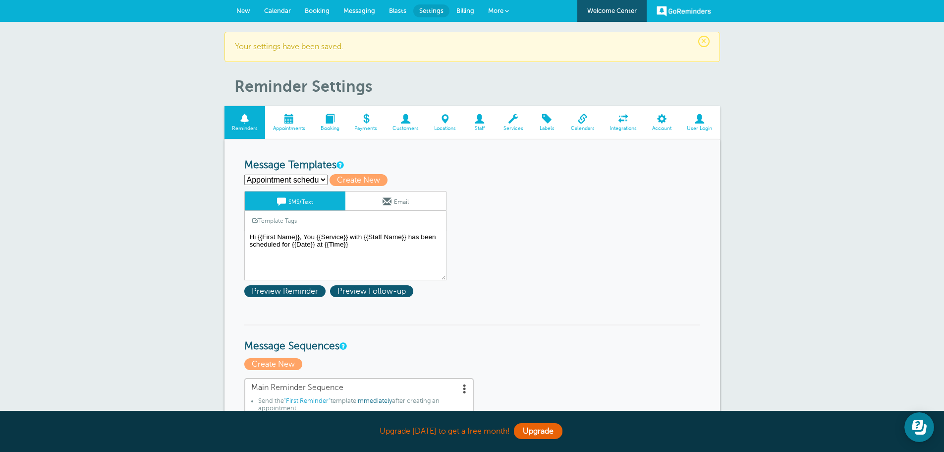
click at [237, 10] on span "New" at bounding box center [243, 10] width 14 height 7
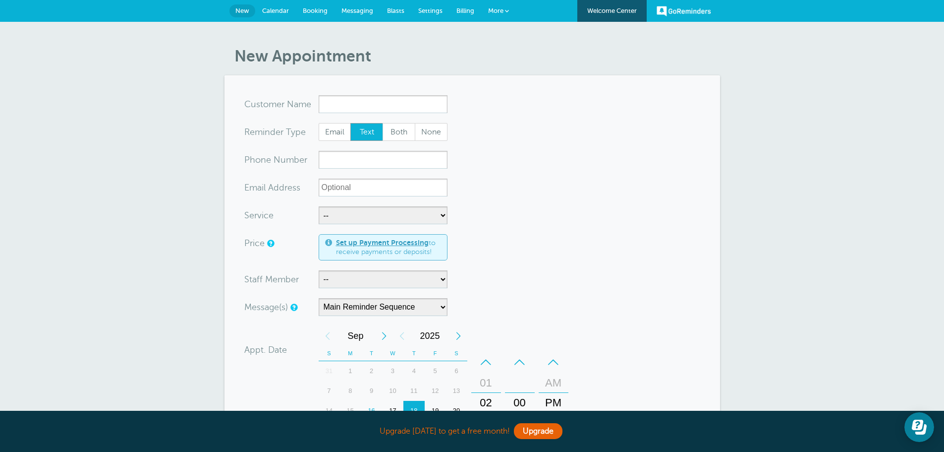
click at [414, 103] on input "x-no-autofill" at bounding box center [383, 104] width 129 height 18
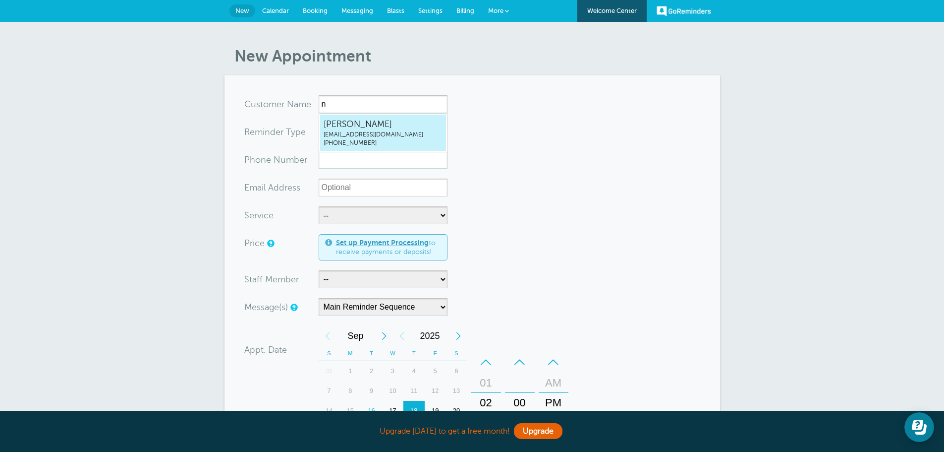
click at [385, 127] on span "Nicole" at bounding box center [383, 124] width 119 height 12
type input "Nicolenbolton@hofmeisteraccounting.com4022780369"
type input "Nicole"
radio input "false"
radio input "true"
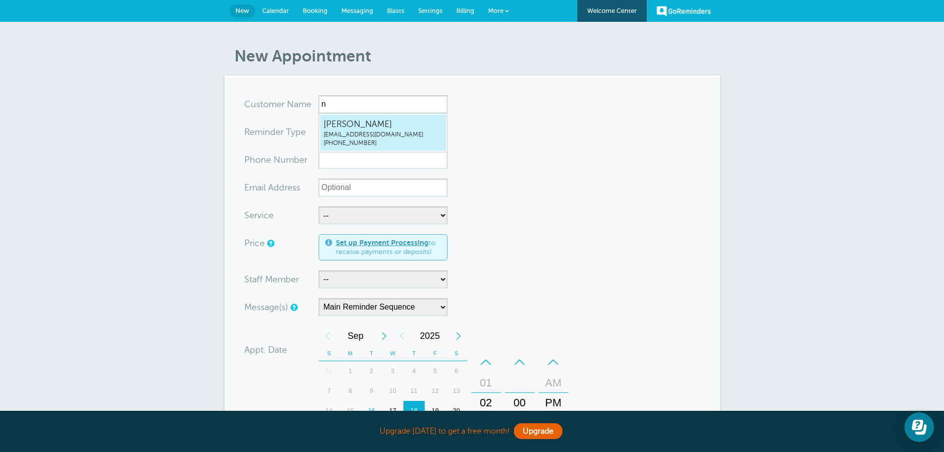
type input "(402) 278-0369"
type input "nbolton@hofmeisteraccounting.com"
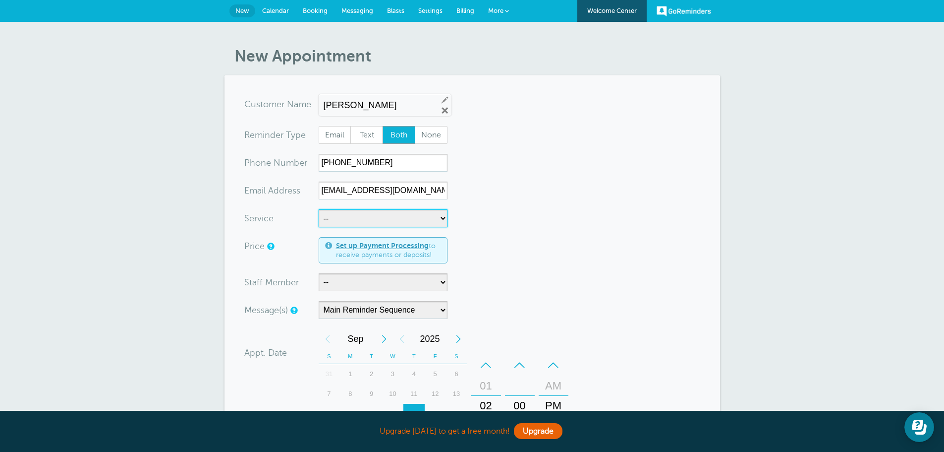
click at [442, 218] on select "-- Income Tax Appointment Income Tax Follow Up Tax Planning" at bounding box center [383, 218] width 129 height 18
select select "28235"
click at [319, 209] on select "-- Income Tax Appointment Income Tax Follow Up Tax Planning" at bounding box center [383, 218] width 129 height 18
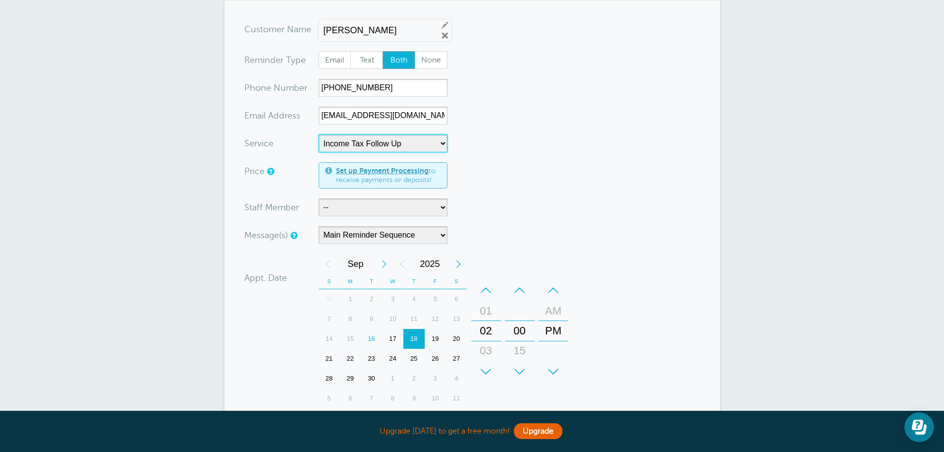
scroll to position [99, 0]
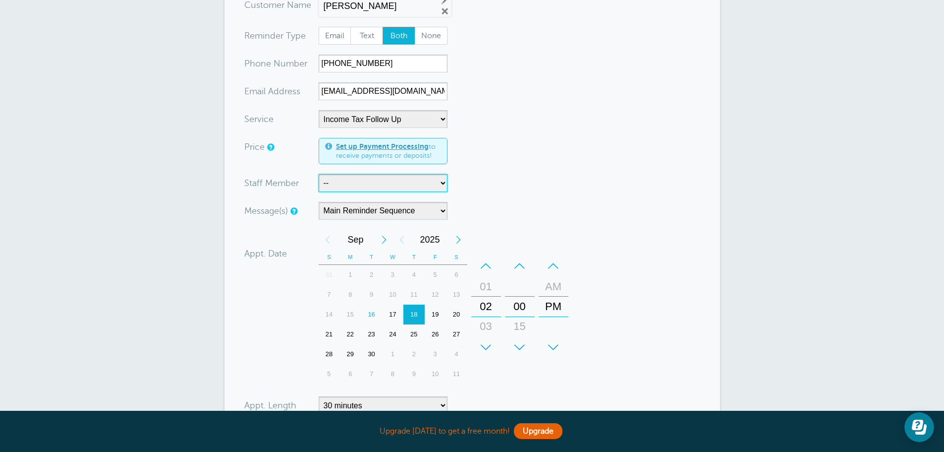
click at [444, 181] on select "-- Kerry Stueve Kristin Janssen" at bounding box center [383, 183] width 129 height 18
select select "21573"
click at [319, 174] on select "-- Kerry Stueve Kristin Janssen" at bounding box center [383, 183] width 129 height 18
click at [440, 213] on select "Main Reminder Sequence" at bounding box center [383, 211] width 129 height 18
click at [319, 202] on select "Main Reminder Sequence" at bounding box center [383, 211] width 129 height 18
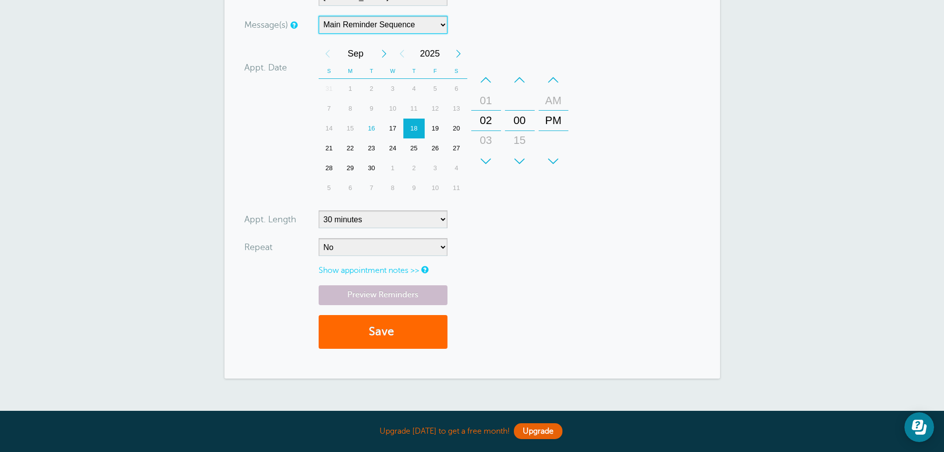
scroll to position [297, 0]
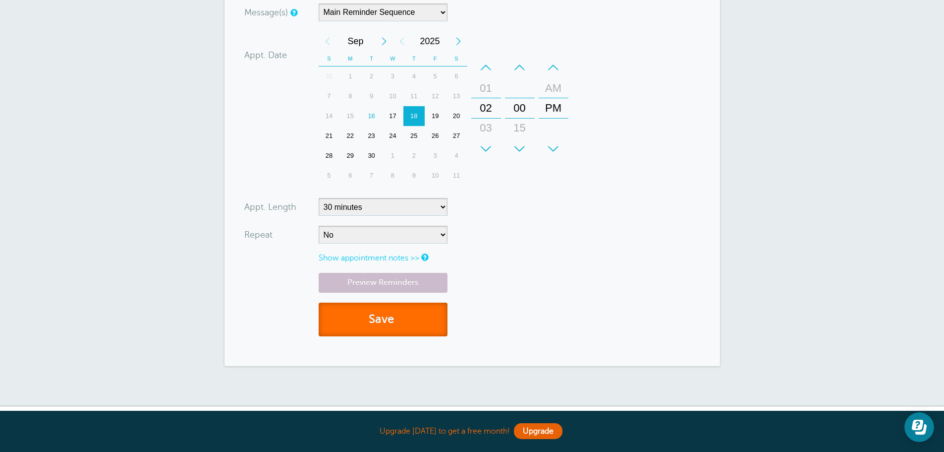
click at [397, 318] on span "submit" at bounding box center [395, 318] width 3 height 13
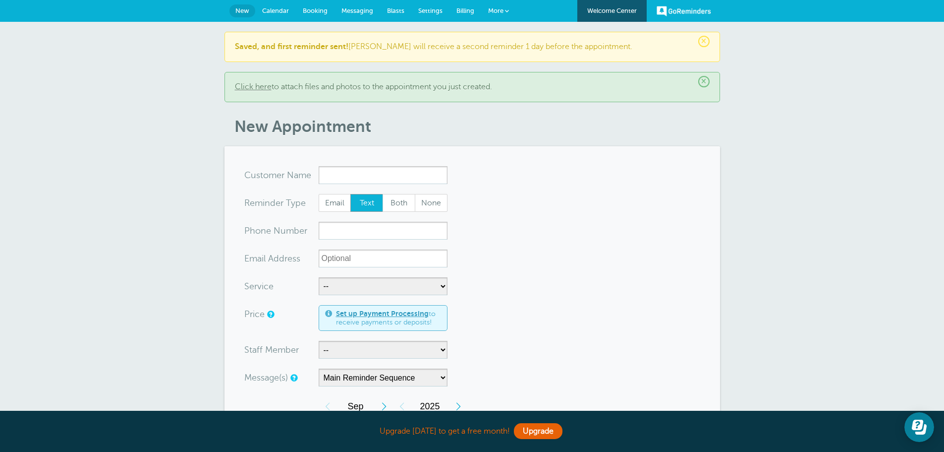
click at [430, 7] on span "Settings" at bounding box center [430, 10] width 24 height 7
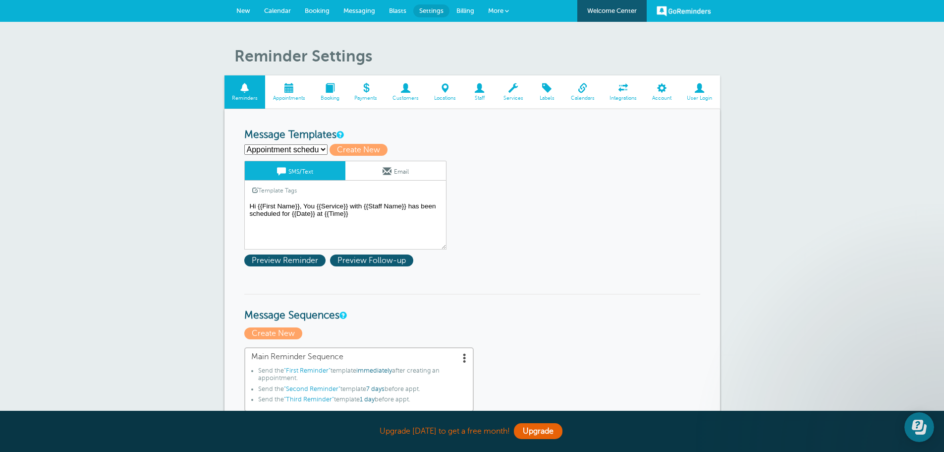
click at [518, 89] on span at bounding box center [513, 87] width 35 height 9
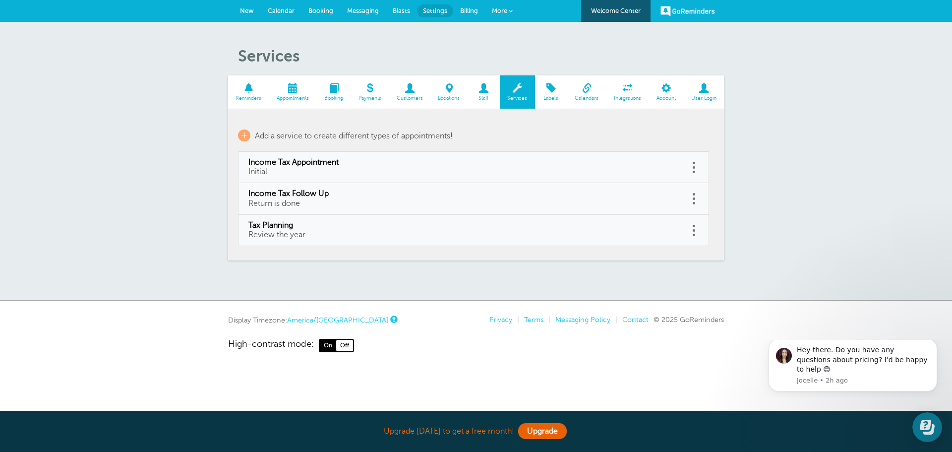
click at [691, 170] on link at bounding box center [694, 167] width 10 height 15
click at [688, 144] on link "Edit" at bounding box center [683, 142] width 30 height 18
select select "60"
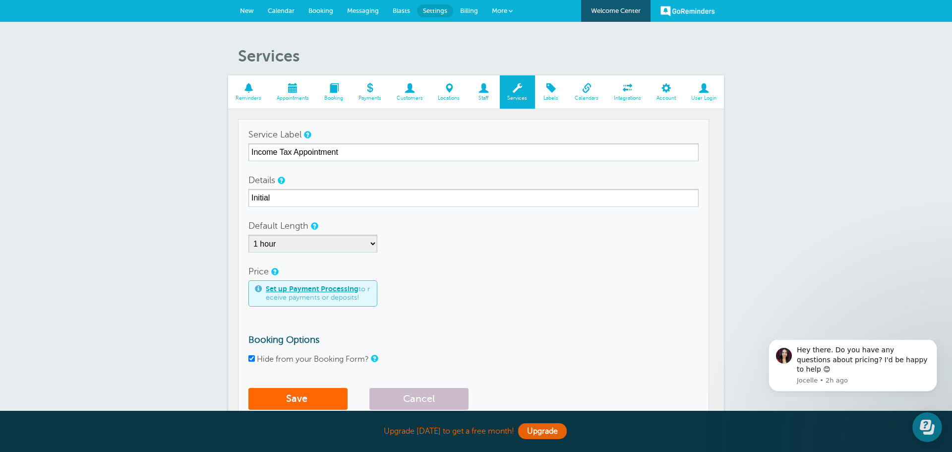
checkbox input "true"
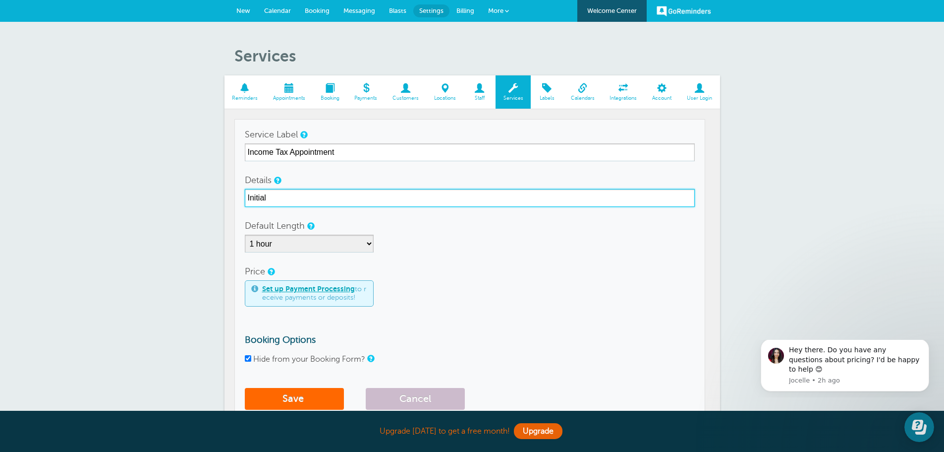
drag, startPoint x: 282, startPoint y: 194, endPoint x: 248, endPoint y: 208, distance: 36.5
click at [234, 204] on td "Service Label Income Tax Appointment Details Initial Default Length 5 minutes 1…" at bounding box center [469, 269] width 471 height 300
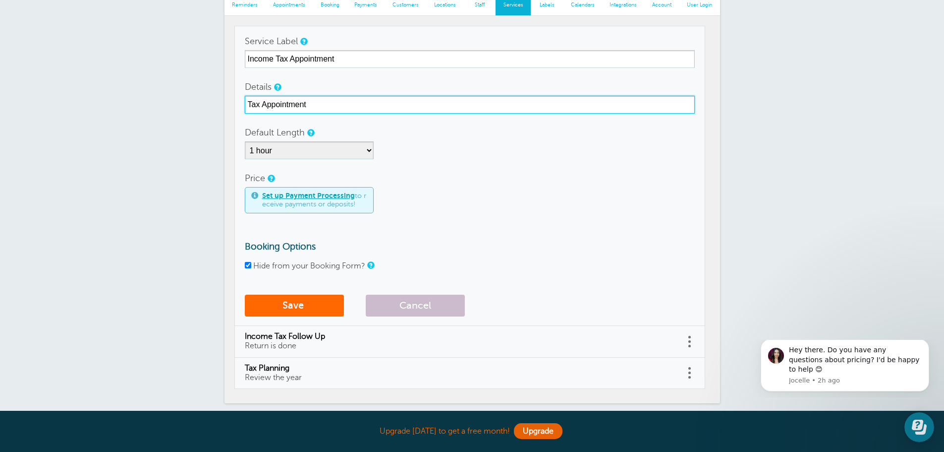
scroll to position [99, 0]
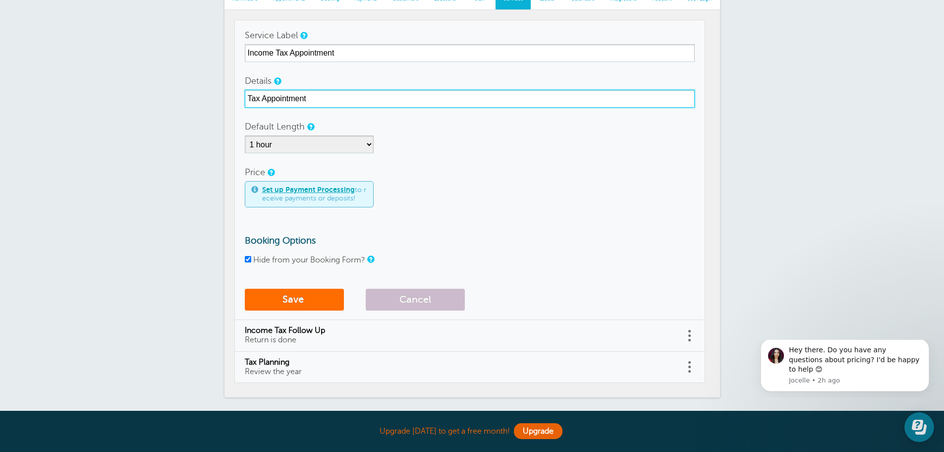
type input "Tax Appointment"
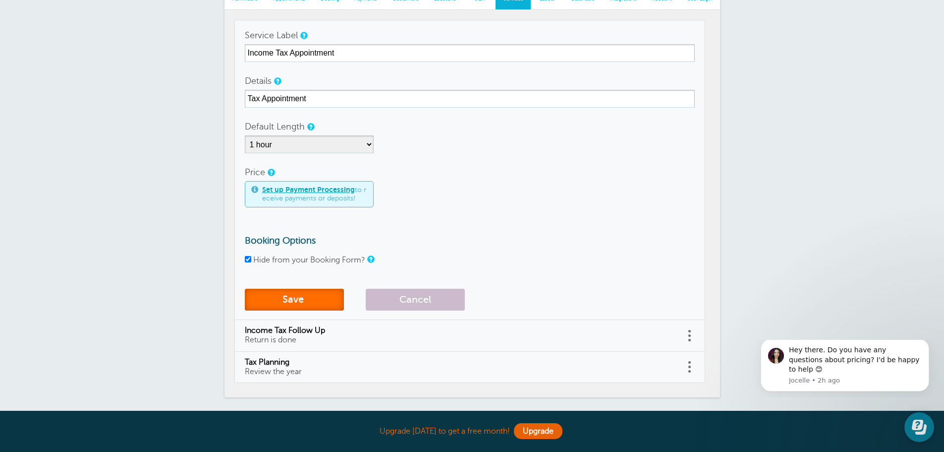
click at [313, 301] on button "Save" at bounding box center [294, 299] width 99 height 22
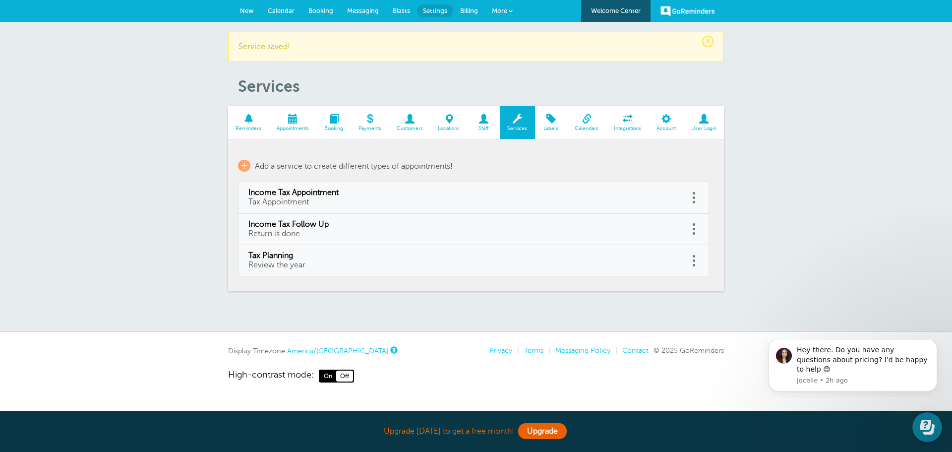
click at [693, 230] on link at bounding box center [694, 228] width 10 height 15
click at [682, 202] on link "Edit" at bounding box center [683, 204] width 30 height 18
type input "Income Tax Follow Up"
type input "Return is done"
select select "30"
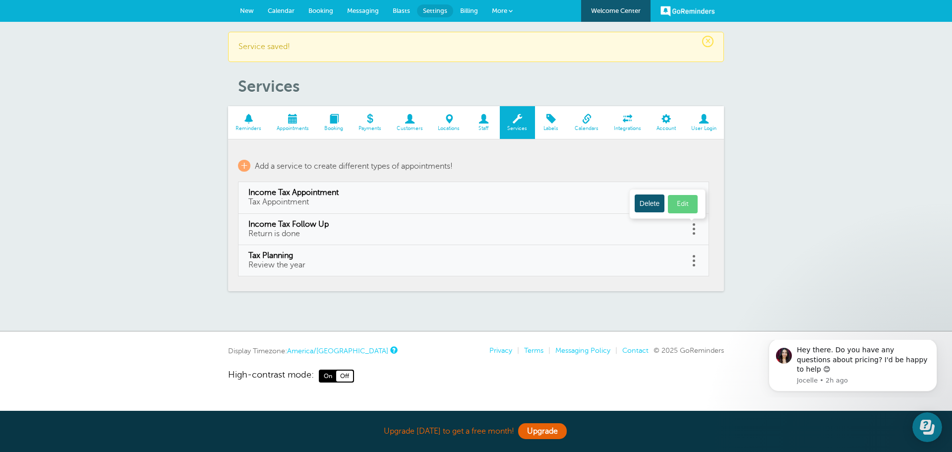
checkbox input "true"
select select "30"
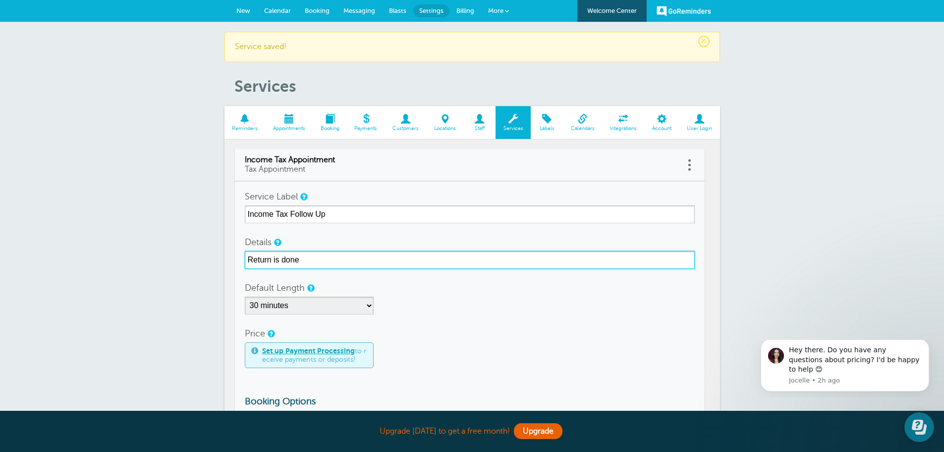
drag, startPoint x: 339, startPoint y: 253, endPoint x: 226, endPoint y: 253, distance: 113.0
click at [226, 253] on section "Reminders Appointments Booking Payments Customers Locations Staff Services Labe…" at bounding box center [473, 316] width 496 height 421
type input "c"
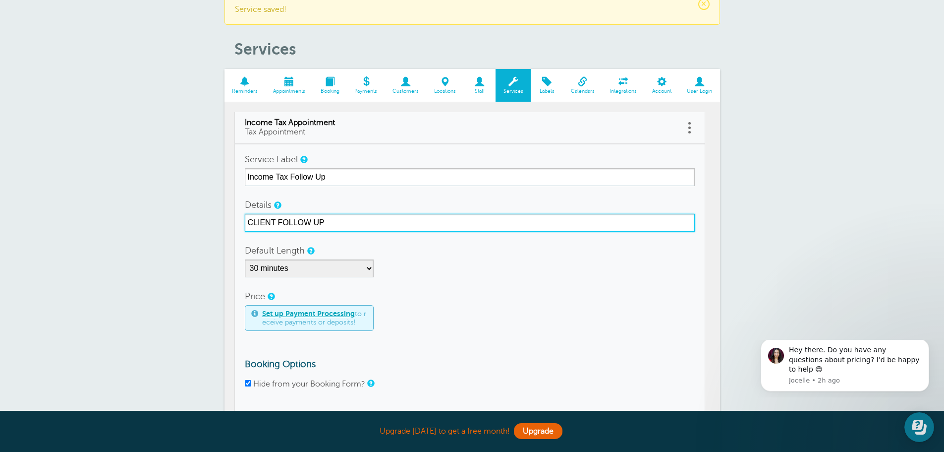
scroll to position [149, 0]
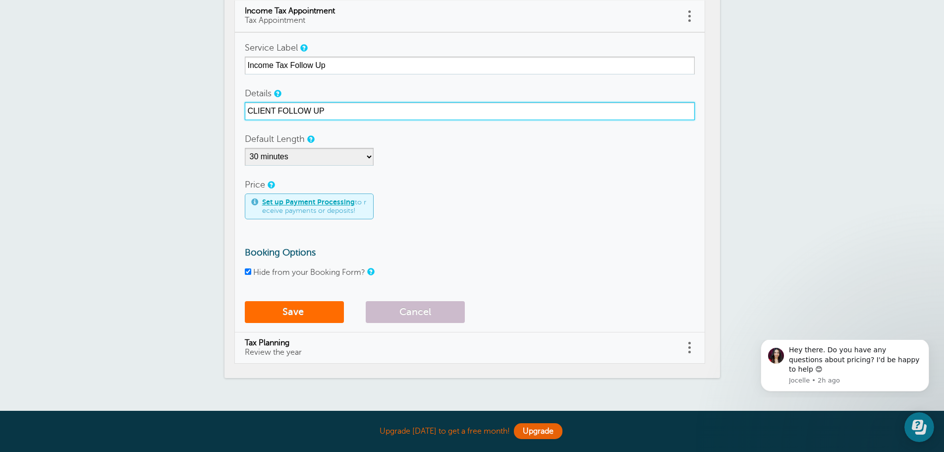
type input "CLIENT FOLLOW UP"
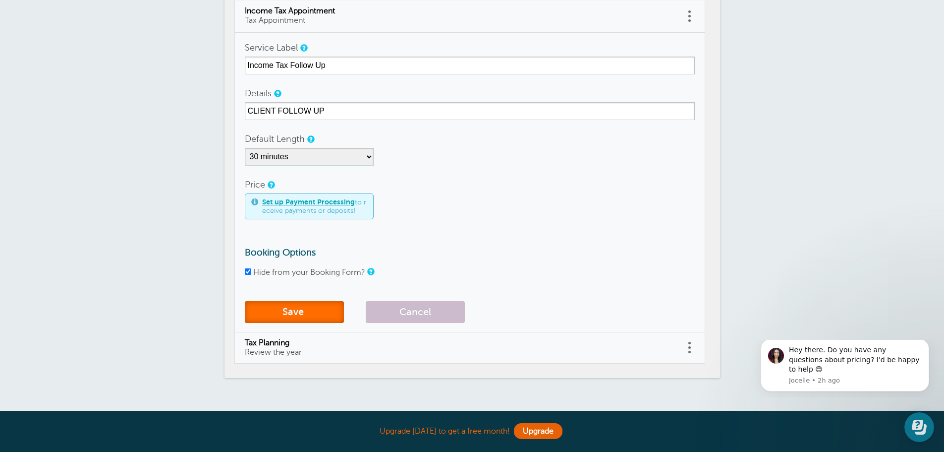
click at [313, 310] on button "Save" at bounding box center [294, 312] width 99 height 22
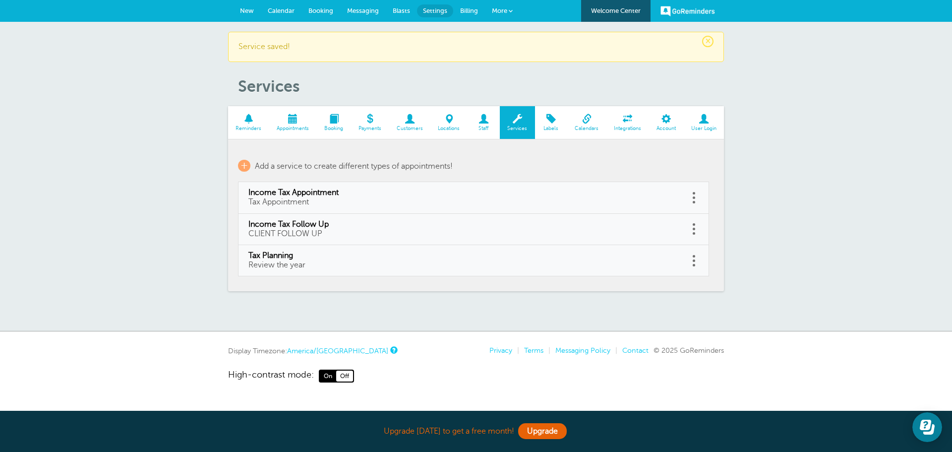
click at [696, 200] on link at bounding box center [694, 197] width 10 height 15
click at [684, 173] on link "Edit" at bounding box center [683, 173] width 30 height 18
type input "Income Tax Appointment"
type input "Tax Appointment"
select select "60"
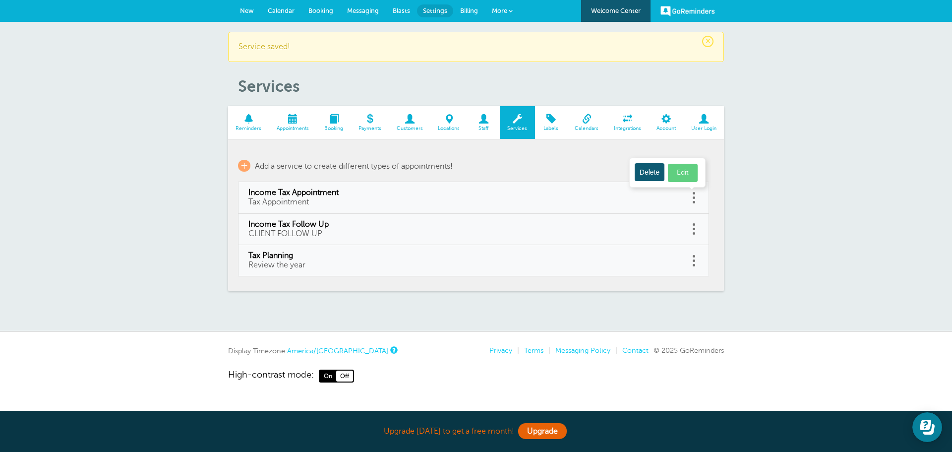
checkbox input "true"
select select "60"
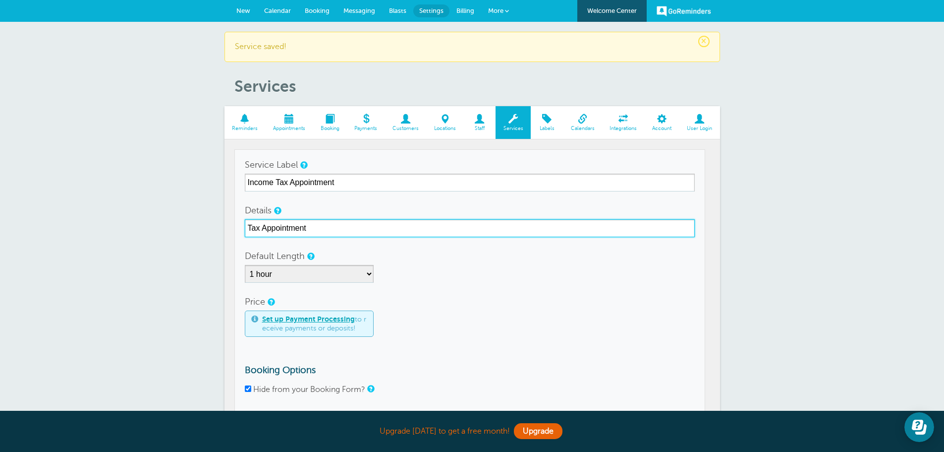
click at [333, 231] on input "Tax Appointment" at bounding box center [470, 228] width 450 height 18
click at [248, 227] on input "Tax Appointment" at bounding box center [470, 228] width 450 height 18
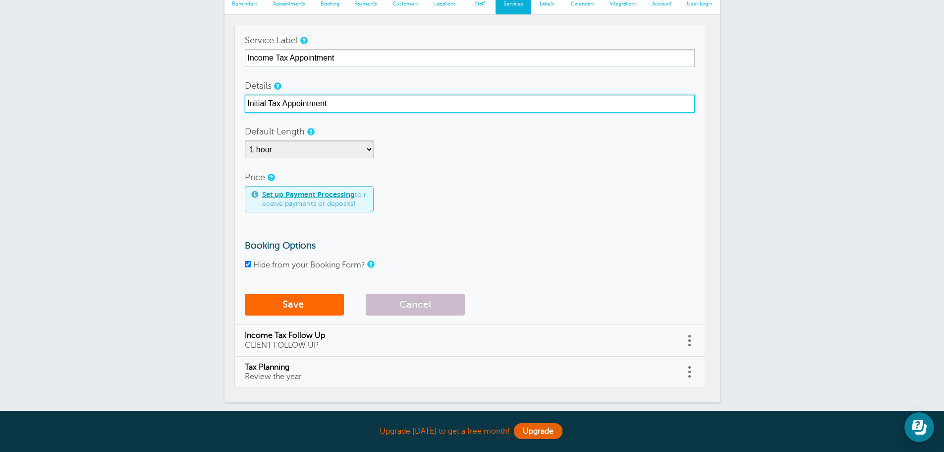
scroll to position [149, 0]
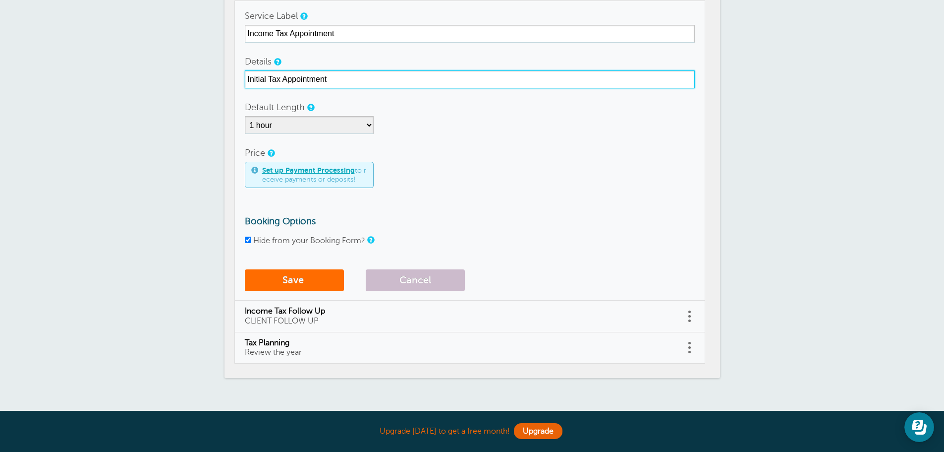
type input "Initial Tax Appointment"
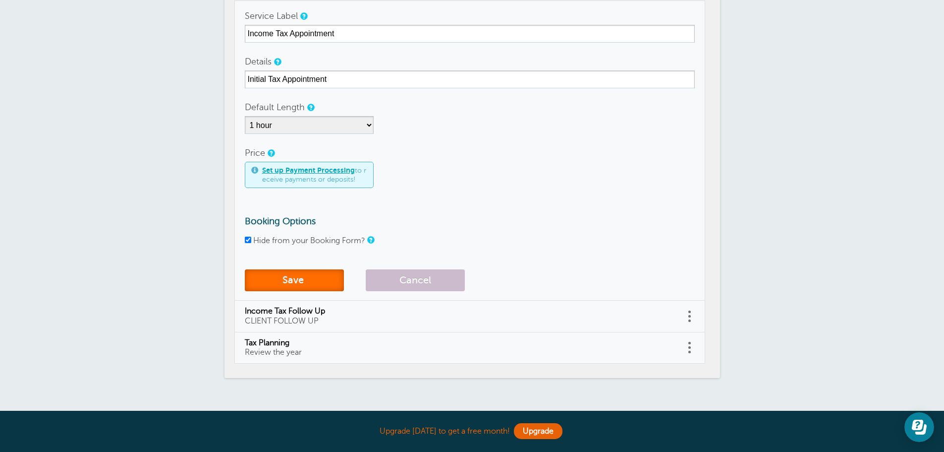
click at [300, 279] on button "Save" at bounding box center [294, 280] width 99 height 22
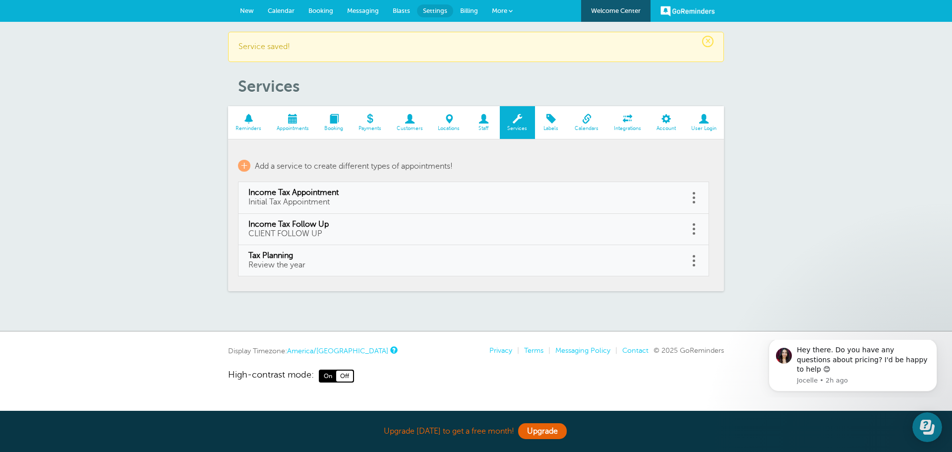
click at [696, 233] on link at bounding box center [694, 228] width 10 height 15
click at [688, 206] on link "Edit" at bounding box center [683, 204] width 30 height 18
type input "Income Tax Follow Up"
type input "CLIENT FOLLOW UP"
select select "30"
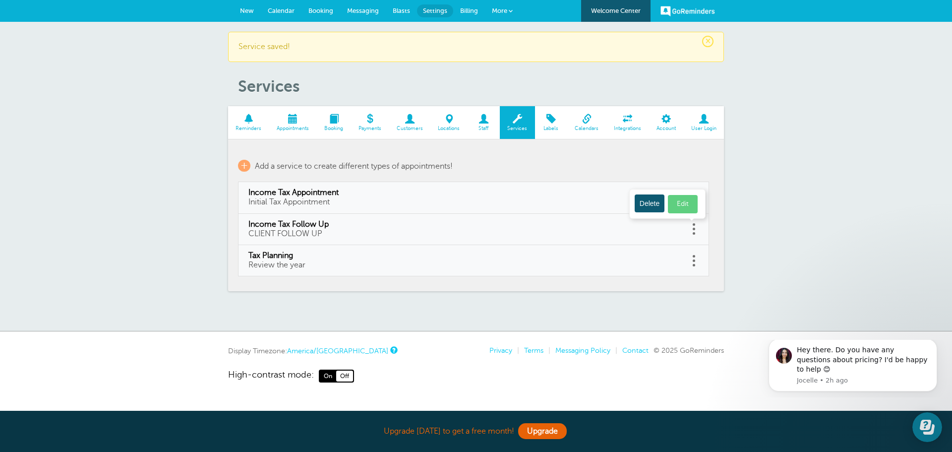
checkbox input "true"
select select "30"
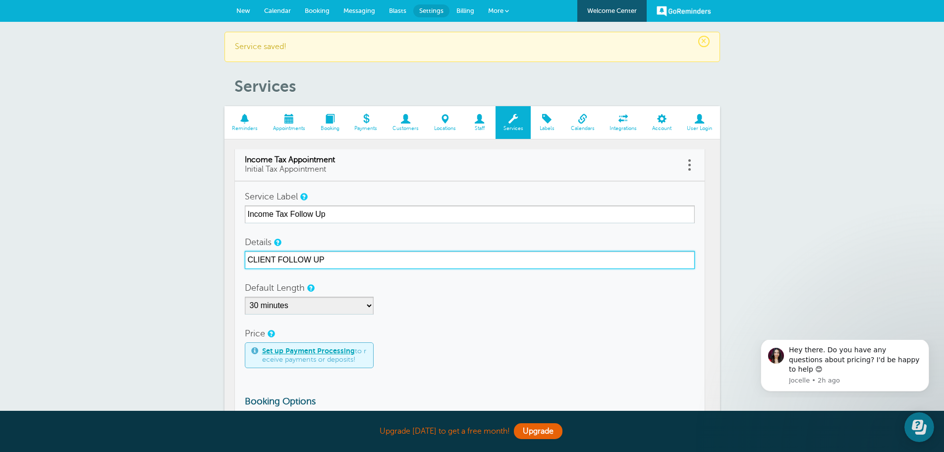
drag, startPoint x: 368, startPoint y: 256, endPoint x: 138, endPoint y: 266, distance: 229.7
click at [138, 266] on div "× Service saved! Services Reminders Appointments Booking Payments Customers Loc…" at bounding box center [472, 294] width 944 height 545
type input "Client Follow Up"
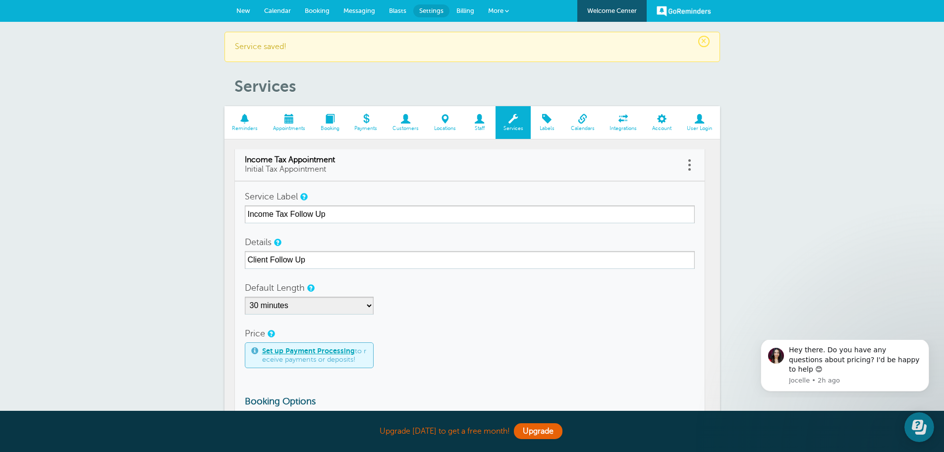
click at [565, 311] on div "5 minutes 10 minutes 15 minutes 20 minutes 25 minutes 30 minutes 35 minutes 40 …" at bounding box center [470, 305] width 450 height 18
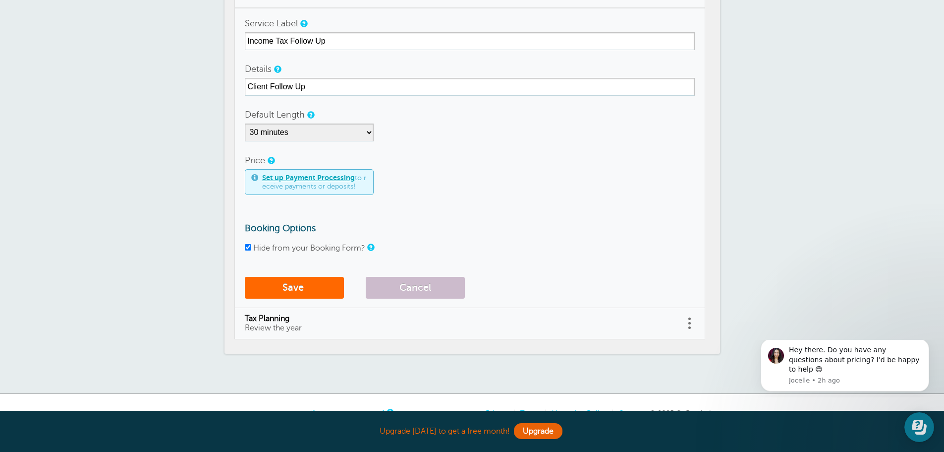
scroll to position [198, 0]
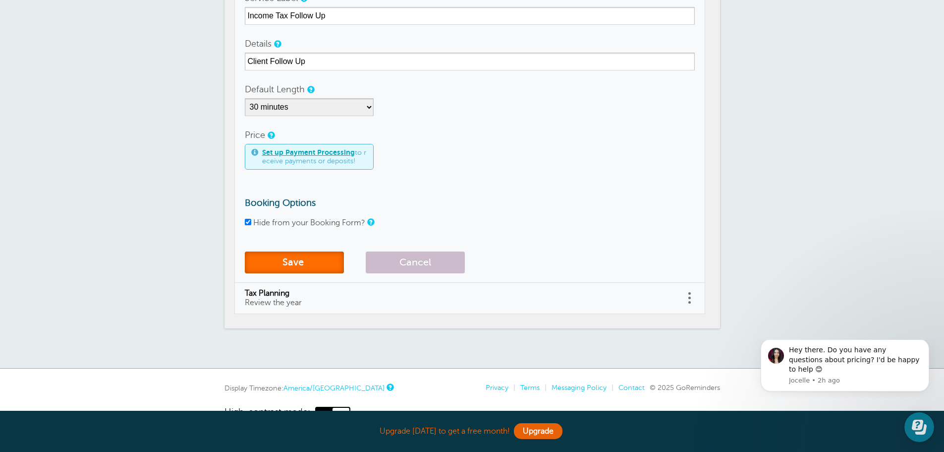
click at [303, 262] on button "Save" at bounding box center [294, 262] width 99 height 22
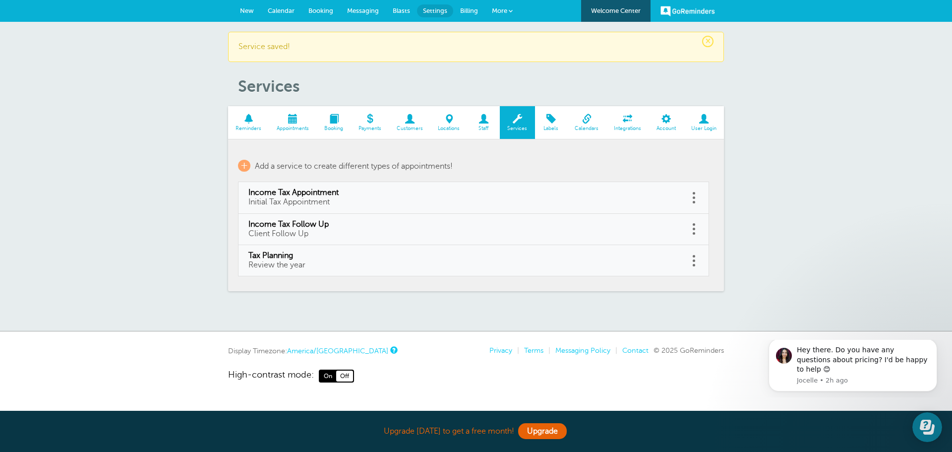
click at [692, 261] on span at bounding box center [693, 260] width 2 height 2
click at [686, 236] on link "Edit" at bounding box center [683, 236] width 30 height 18
type input "Tax Planning"
type input "Review the year"
select select "30"
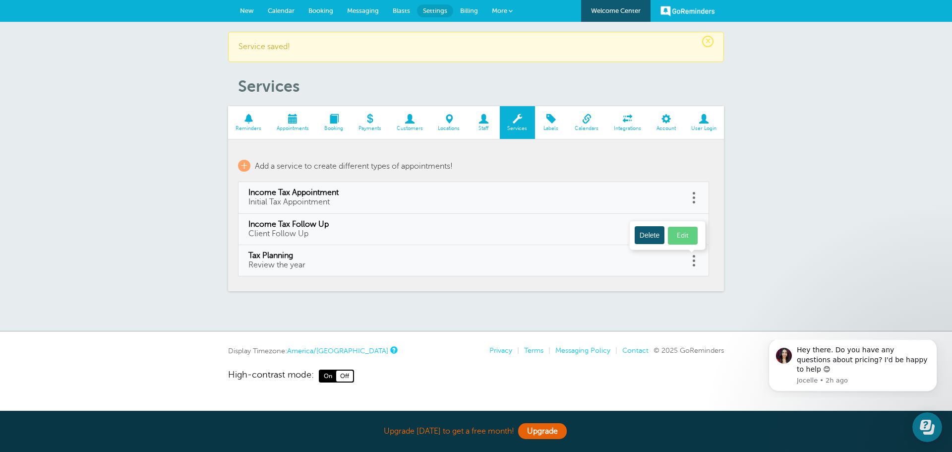
checkbox input "true"
select select "30"
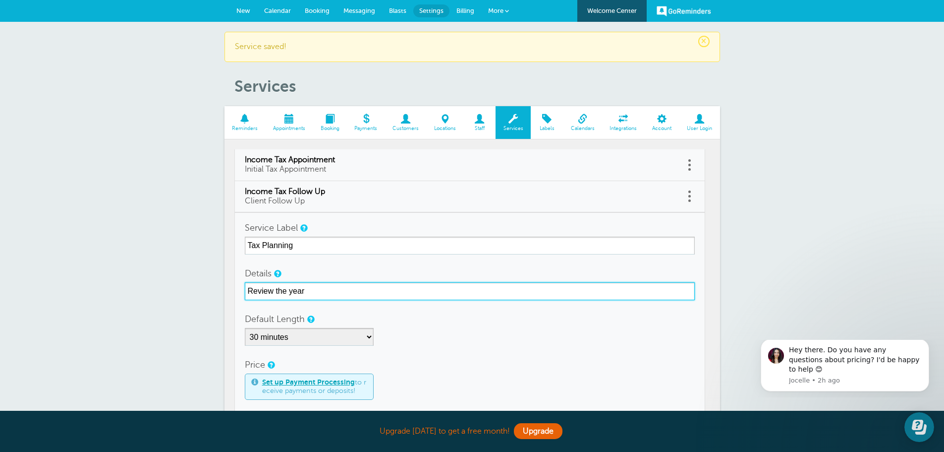
drag, startPoint x: 334, startPoint y: 291, endPoint x: 245, endPoint y: 287, distance: 88.8
click at [245, 287] on input "Review the year" at bounding box center [470, 291] width 450 height 18
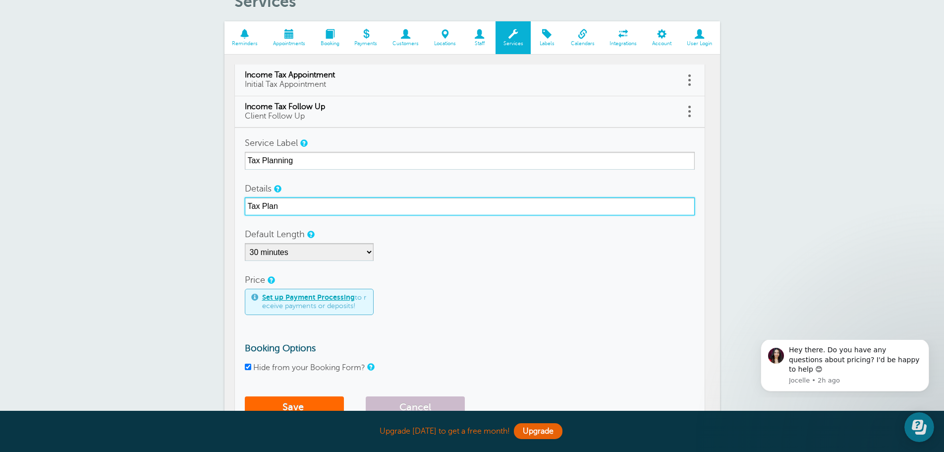
scroll to position [149, 0]
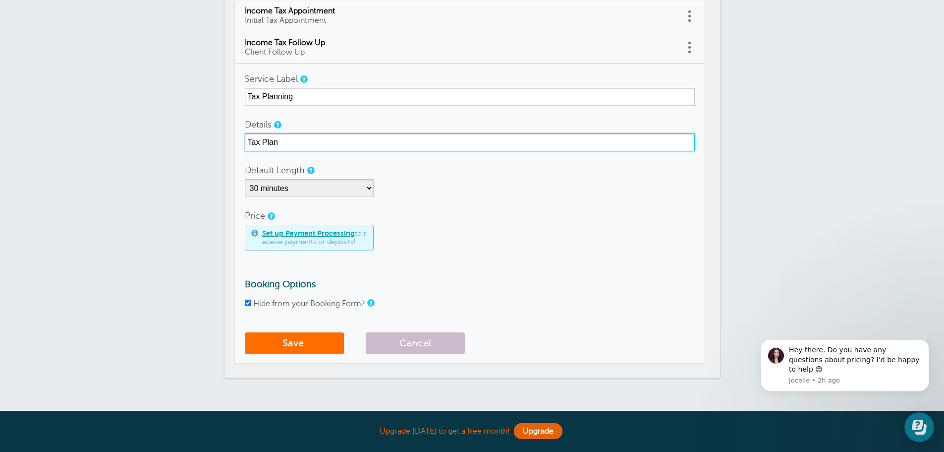
type input "Tax Plan"
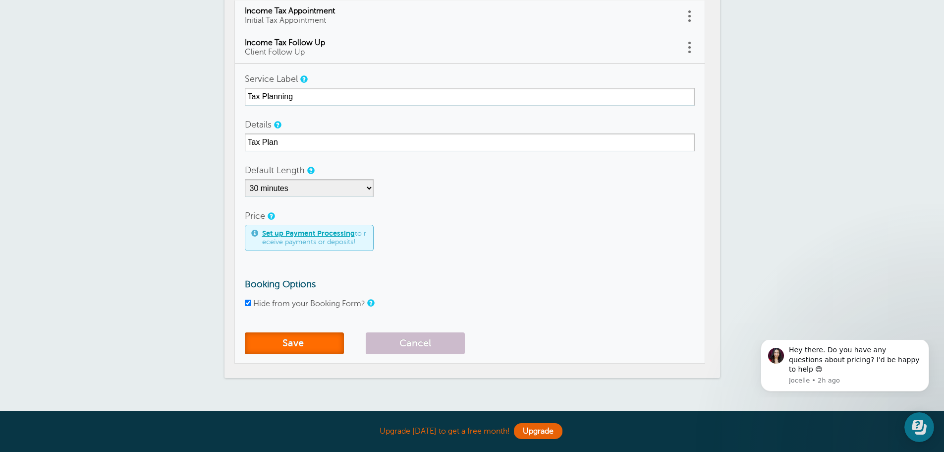
click at [313, 339] on button "Save" at bounding box center [294, 343] width 99 height 22
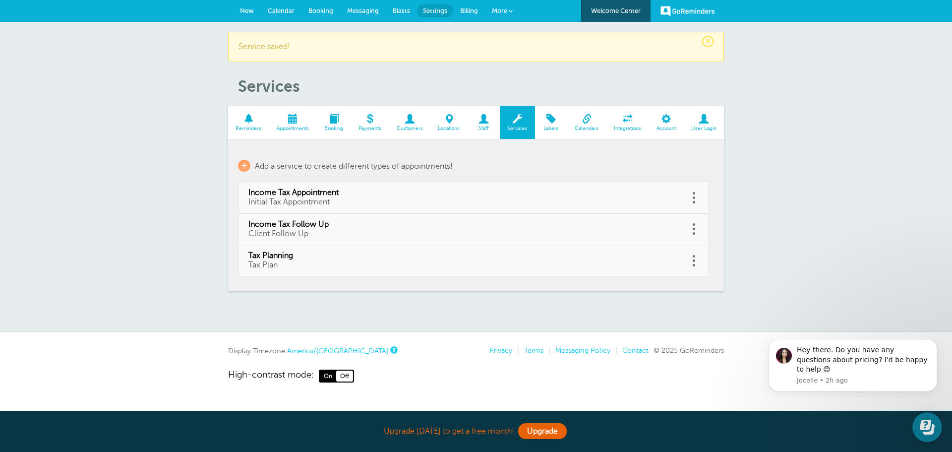
click at [246, 10] on span "New" at bounding box center [247, 10] width 14 height 7
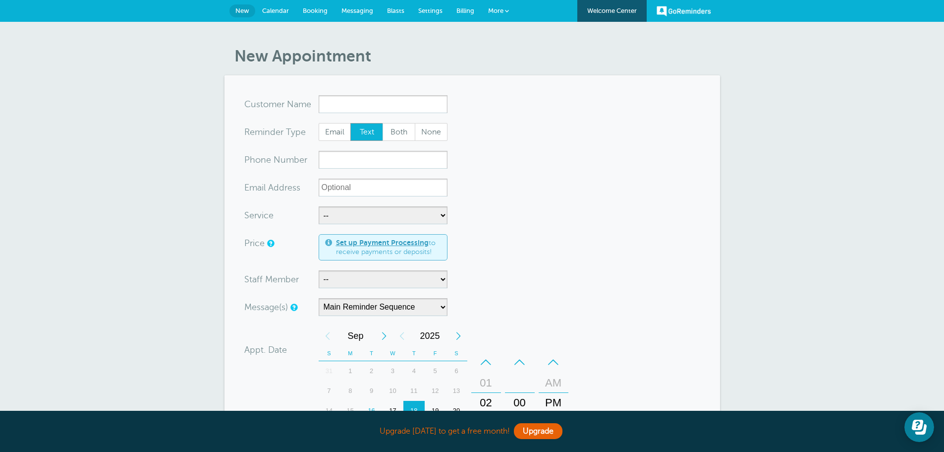
click at [350, 7] on span "Messaging" at bounding box center [358, 10] width 32 height 7
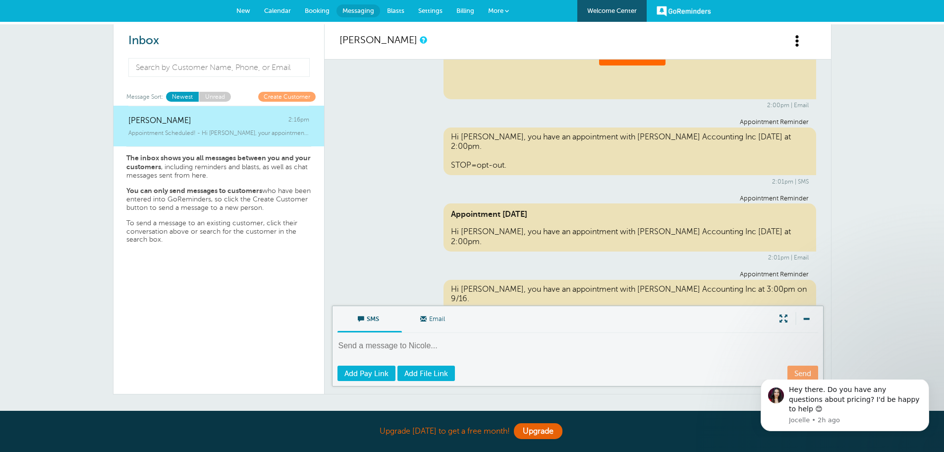
scroll to position [1239, 0]
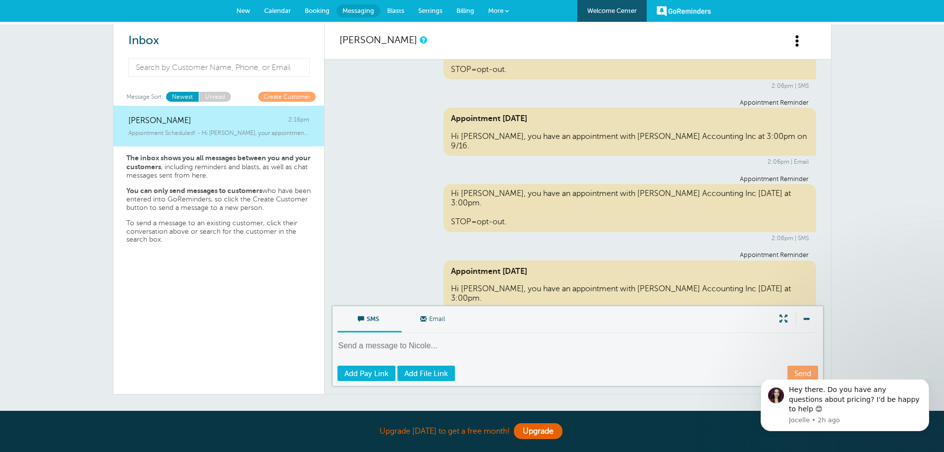
click at [240, 10] on span "New" at bounding box center [243, 10] width 14 height 7
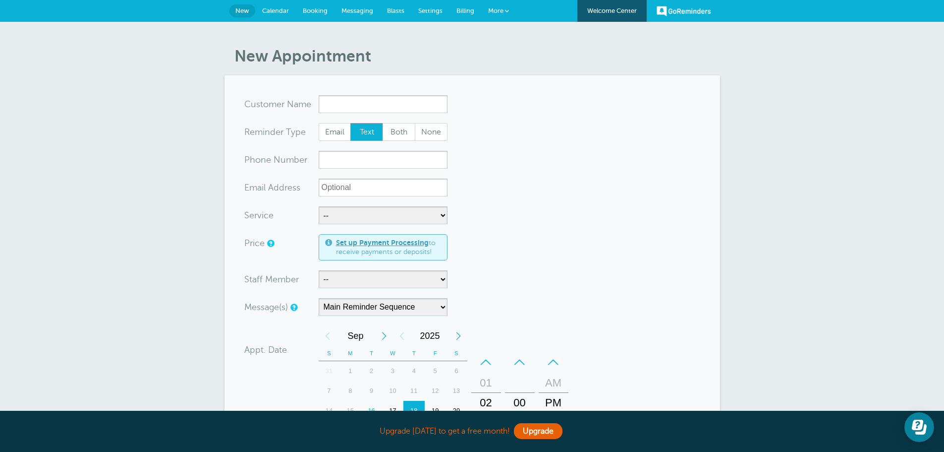
click at [379, 99] on input "x-no-autofill" at bounding box center [383, 104] width 129 height 18
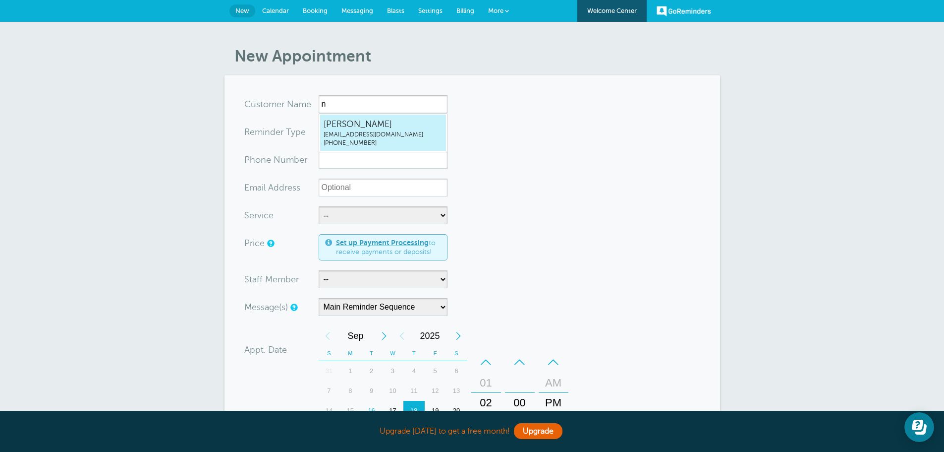
click at [361, 128] on span "[PERSON_NAME]" at bounding box center [383, 124] width 119 height 12
type input "Nicolenbolton@hofmeisteraccounting.com4022780369"
type input "[PERSON_NAME]"
radio input "false"
radio input "true"
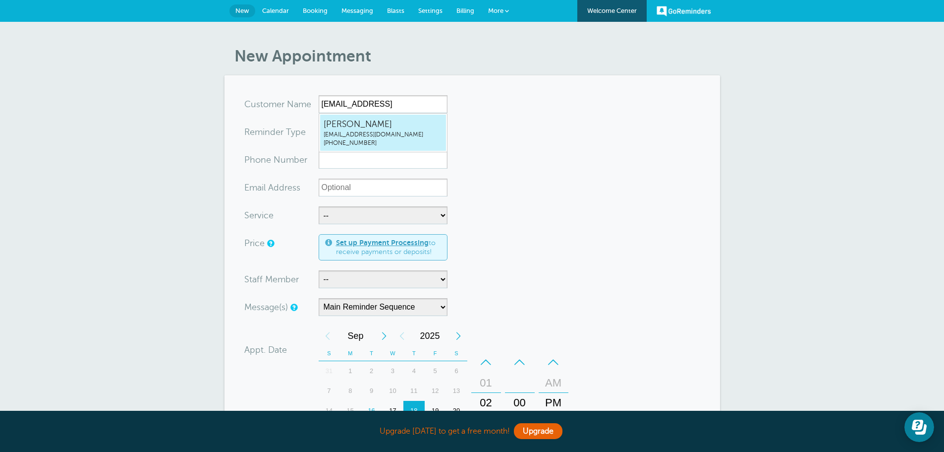
type input "(402) 278-0369"
type input "nbolton@hofmeisteraccounting.com"
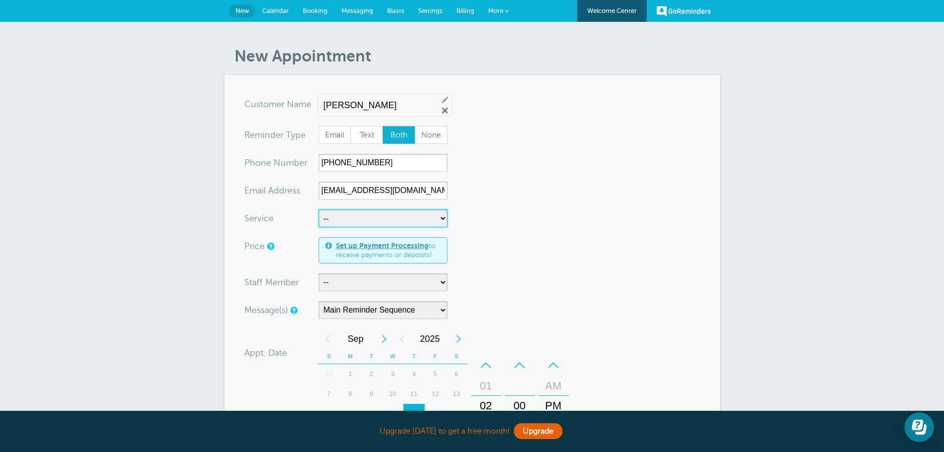
click at [387, 217] on select "-- Income Tax Appointment Income Tax Follow Up Tax Planning" at bounding box center [383, 218] width 129 height 18
select select "28235"
click at [319, 209] on select "-- Income Tax Appointment Income Tax Follow Up Tax Planning" at bounding box center [383, 218] width 129 height 18
click at [437, 282] on select "-- Kerry Stueve Kristin Janssen" at bounding box center [383, 282] width 129 height 18
select select "21574"
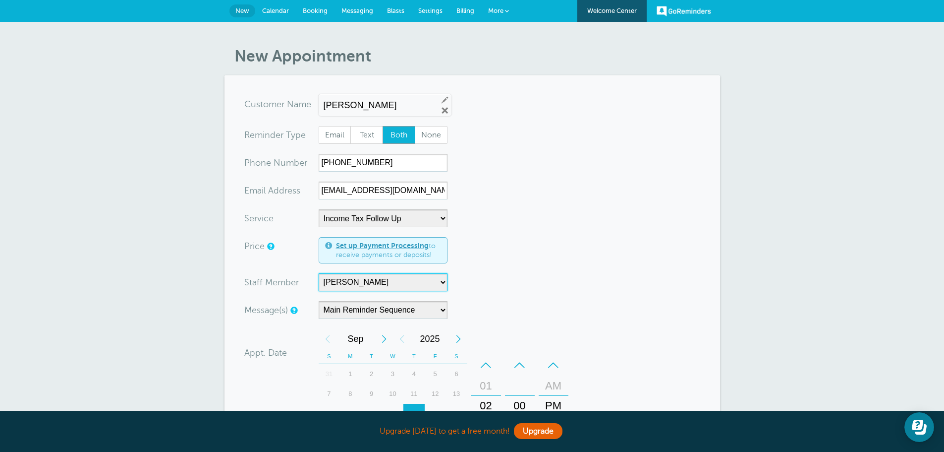
click at [319, 273] on select "-- Kerry Stueve Kristin Janssen" at bounding box center [383, 282] width 129 height 18
click at [439, 310] on select "Main Reminder Sequence" at bounding box center [383, 310] width 129 height 18
click at [319, 301] on select "Main Reminder Sequence" at bounding box center [383, 310] width 129 height 18
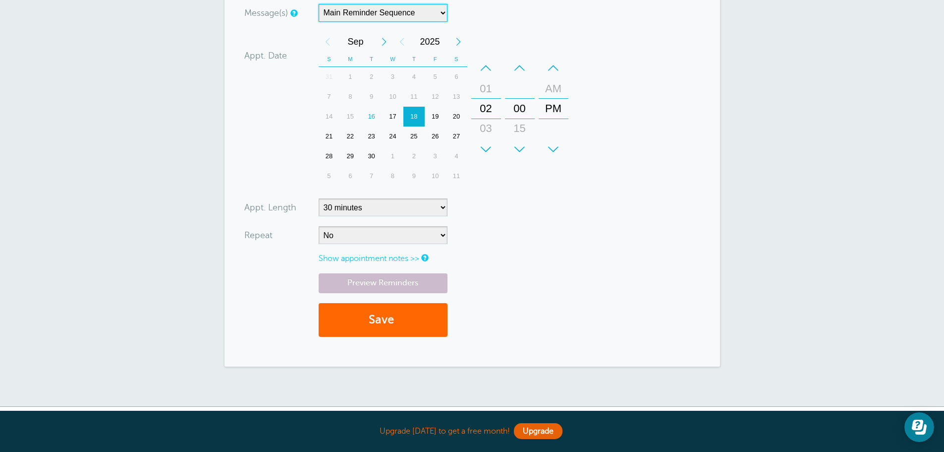
scroll to position [363, 0]
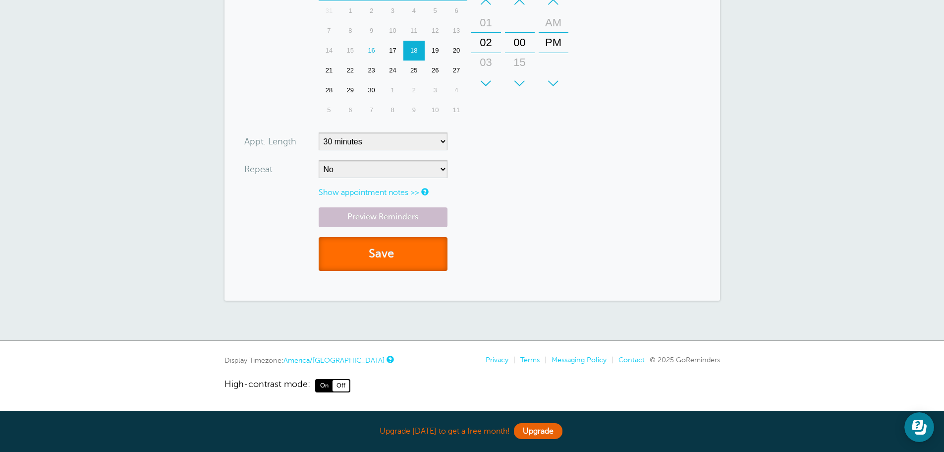
click at [416, 258] on button "Save" at bounding box center [383, 254] width 129 height 34
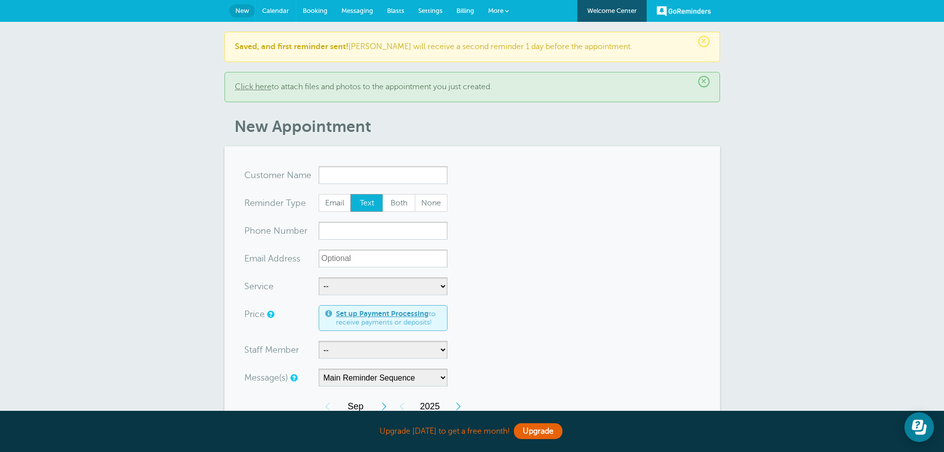
drag, startPoint x: 272, startPoint y: 9, endPoint x: 396, endPoint y: 90, distance: 147.2
click at [272, 9] on span "Calendar" at bounding box center [275, 10] width 27 height 7
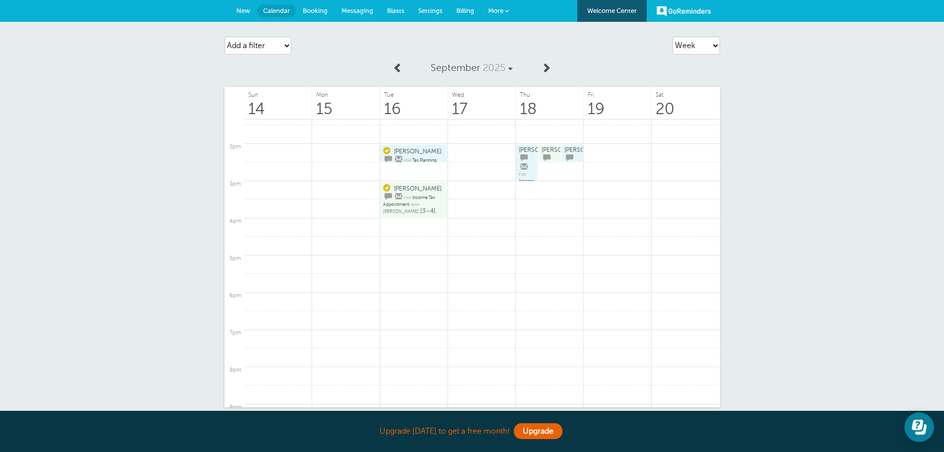
click at [525, 162] on link "[PERSON_NAME] for Income Tax Appointment with [PERSON_NAME] [2–3]" at bounding box center [527, 162] width 16 height 33
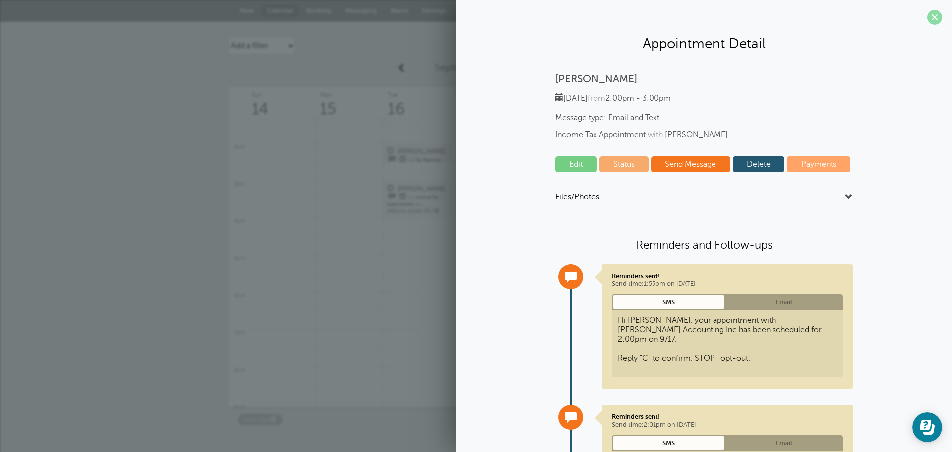
click at [932, 17] on span at bounding box center [934, 17] width 15 height 15
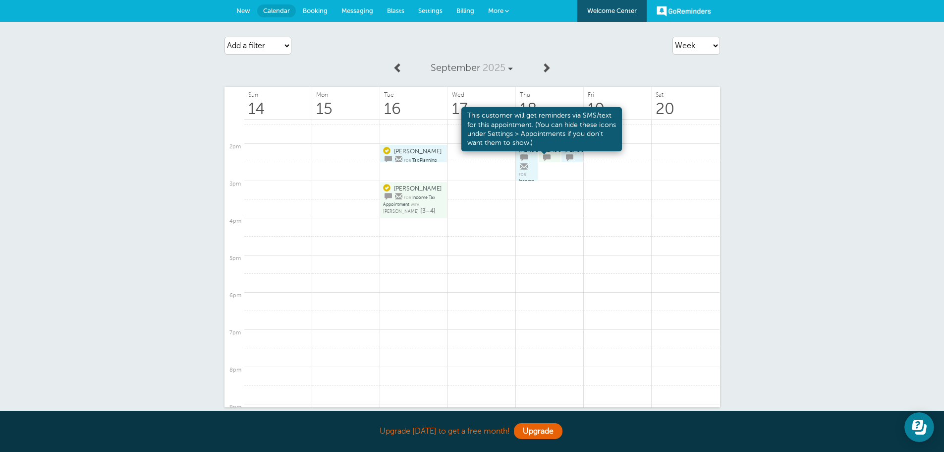
click at [543, 157] on span at bounding box center [546, 157] width 7 height 7
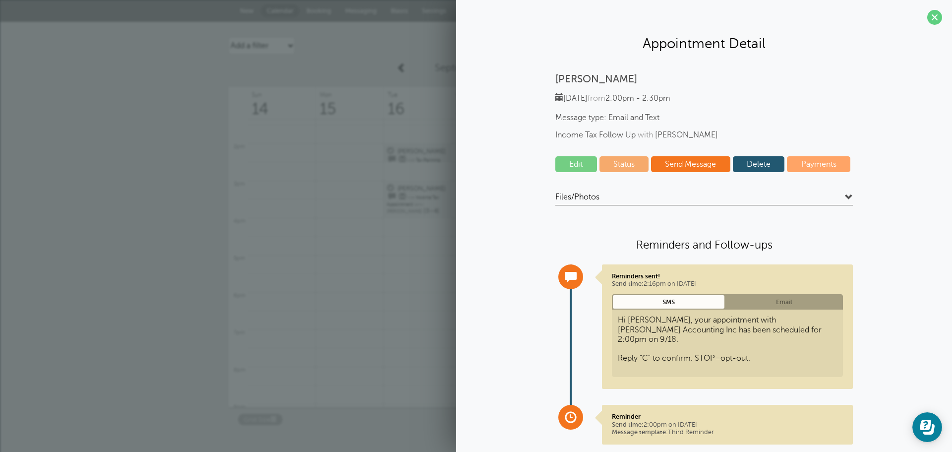
click at [749, 163] on link "Delete" at bounding box center [759, 164] width 52 height 16
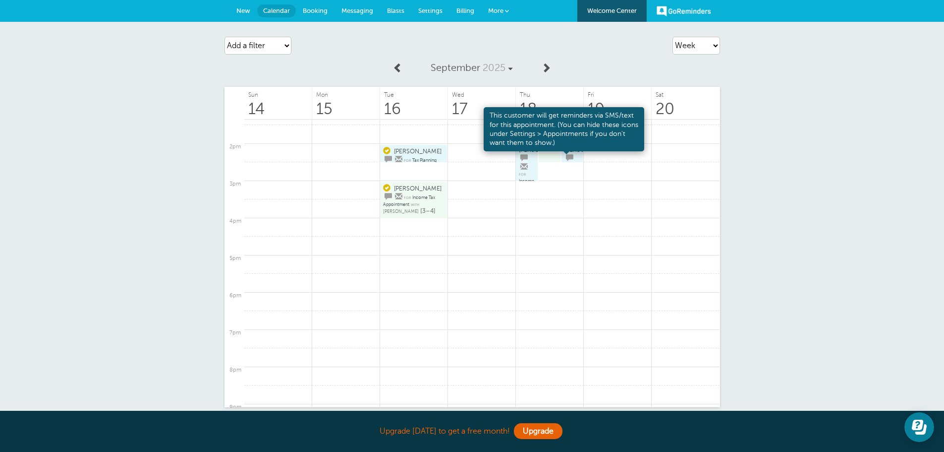
click at [566, 157] on span at bounding box center [569, 157] width 7 height 7
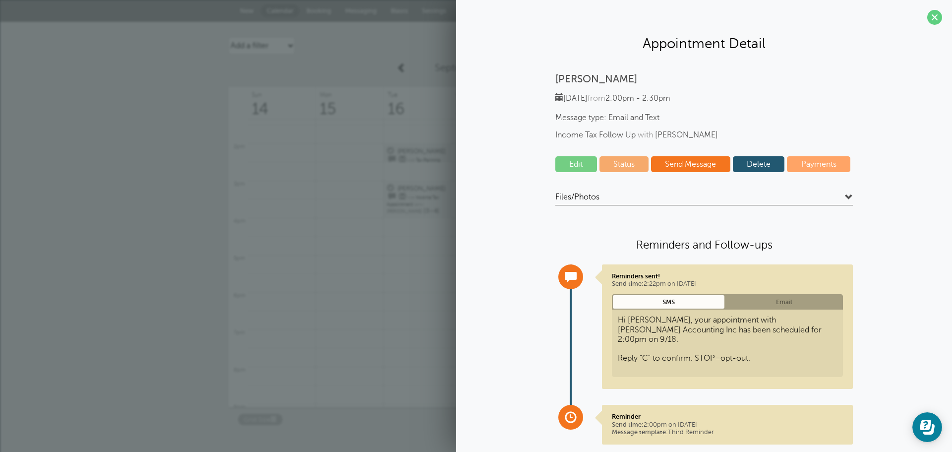
click at [760, 164] on link "Delete" at bounding box center [759, 164] width 52 height 16
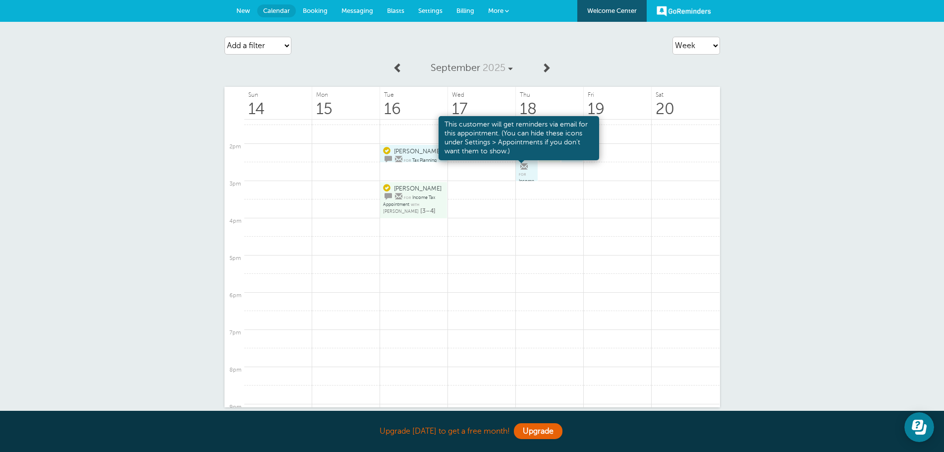
click at [520, 163] on span at bounding box center [523, 166] width 7 height 7
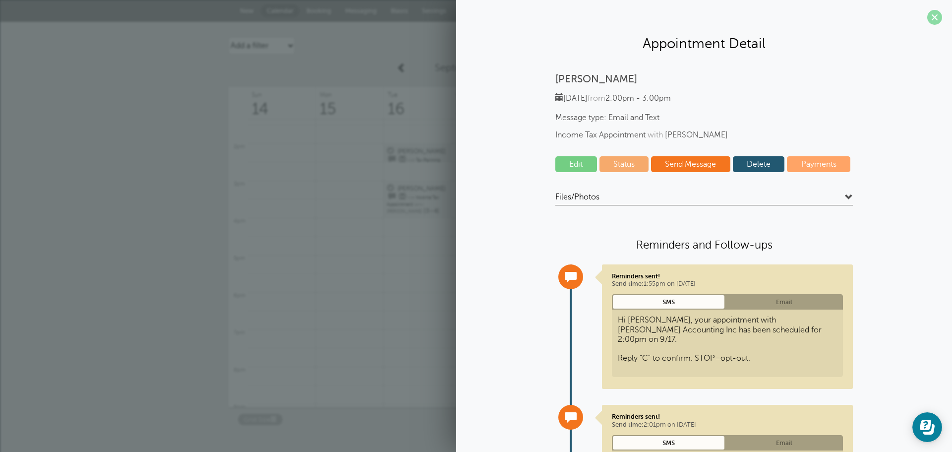
click at [927, 20] on span at bounding box center [934, 17] width 15 height 15
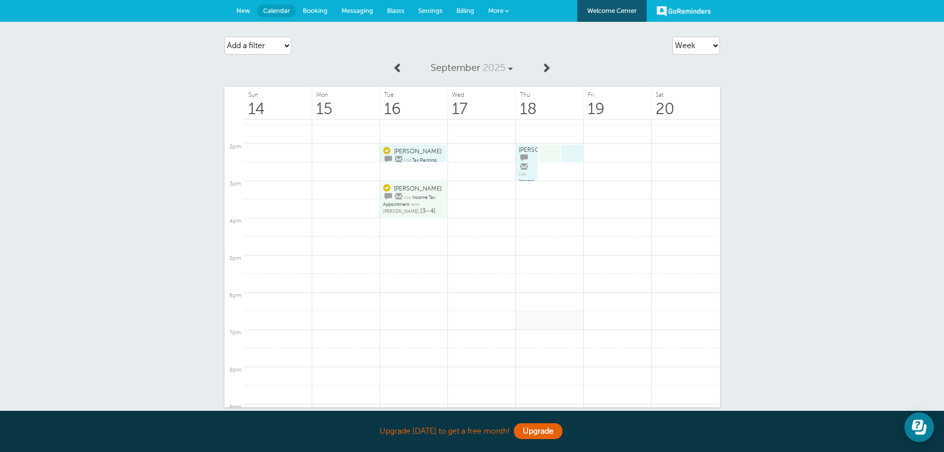
click at [555, 317] on link at bounding box center [550, 319] width 68 height 19
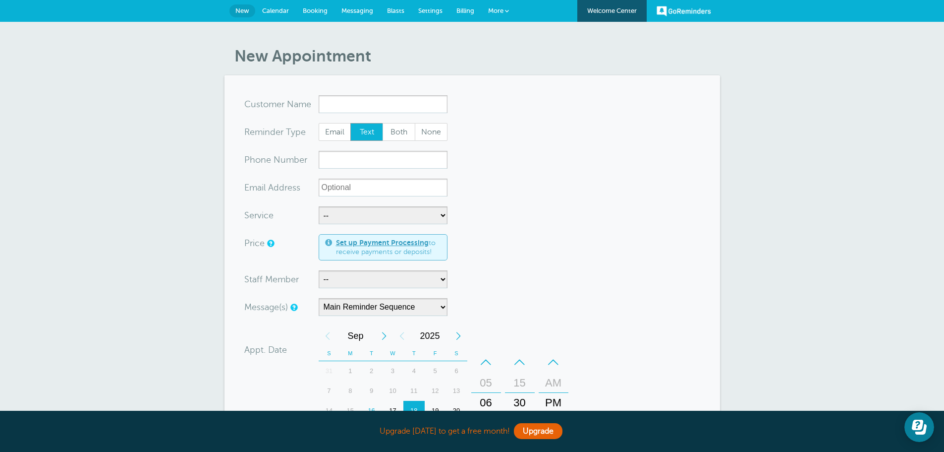
click at [280, 11] on span "Calendar" at bounding box center [275, 10] width 27 height 7
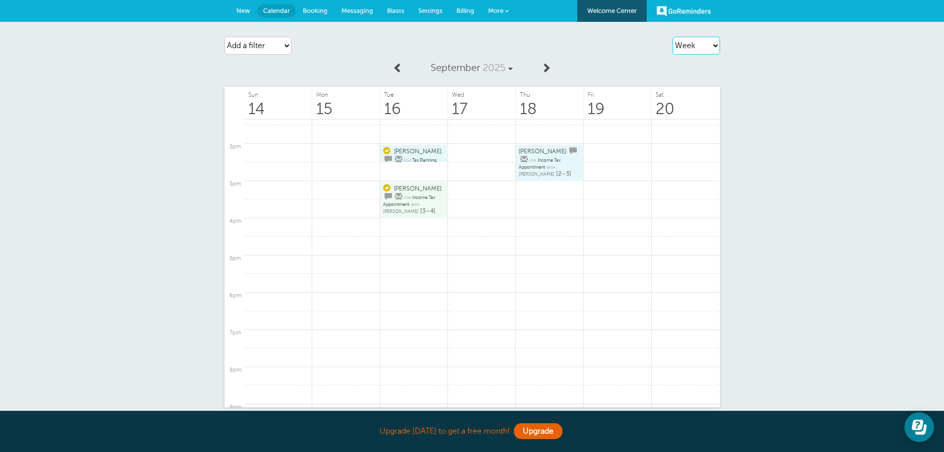
click at [698, 50] on select "Agenda Day Week Month (full view) Month (condensed)" at bounding box center [697, 46] width 48 height 18
click at [602, 224] on link at bounding box center [618, 227] width 68 height 19
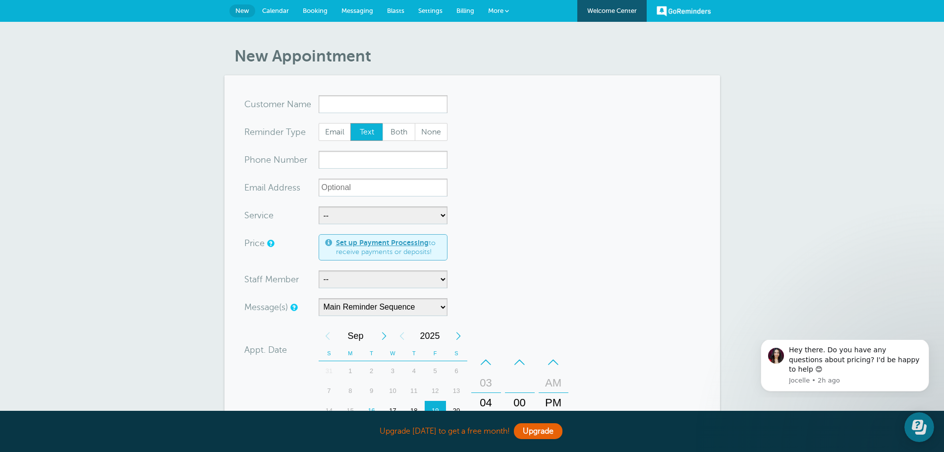
click at [275, 11] on span "Calendar" at bounding box center [275, 10] width 27 height 7
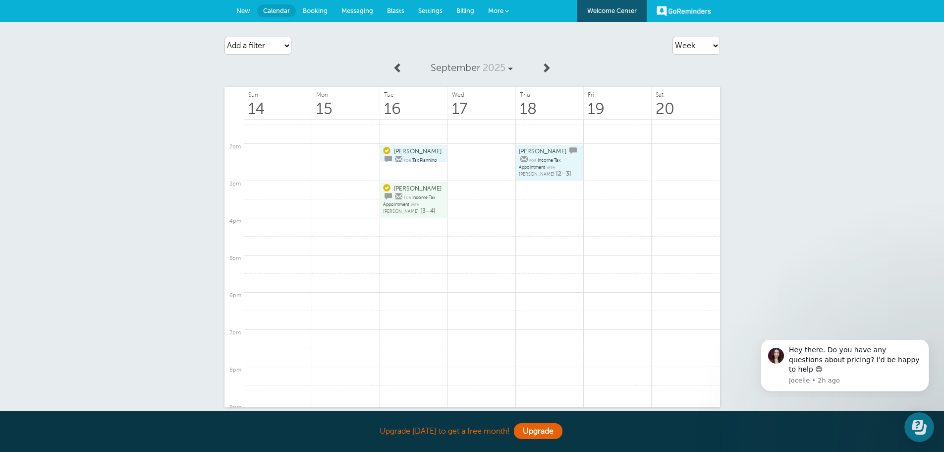
click at [554, 172] on span "[PERSON_NAME]" at bounding box center [537, 174] width 36 height 5
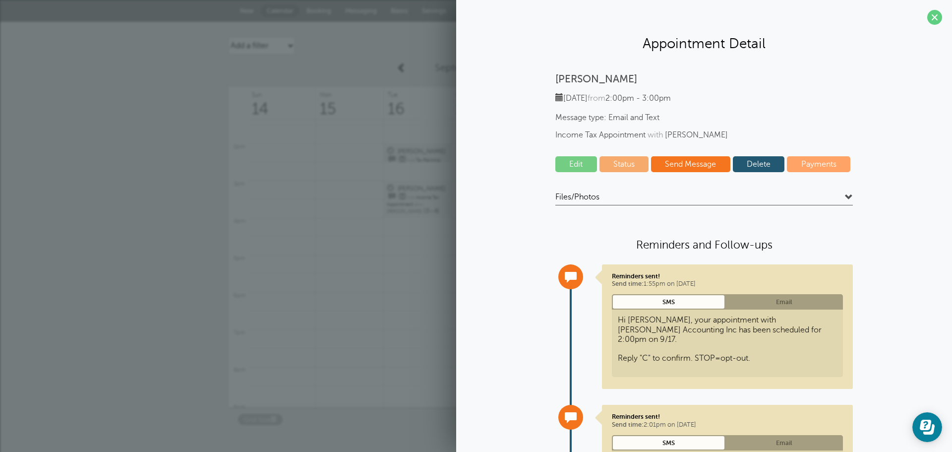
click at [765, 164] on link "Delete" at bounding box center [759, 164] width 52 height 16
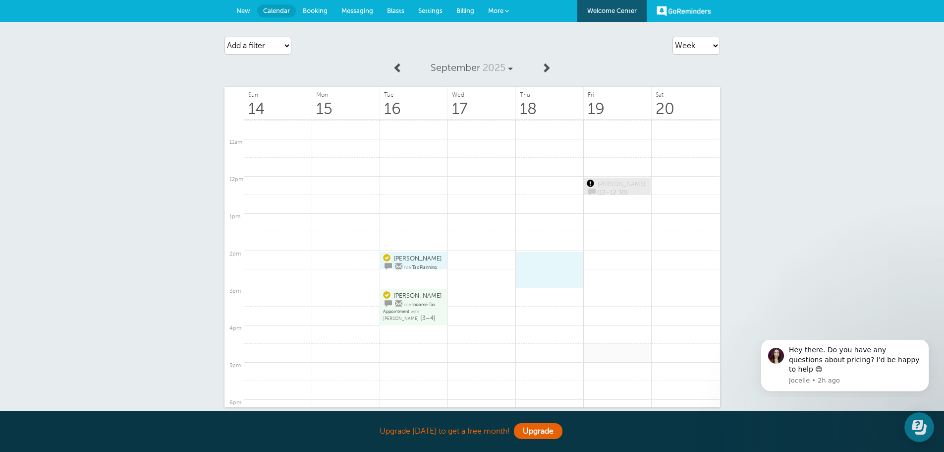
scroll to position [398, 0]
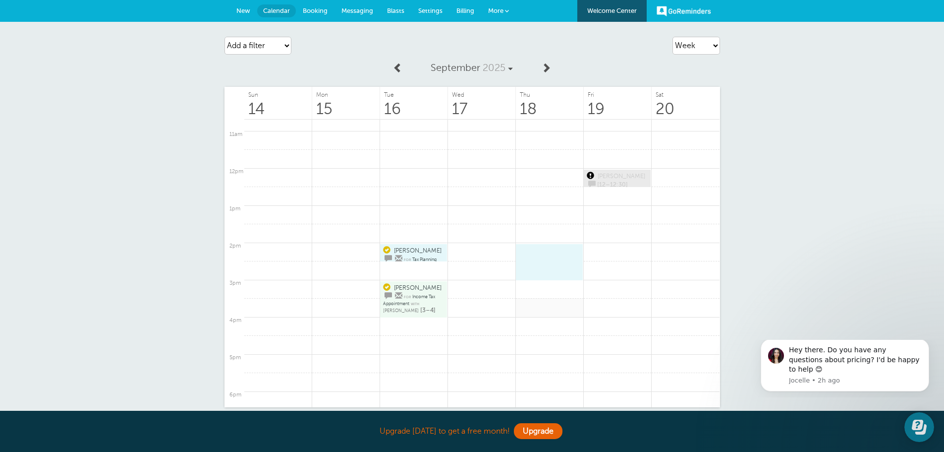
click at [560, 309] on link at bounding box center [550, 307] width 68 height 19
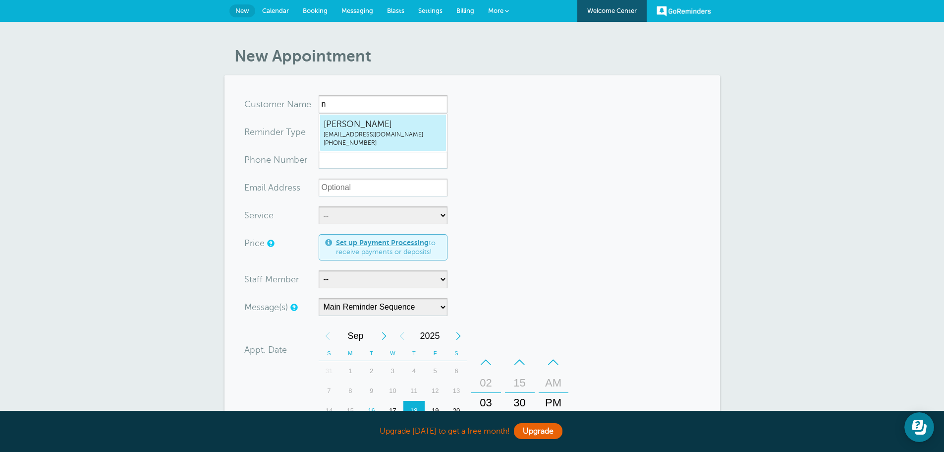
click at [368, 137] on span "[EMAIL_ADDRESS][DOMAIN_NAME]" at bounding box center [383, 134] width 119 height 8
type input "[EMAIL_ADDRESS]"
type input "[PERSON_NAME]"
radio input "false"
radio input "true"
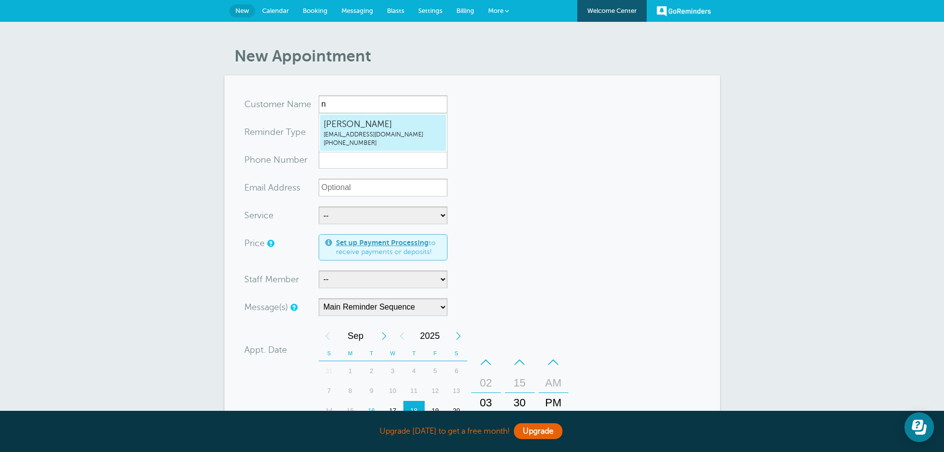
type input "(402) 278-0369"
type input "nbolton@hofmeisteraccounting.com"
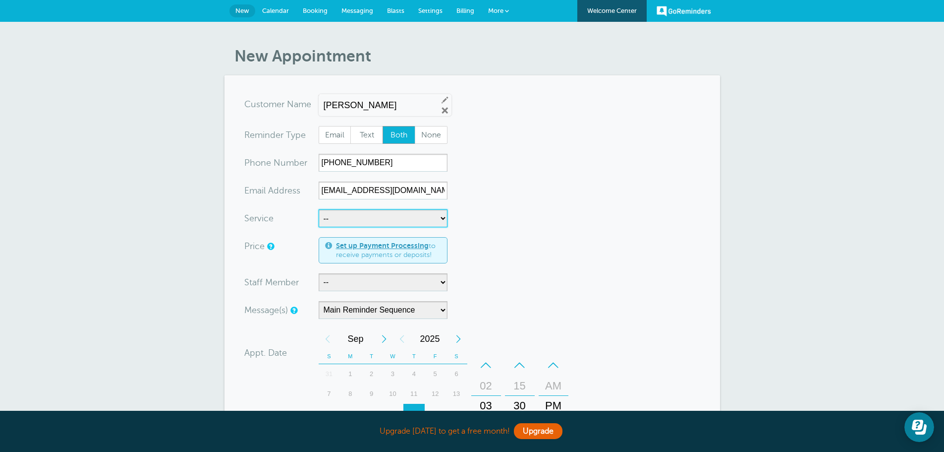
click at [376, 216] on select "-- Income Tax Appointment Income Tax Follow Up Tax Planning" at bounding box center [383, 218] width 129 height 18
select select "28235"
click at [319, 209] on select "-- Income Tax Appointment Income Tax Follow Up Tax Planning" at bounding box center [383, 218] width 129 height 18
click at [406, 288] on select "-- Kerry Stueve Kristin Janssen" at bounding box center [383, 282] width 129 height 18
select select "21573"
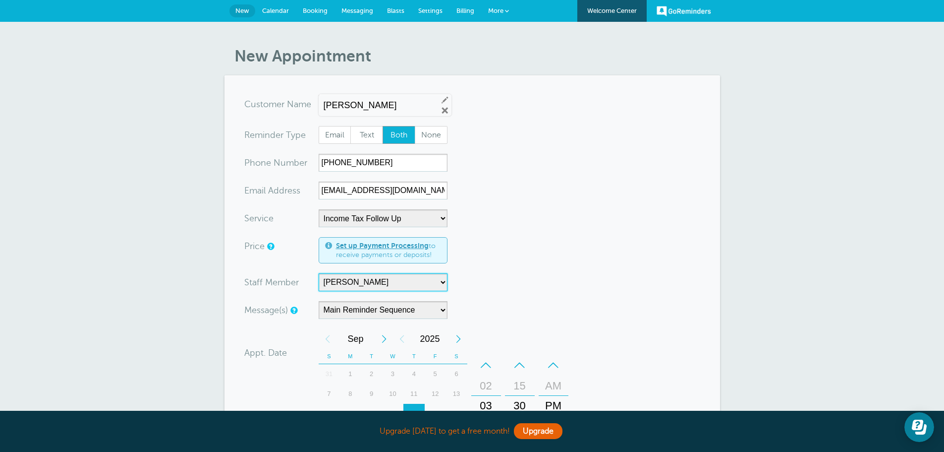
click at [319, 273] on select "-- Kerry Stueve Kristin Janssen" at bounding box center [383, 282] width 129 height 18
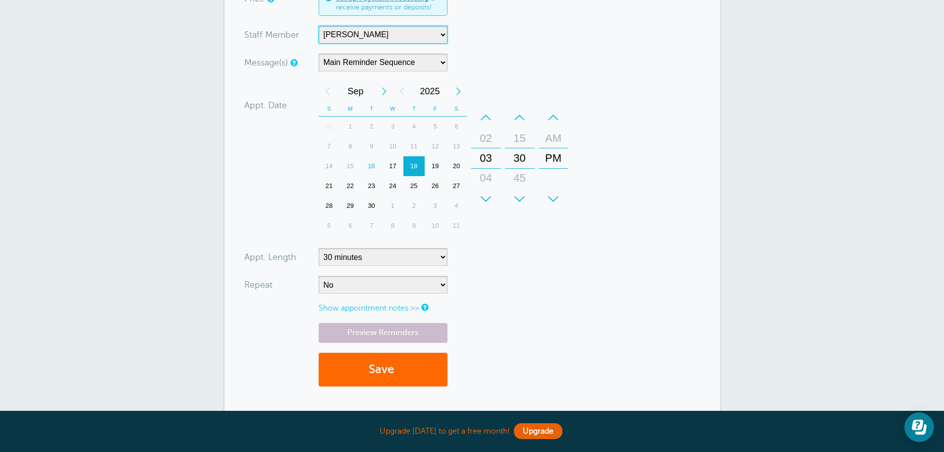
scroll to position [248, 0]
click at [392, 165] on div "17" at bounding box center [392, 166] width 21 height 20
click at [489, 137] on div "02" at bounding box center [486, 138] width 24 height 20
click at [523, 137] on div "15" at bounding box center [520, 138] width 24 height 20
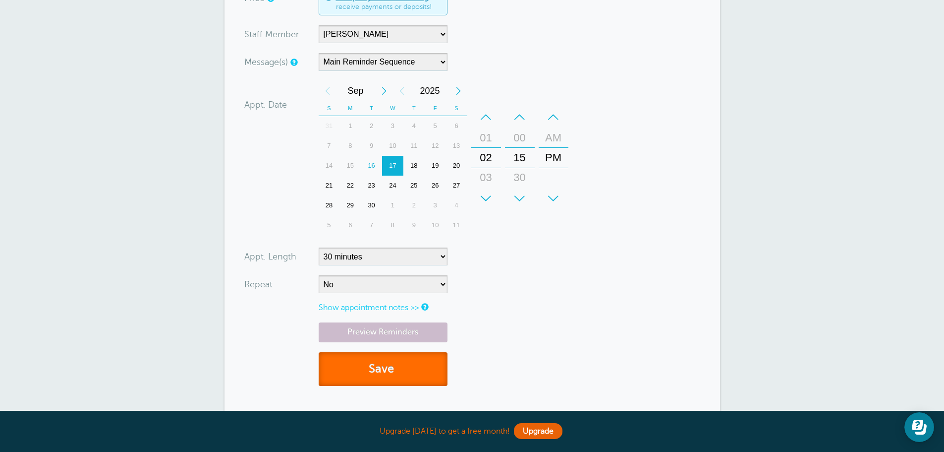
click at [385, 373] on button "Save" at bounding box center [383, 369] width 129 height 34
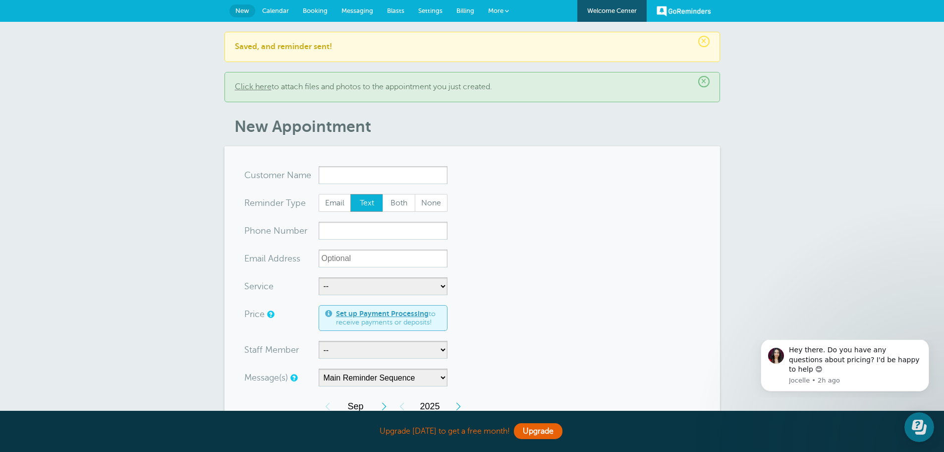
click at [275, 12] on span "Calendar" at bounding box center [275, 10] width 27 height 7
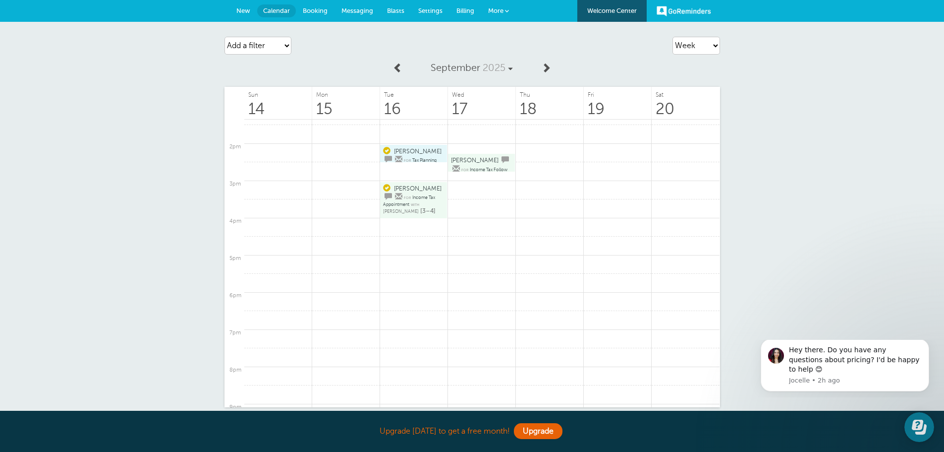
click at [468, 165] on link "[PERSON_NAME] for Income Tax Follow Up with [PERSON_NAME] [2:15–2:45]" at bounding box center [481, 162] width 61 height 15
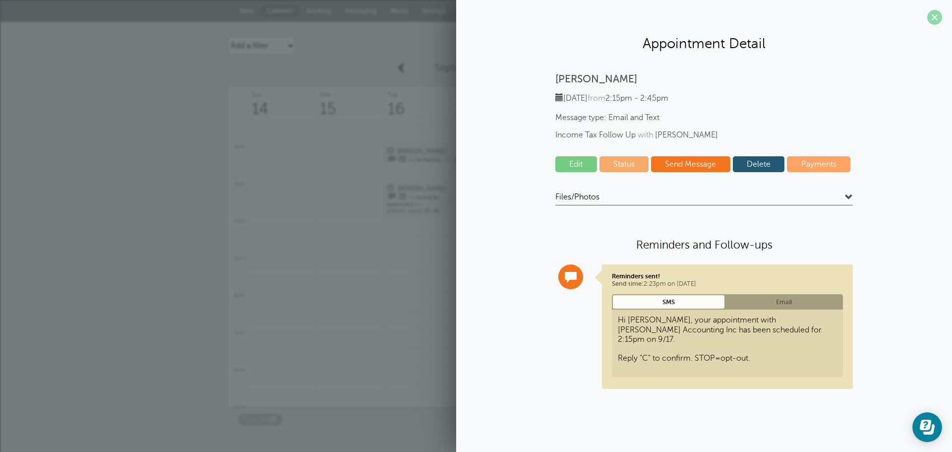
click at [933, 16] on span at bounding box center [934, 17] width 15 height 15
